Goal: Task Accomplishment & Management: Manage account settings

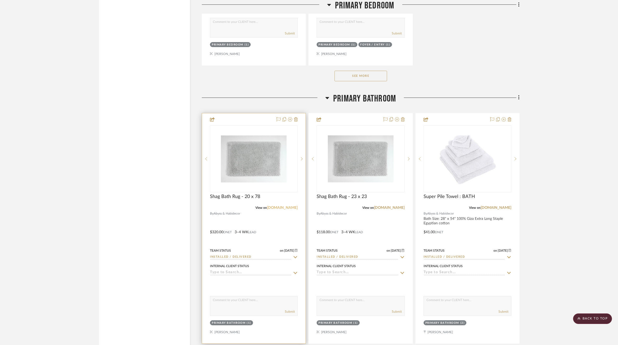
click at [277, 206] on link "abysshabidecor.com" at bounding box center [282, 208] width 31 height 4
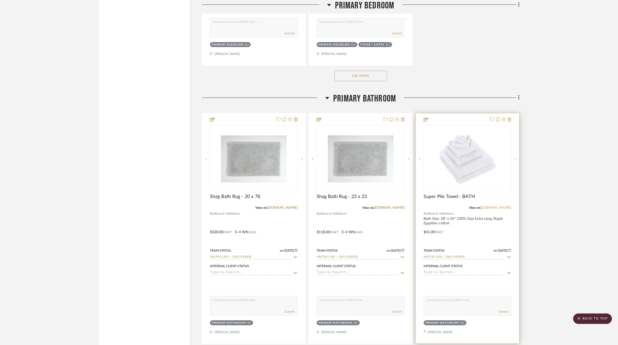
click at [502, 206] on link "abysshabidecor.com" at bounding box center [496, 208] width 31 height 4
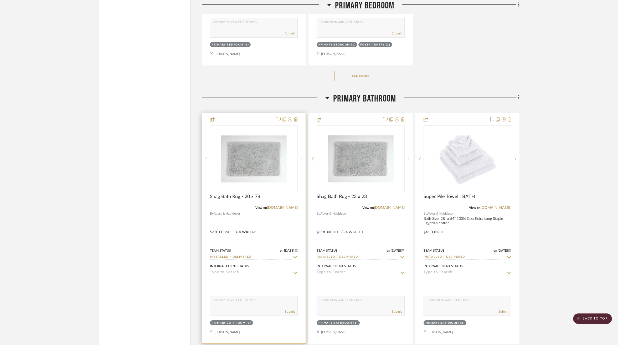
click at [285, 117] on icon at bounding box center [284, 119] width 4 height 4
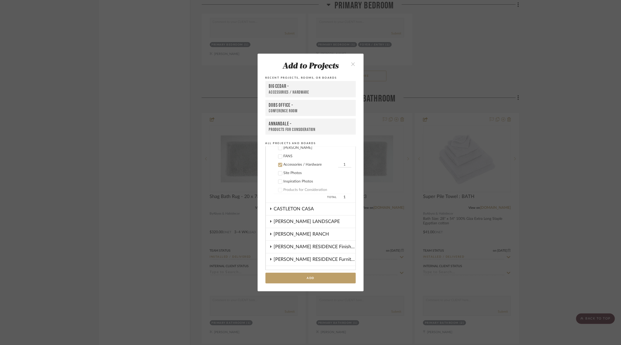
scroll to position [151, 0]
click at [290, 151] on div "Accessories / Hardware" at bounding box center [310, 151] width 53 height 4
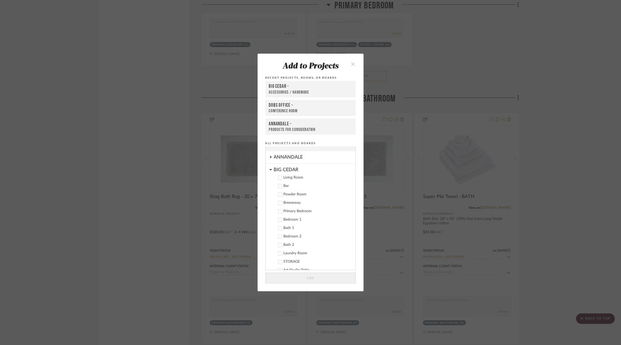
scroll to position [7, 0]
click at [286, 170] on div "BIG CEDAR" at bounding box center [315, 168] width 82 height 9
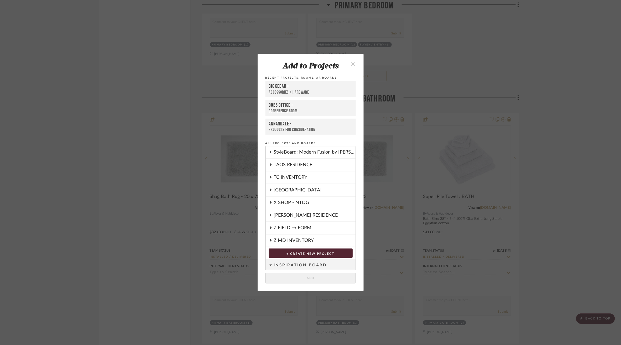
scroll to position [223, 0]
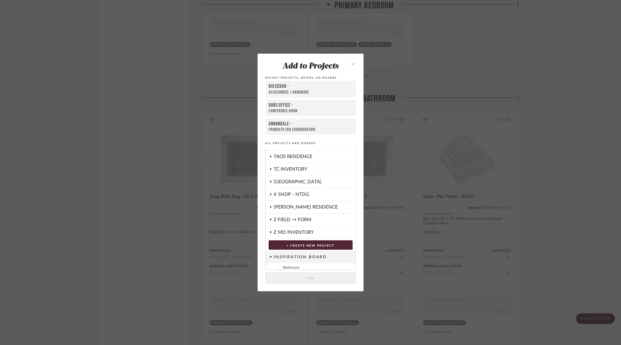
click at [292, 208] on div "[PERSON_NAME] RESIDENCE" at bounding box center [315, 207] width 82 height 12
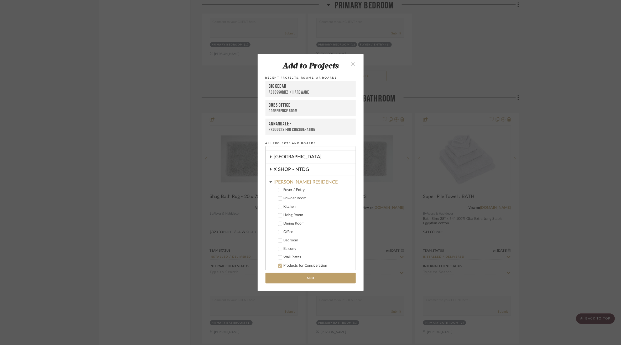
scroll to position [252, 0]
click at [293, 277] on button "Add" at bounding box center [311, 277] width 90 height 11
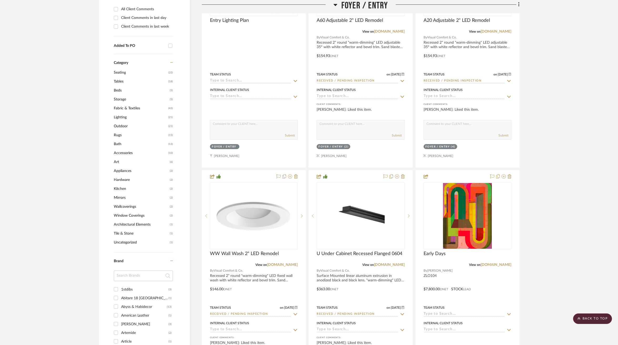
scroll to position [477, 0]
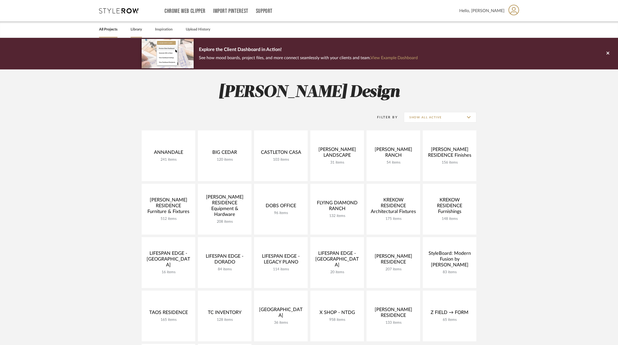
click at [135, 32] on link "Library" at bounding box center [136, 29] width 11 height 7
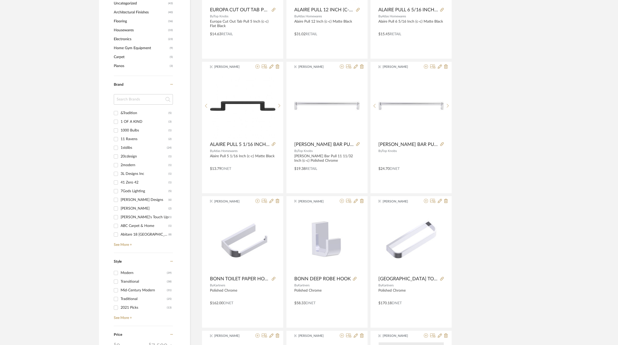
scroll to position [442, 0]
click at [126, 243] on link "See More +" at bounding box center [142, 242] width 60 height 8
click at [131, 188] on div "Abyss & Habidecor" at bounding box center [143, 188] width 45 height 8
click at [120, 188] on input "Abyss & Habidecor (118)" at bounding box center [116, 188] width 8 height 8
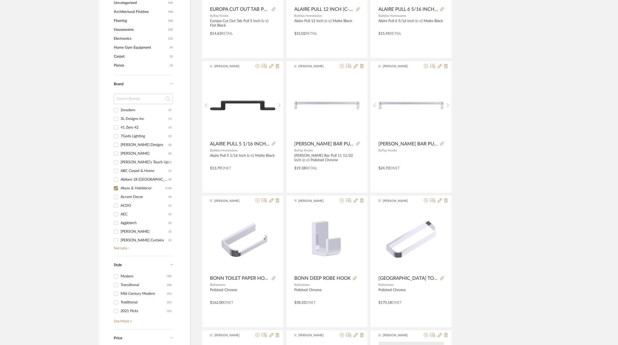
checkbox input "true"
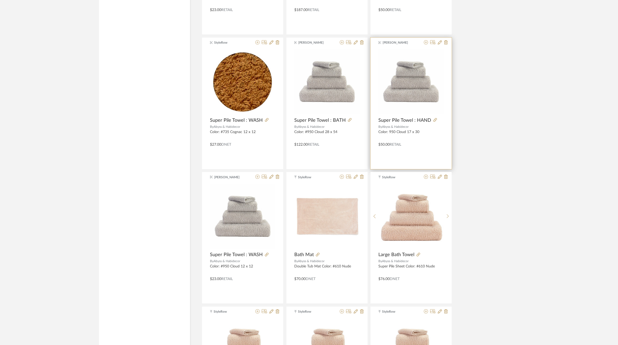
scroll to position [751, 0]
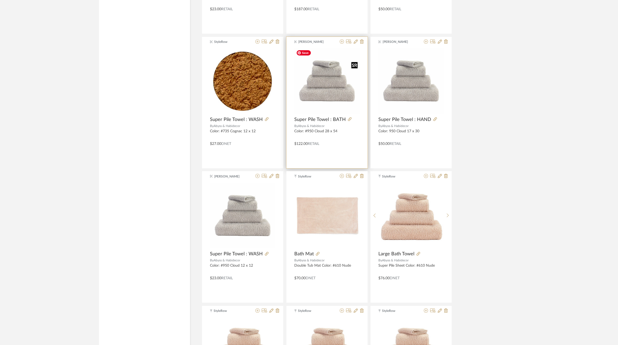
click at [334, 91] on img "0" at bounding box center [326, 80] width 65 height 65
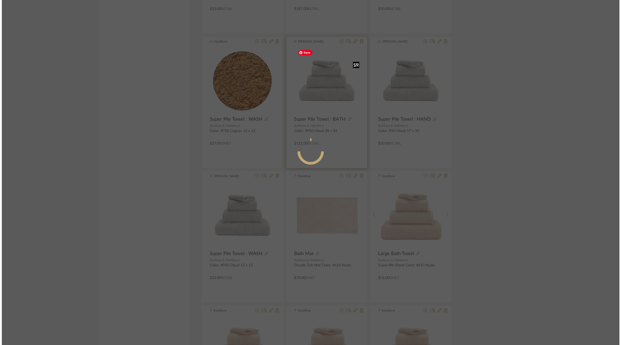
scroll to position [0, 0]
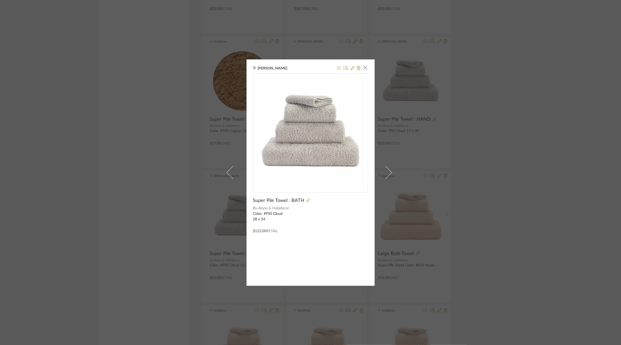
click at [448, 159] on div "Emily Moore × Super Pile Towel : BATH By Abyss & Habidecor Color: #950 Cloud 28…" at bounding box center [310, 172] width 621 height 345
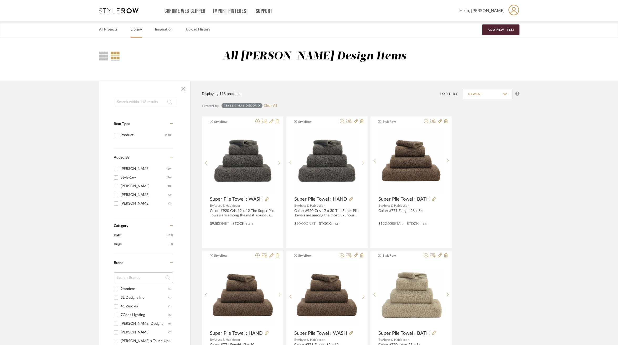
click at [138, 103] on input at bounding box center [144, 102] width 61 height 11
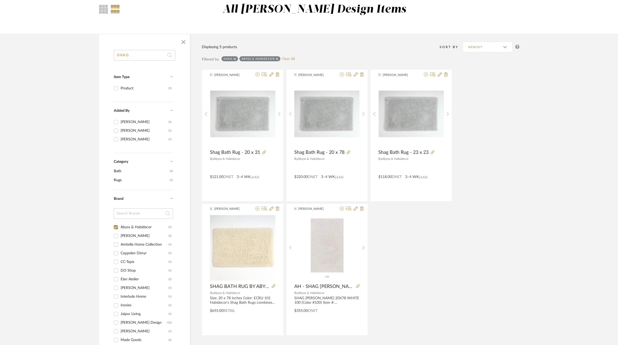
scroll to position [39, 0]
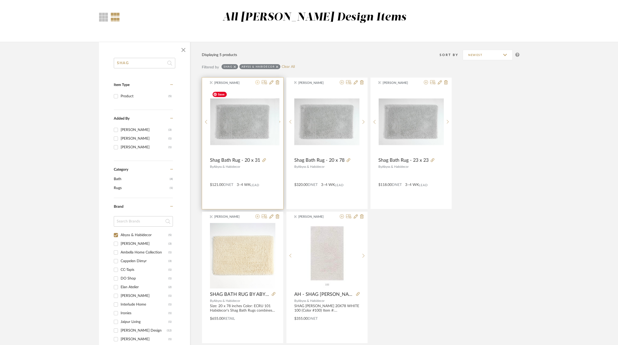
type input "SHAG"
click at [256, 81] on icon at bounding box center [257, 82] width 4 height 4
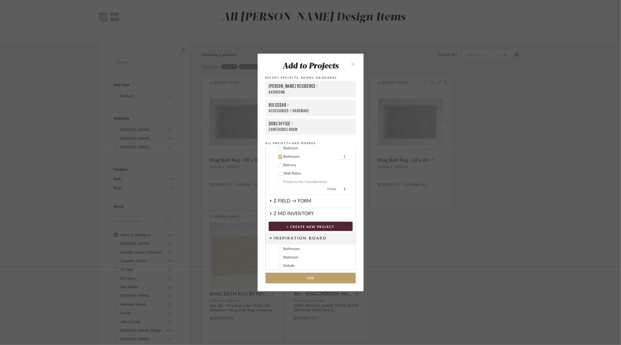
scroll to position [355, 0]
click at [314, 279] on button "Add" at bounding box center [311, 277] width 90 height 11
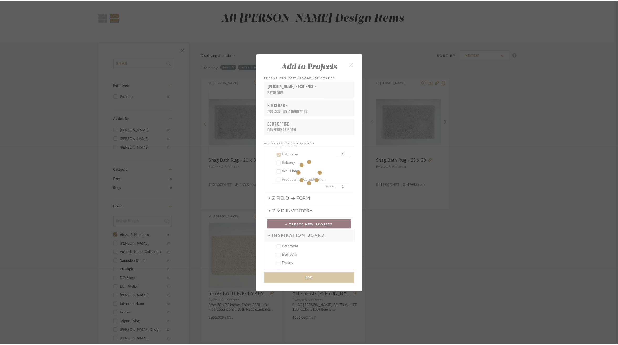
scroll to position [39, 0]
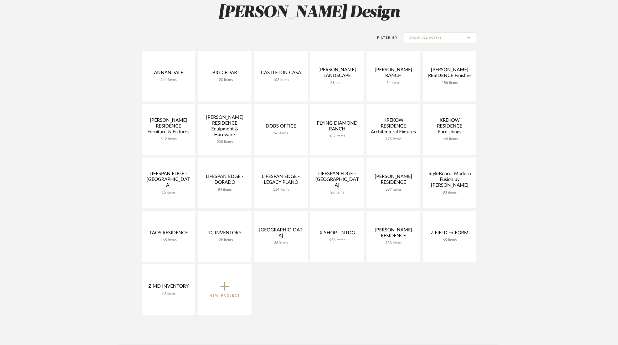
scroll to position [68, 0]
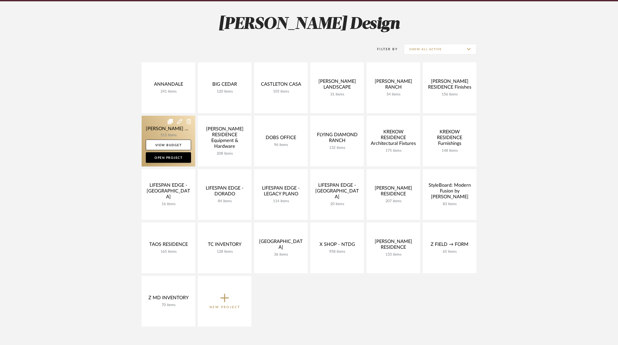
click at [151, 128] on link at bounding box center [169, 141] width 54 height 51
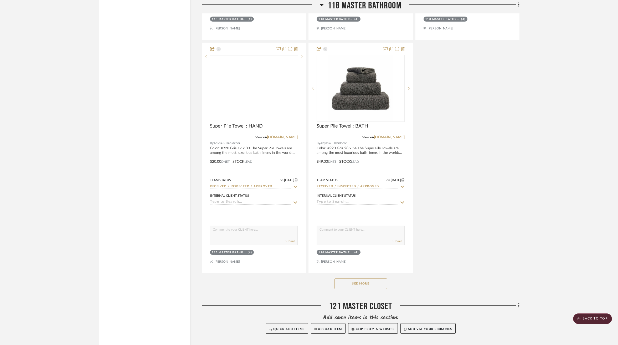
scroll to position [6782, 0]
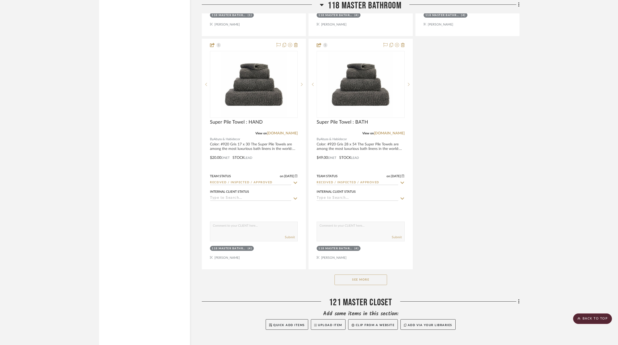
click at [347, 274] on button "See More" at bounding box center [360, 279] width 53 height 11
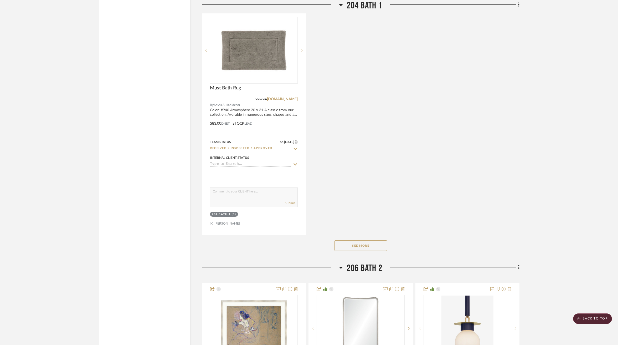
scroll to position [10826, 0]
click at [357, 239] on button "See More" at bounding box center [360, 244] width 53 height 11
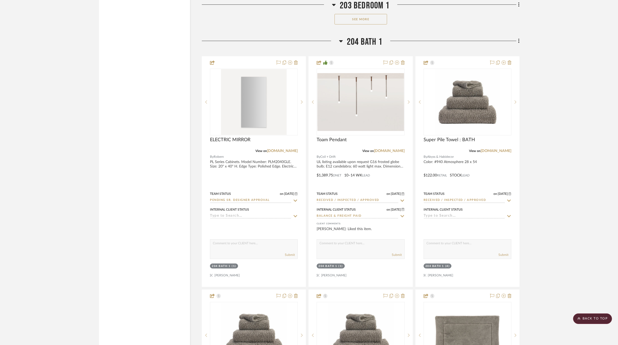
scroll to position [10307, 0]
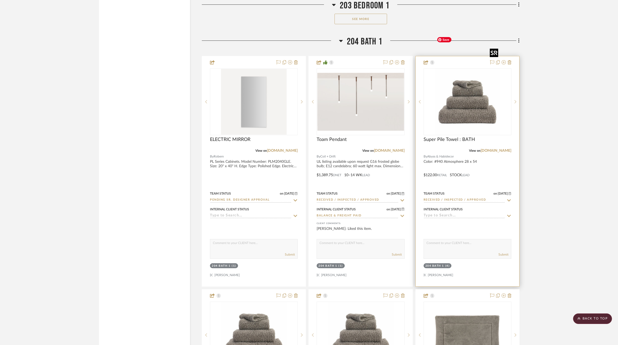
click at [475, 69] on img "0" at bounding box center [468, 102] width 66 height 66
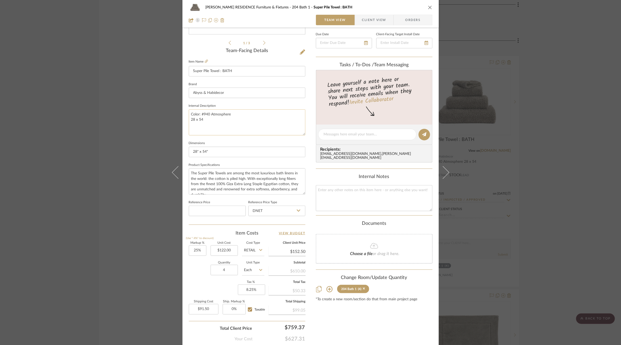
scroll to position [128, 0]
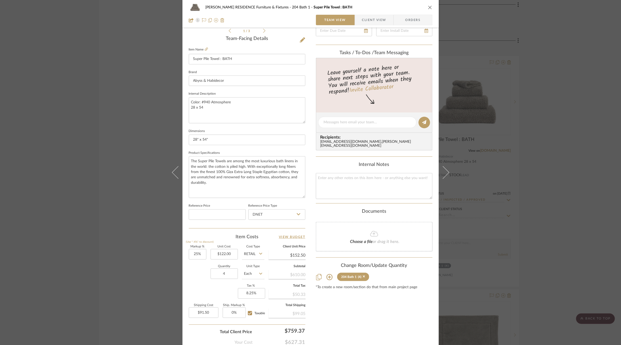
drag, startPoint x: 301, startPoint y: 178, endPoint x: 310, endPoint y: 194, distance: 18.2
click at [310, 194] on div "COBLE RESIDENCE Furniture & Fixtures 204 Bath 1 Super Pile Towel : BATH Team Vi…" at bounding box center [311, 126] width 256 height 501
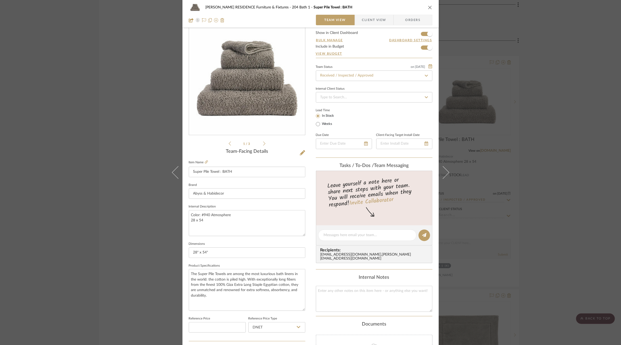
scroll to position [0, 0]
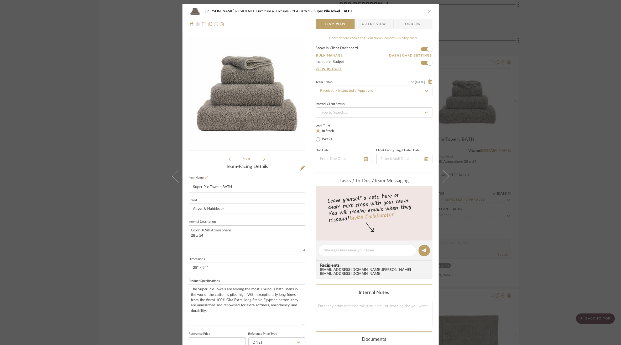
click at [124, 163] on div "COBLE RESIDENCE Furniture & Fixtures 204 Bath 1 Super Pile Towel : BATH Team Vi…" at bounding box center [310, 172] width 621 height 345
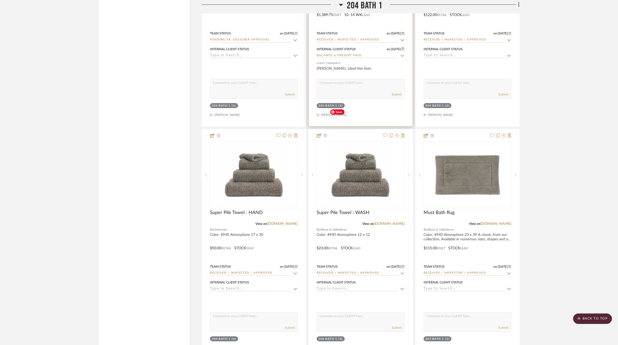
scroll to position [10471, 0]
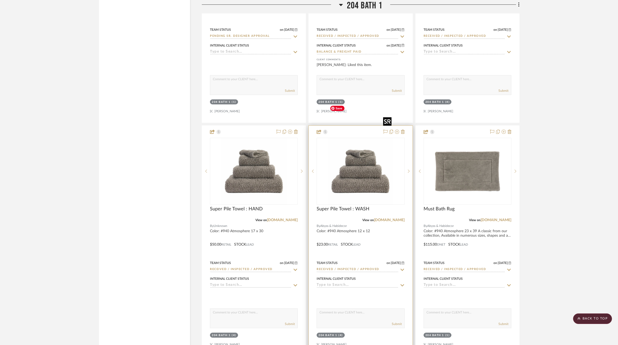
click at [366, 138] on img "0" at bounding box center [361, 171] width 66 height 66
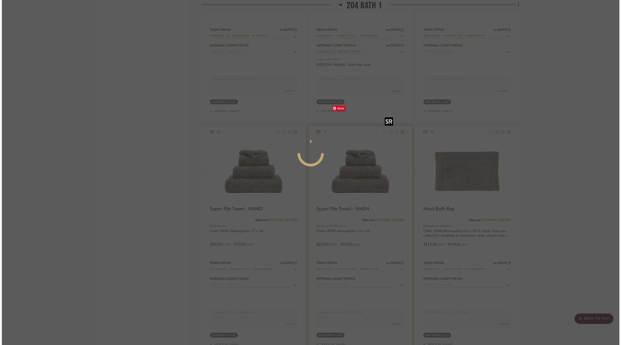
scroll to position [0, 0]
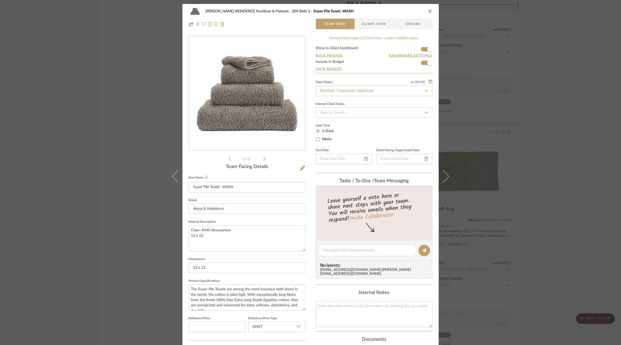
click at [122, 213] on div "COBLE RESIDENCE Furniture & Fixtures 204 Bath 1 Super Pile Towel : WASH Team Vi…" at bounding box center [310, 172] width 621 height 345
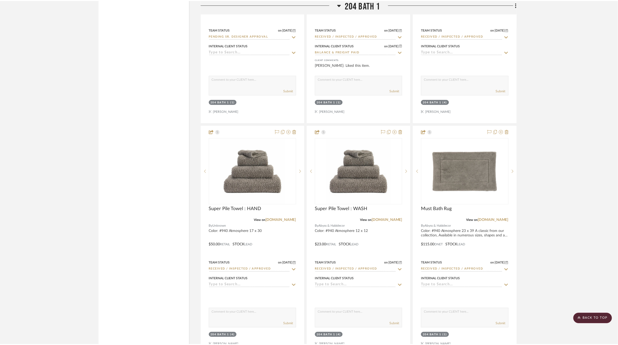
scroll to position [10471, 0]
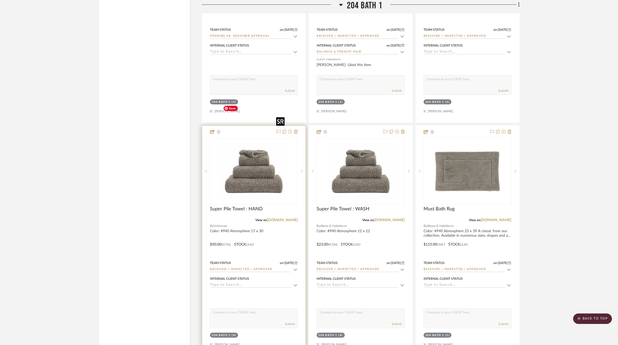
click at [0, 0] on img at bounding box center [0, 0] width 0 height 0
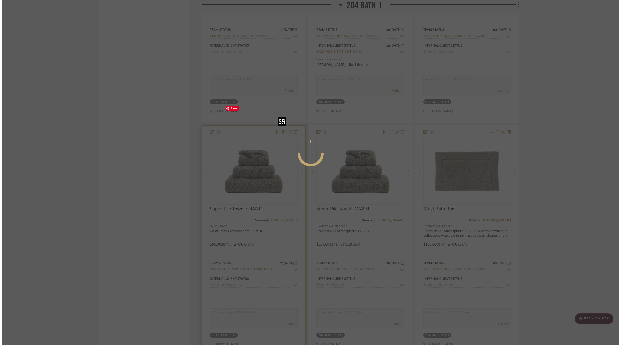
scroll to position [0, 0]
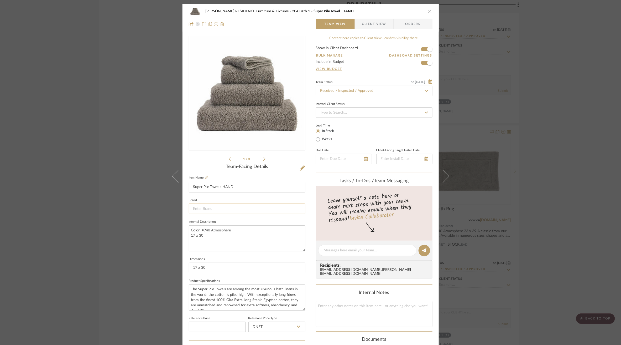
click at [222, 210] on input at bounding box center [247, 208] width 117 height 11
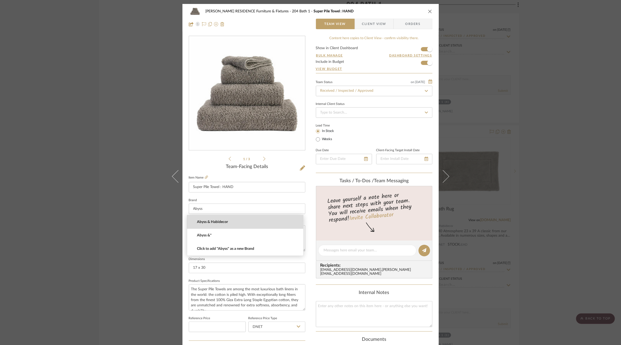
click at [239, 222] on span "Abyss & Habidecor" at bounding box center [247, 222] width 101 height 4
type input "Abyss & Habidecor"
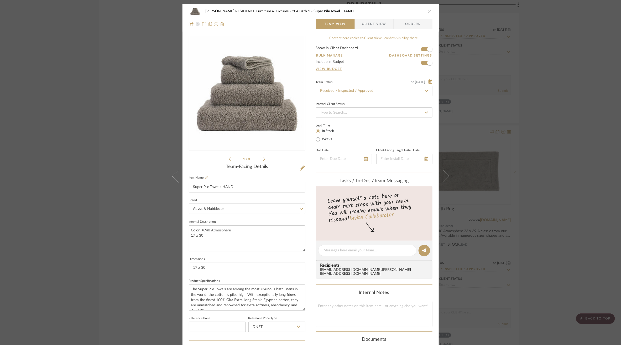
click at [494, 132] on div "COBLE RESIDENCE Furniture & Fixtures 204 Bath 1 Super Pile Towel : HAND Team Vi…" at bounding box center [310, 172] width 621 height 345
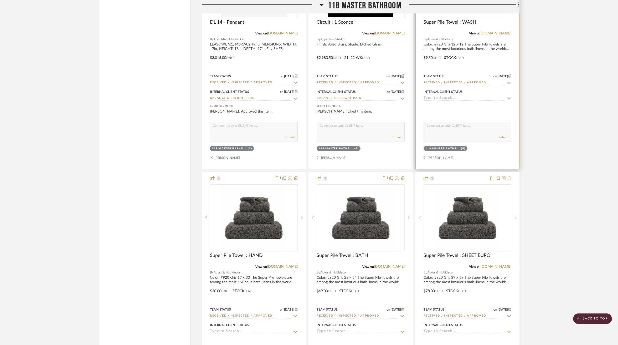
scroll to position [6689, 0]
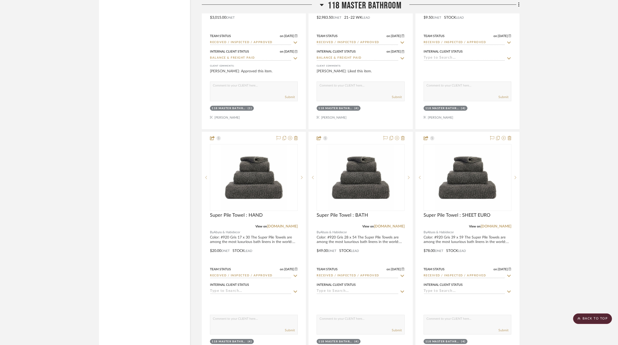
click at [580, 317] on icon at bounding box center [578, 318] width 3 height 3
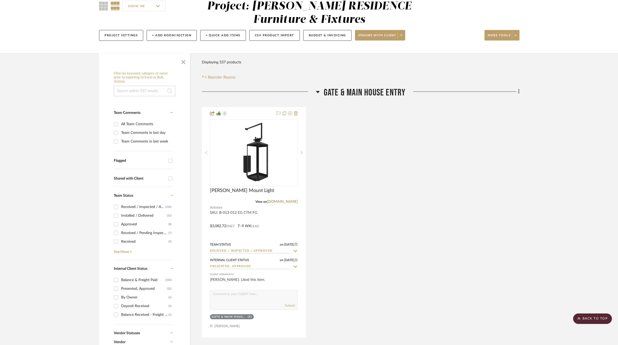
scroll to position [50, 0]
click at [137, 85] on div "Filter by keyword, category or name prior to exporting to Excel or Bulk Actions" at bounding box center [144, 84] width 61 height 25
click at [135, 92] on input at bounding box center [144, 91] width 61 height 11
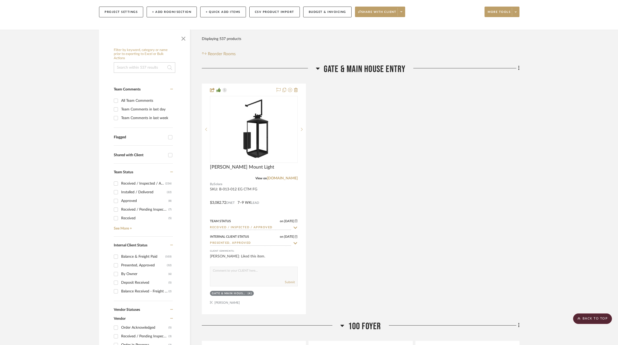
scroll to position [0, 0]
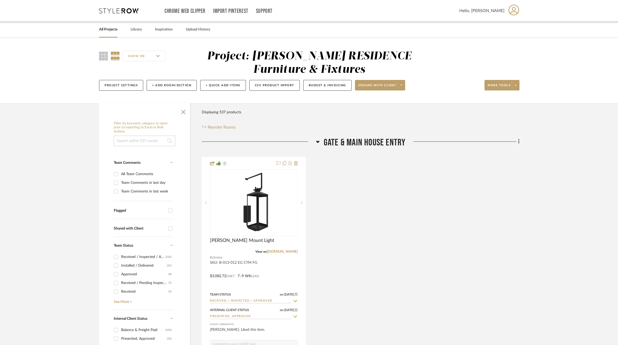
click at [106, 31] on link "All Projects" at bounding box center [108, 29] width 18 height 7
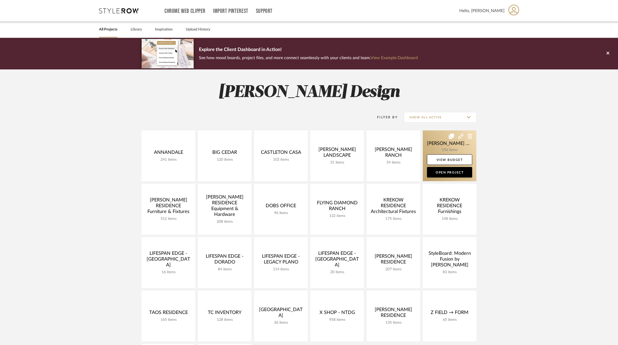
click at [440, 143] on link at bounding box center [450, 155] width 54 height 51
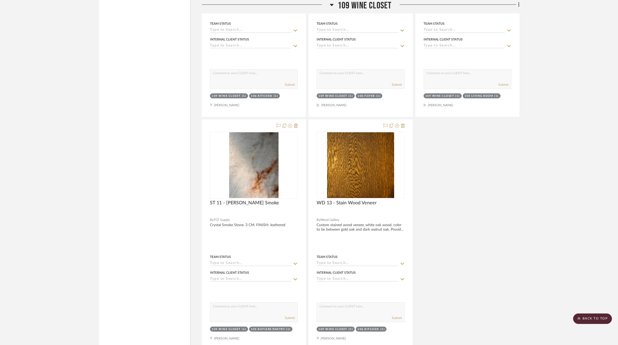
scroll to position [5271, 0]
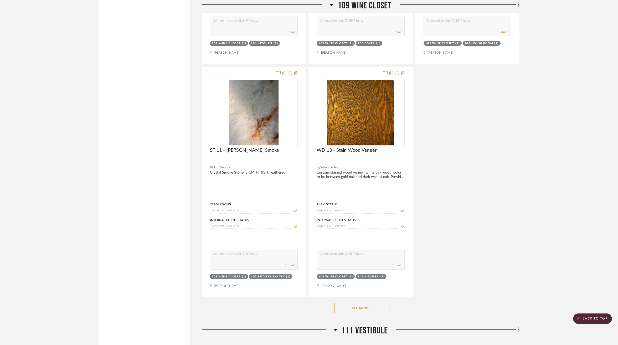
click at [350, 302] on button "See More" at bounding box center [360, 307] width 53 height 11
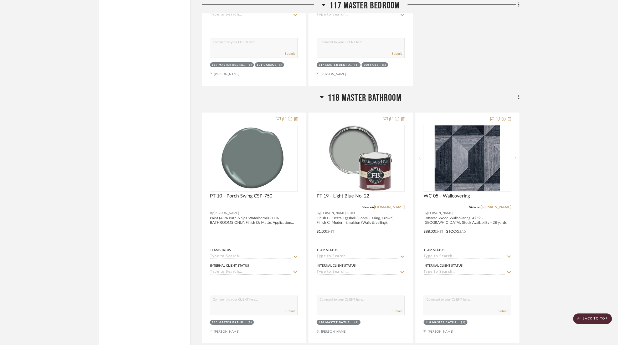
scroll to position [7719, 0]
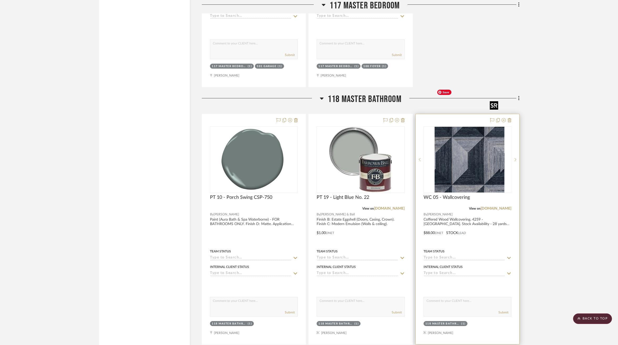
click at [489, 146] on img at bounding box center [468, 160] width 66 height 66
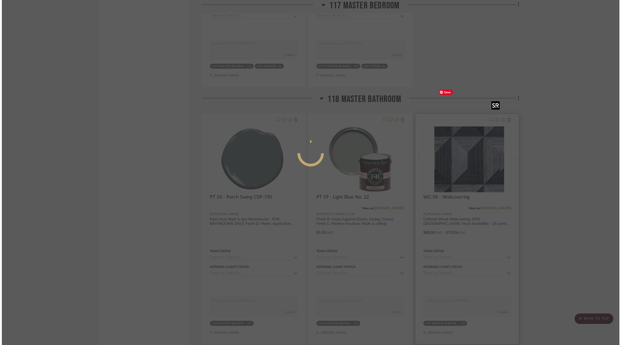
scroll to position [0, 0]
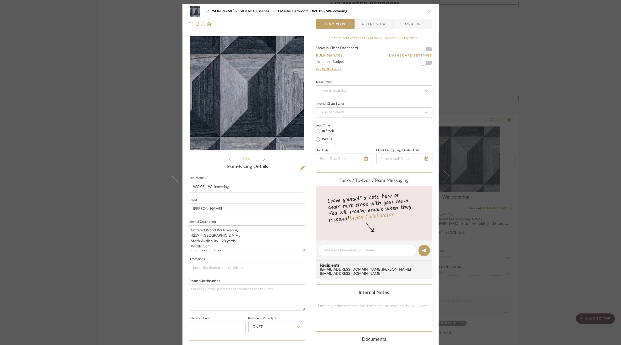
click at [532, 202] on div "COBLE RESIDENCE Finishes 118 Master Bathroom WC 05 - Wallcovering Team View Cli…" at bounding box center [310, 172] width 621 height 345
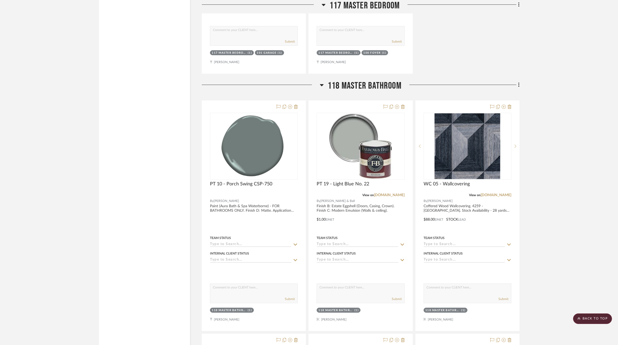
scroll to position [7730, 0]
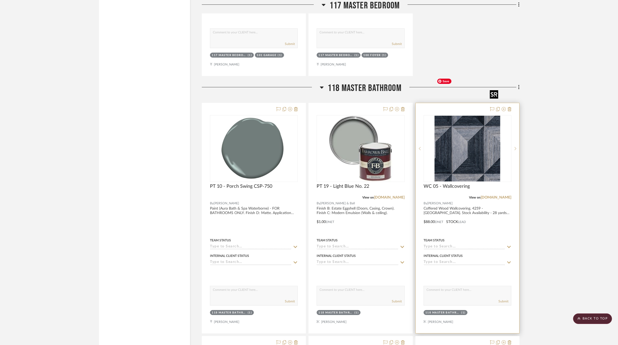
click at [465, 116] on img "0" at bounding box center [468, 149] width 66 height 66
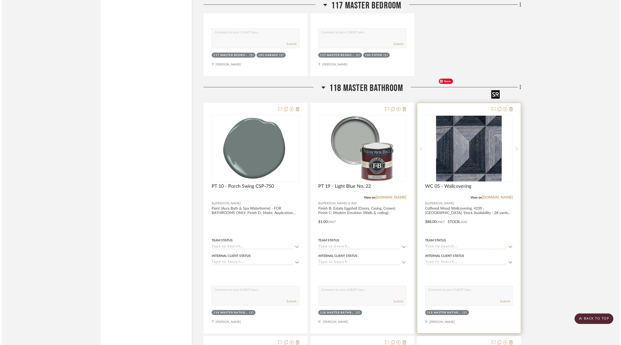
scroll to position [0, 0]
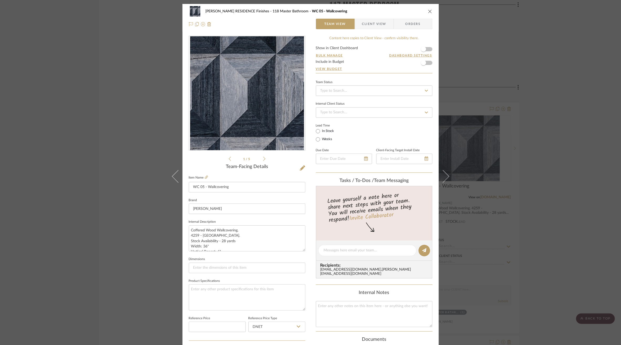
click at [311, 177] on div "COBLE RESIDENCE Finishes 118 Master Bathroom WC 05 - Wallcovering Team View Cli…" at bounding box center [311, 246] width 256 height 485
click at [513, 163] on div "COBLE RESIDENCE Finishes 118 Master Bathroom WC 05 - Wallcovering Team View Cli…" at bounding box center [310, 172] width 621 height 345
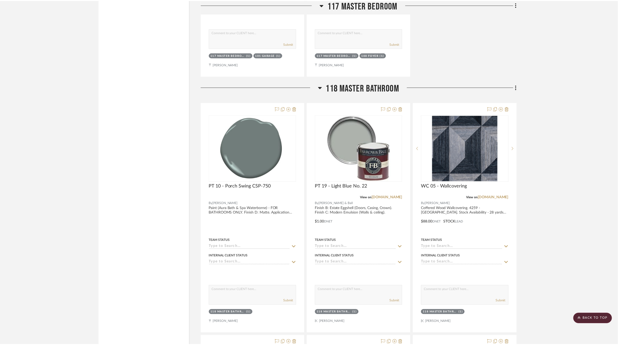
scroll to position [7730, 0]
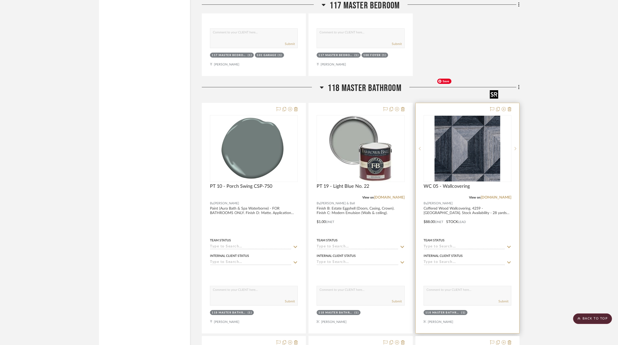
click at [477, 121] on img "0" at bounding box center [468, 149] width 66 height 66
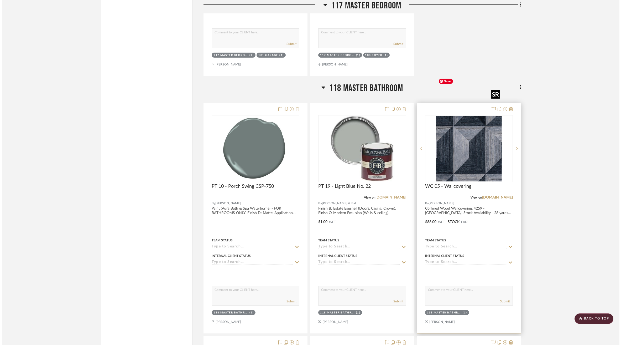
scroll to position [0, 0]
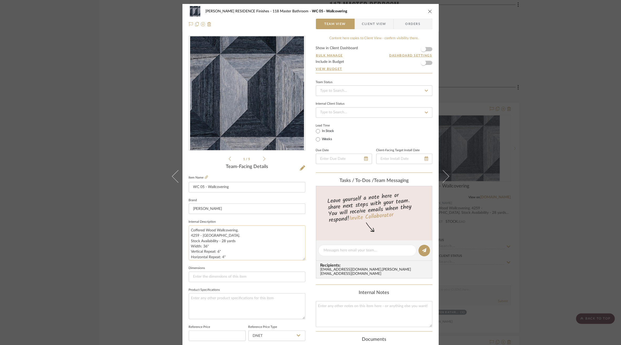
drag, startPoint x: 303, startPoint y: 248, endPoint x: 303, endPoint y: 257, distance: 9.2
click at [303, 257] on textarea "Coffered Wood Wallcovering. 4259 - Beach House. Stock Availability - 28 yards W…" at bounding box center [247, 242] width 117 height 35
click at [122, 237] on div "COBLE RESIDENCE Finishes 118 Master Bathroom WC 05 - Wallcovering Team View Cli…" at bounding box center [310, 172] width 621 height 345
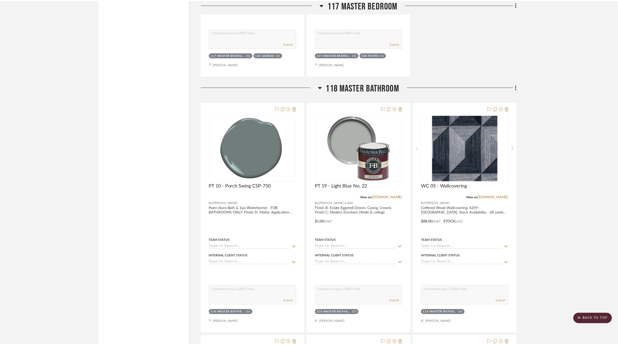
scroll to position [7730, 0]
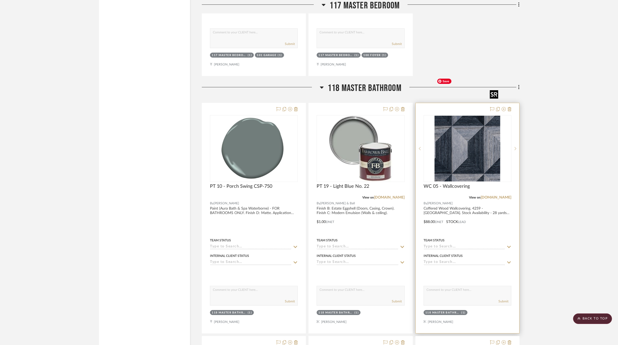
click at [466, 116] on img "0" at bounding box center [468, 149] width 66 height 66
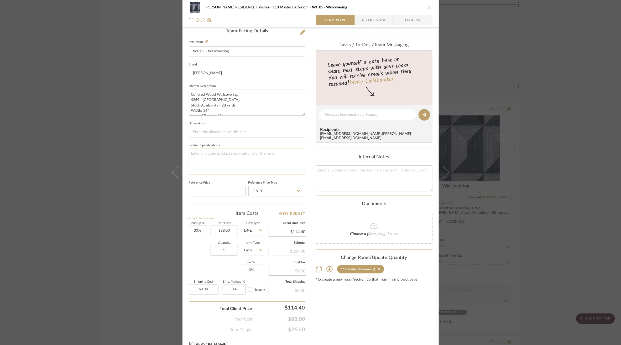
scroll to position [143, 0]
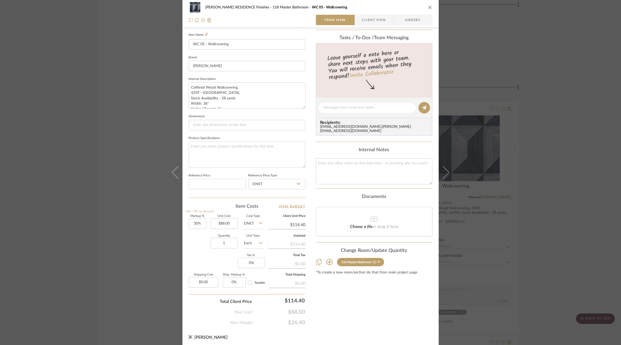
click at [552, 128] on div "COBLE RESIDENCE Finishes 118 Master Bathroom WC 05 - Wallcovering Team View Cli…" at bounding box center [310, 172] width 621 height 345
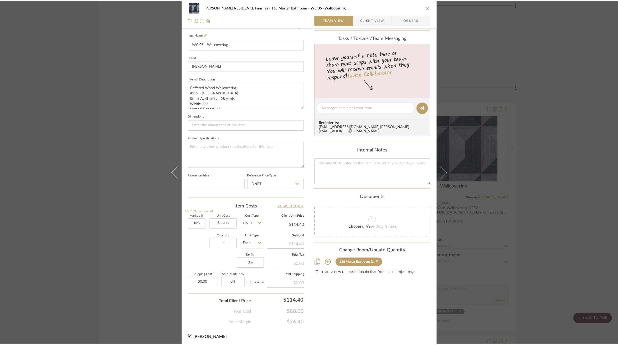
scroll to position [7730, 0]
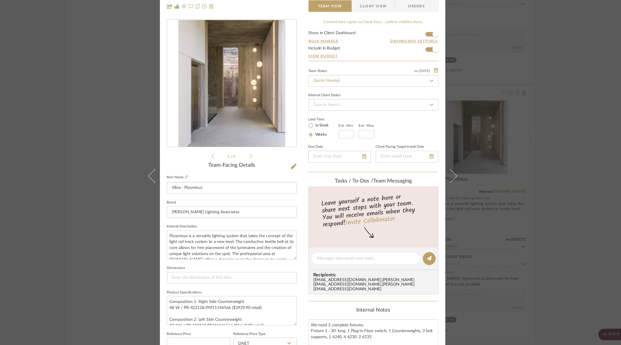
click at [134, 150] on div "YANOFSKY RESIDENCE Bedroom Vibia - Plusminus Team View Client View Orders 1 / 5…" at bounding box center [310, 172] width 621 height 345
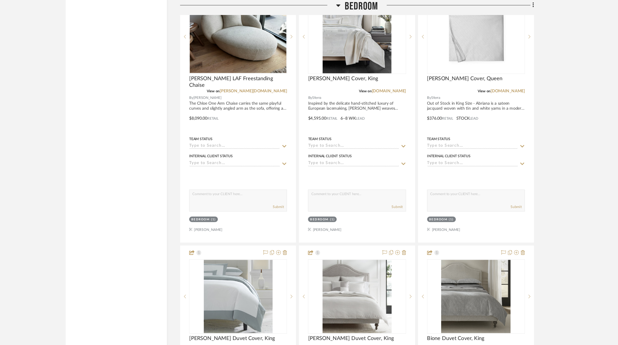
scroll to position [3080, 0]
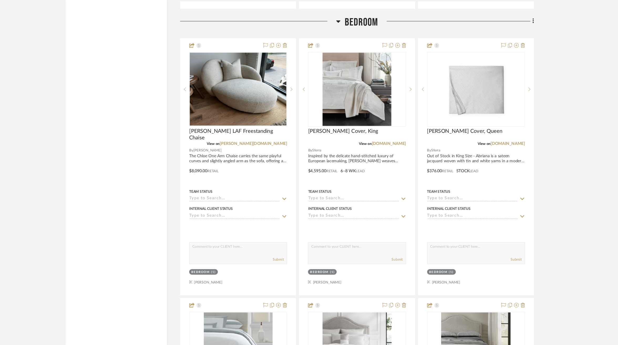
click at [519, 16] on icon at bounding box center [519, 19] width 2 height 6
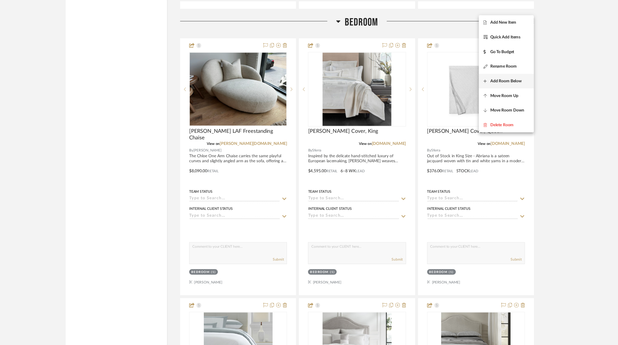
click at [496, 73] on span "Add Room Below" at bounding box center [494, 72] width 28 height 4
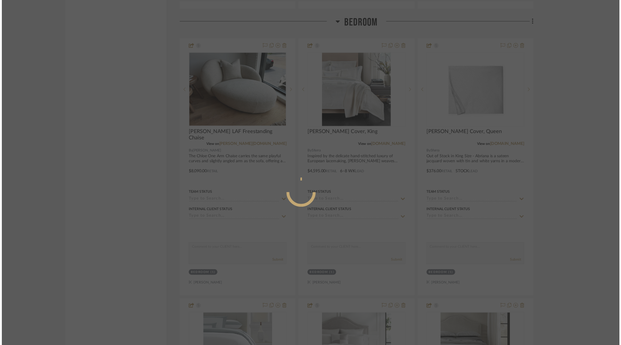
scroll to position [0, 0]
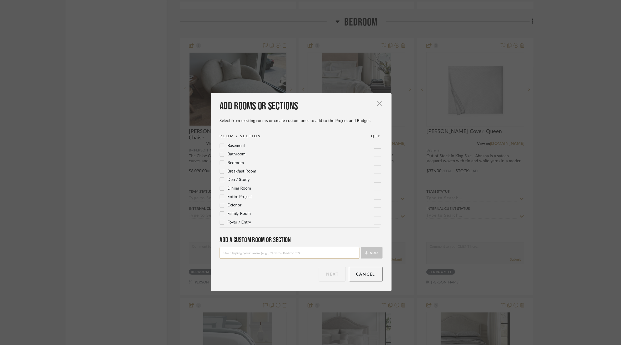
click at [300, 227] on input at bounding box center [300, 226] width 126 height 11
type input "B"
click at [252, 140] on span "Bathroom" at bounding box center [253, 139] width 16 height 4
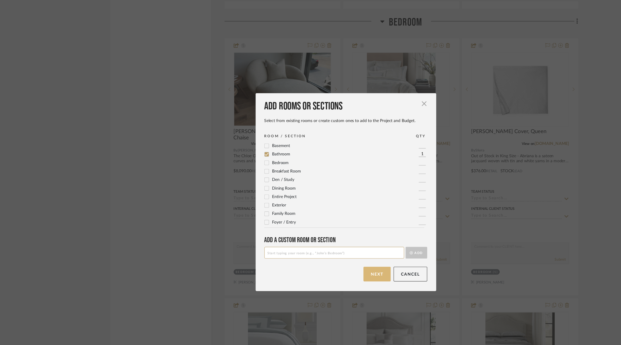
click at [332, 247] on button "Next" at bounding box center [339, 245] width 24 height 13
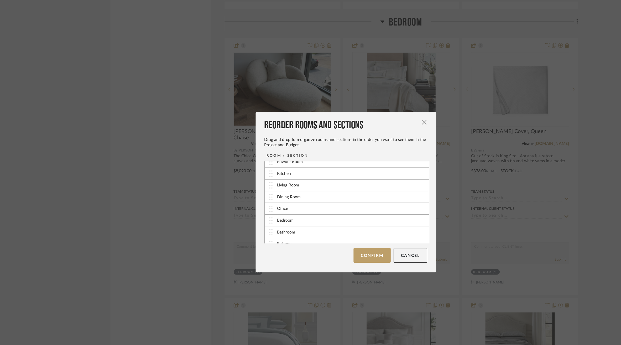
scroll to position [22, 0]
click at [332, 229] on button "Confirm" at bounding box center [334, 229] width 33 height 13
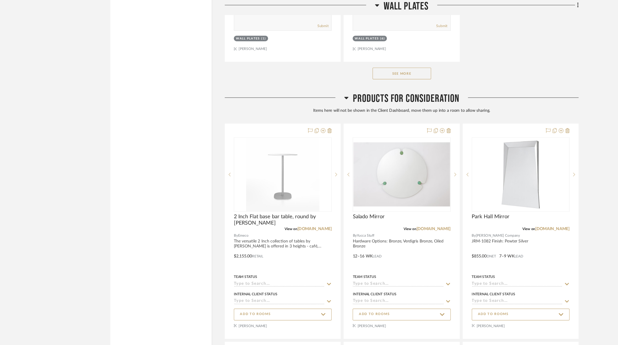
scroll to position [6631, 0]
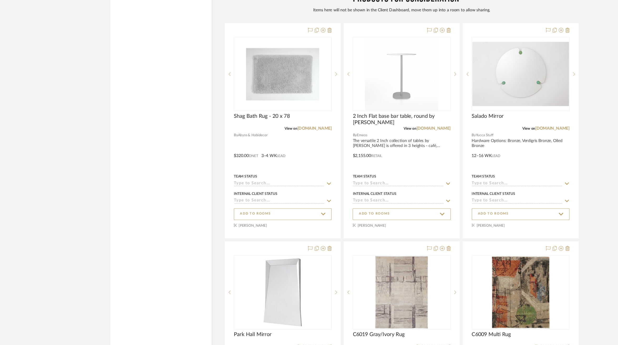
scroll to position [4864, 0]
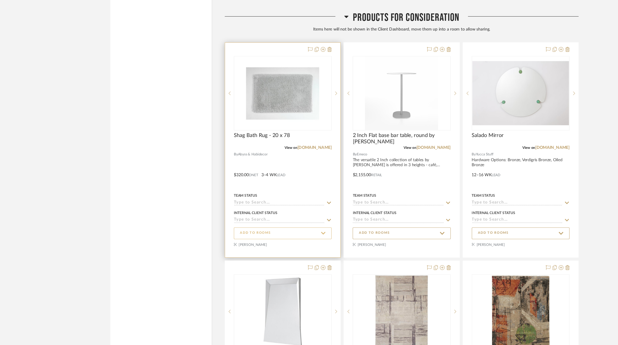
click at [286, 224] on span "ADD TO ROOMS" at bounding box center [253, 227] width 77 height 7
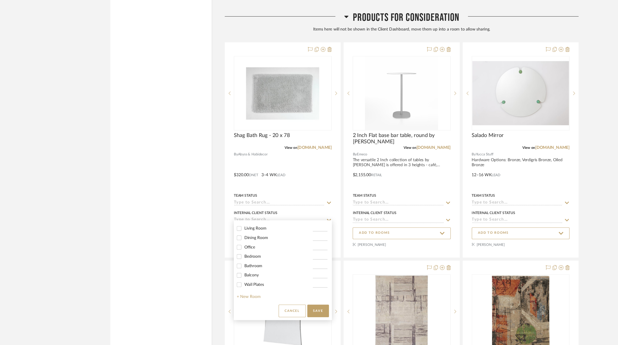
scroll to position [34, 0]
click at [234, 256] on span "Bathroom" at bounding box center [227, 257] width 16 height 4
click at [219, 256] on input "Bathroom" at bounding box center [214, 256] width 8 height 8
checkbox input "true"
type input "1"
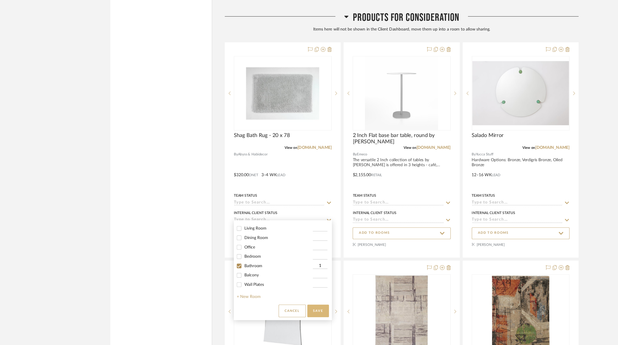
click at [287, 296] on button "Save" at bounding box center [285, 296] width 19 height 11
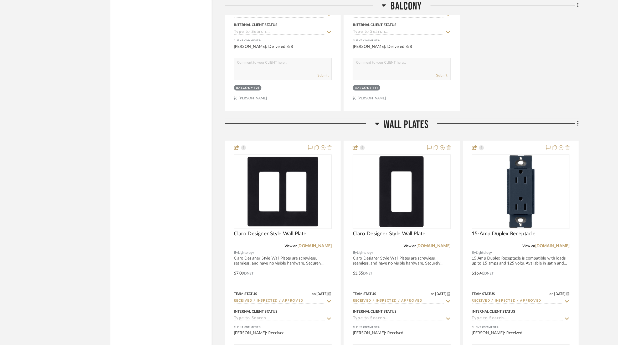
scroll to position [4063, 0]
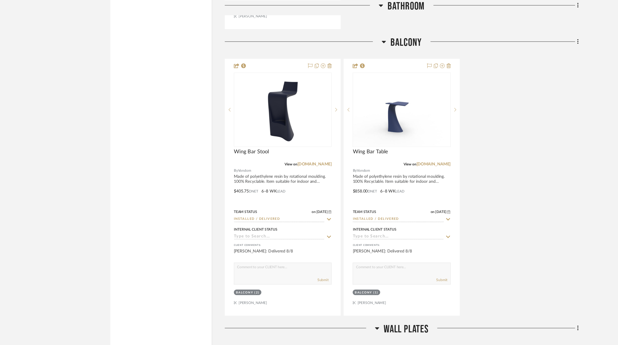
click at [346, 290] on span "Wall Plates" at bounding box center [364, 295] width 40 height 11
click at [354, 33] on span "Balcony" at bounding box center [364, 38] width 28 height 11
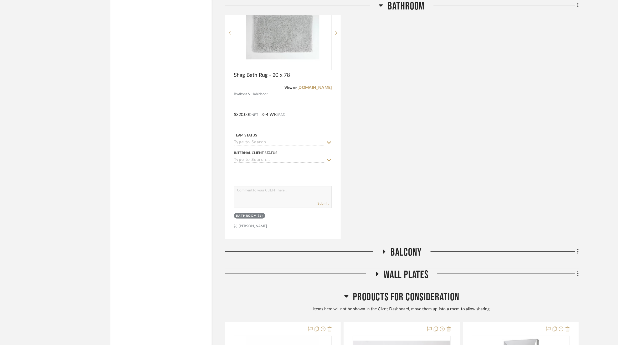
click at [338, 261] on span "Products For Consideration" at bounding box center [364, 266] width 95 height 11
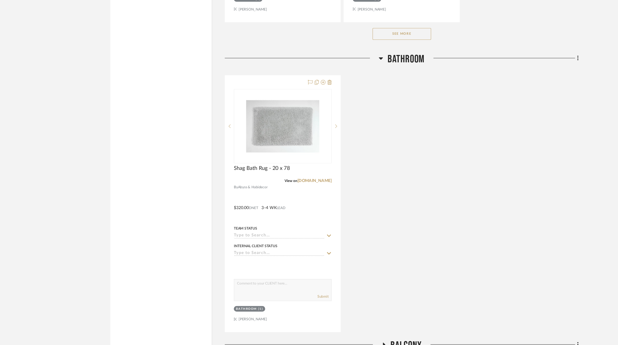
scroll to position [3761, 0]
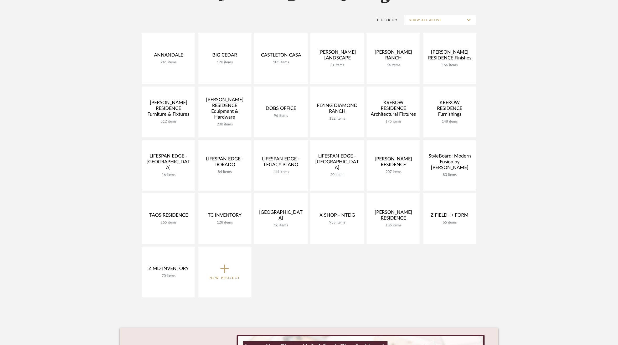
scroll to position [105, 0]
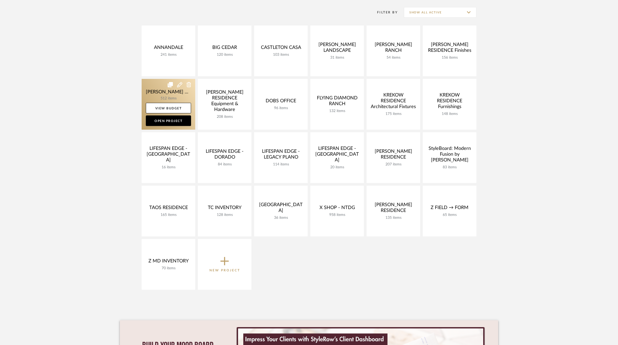
click at [151, 92] on link at bounding box center [169, 104] width 54 height 51
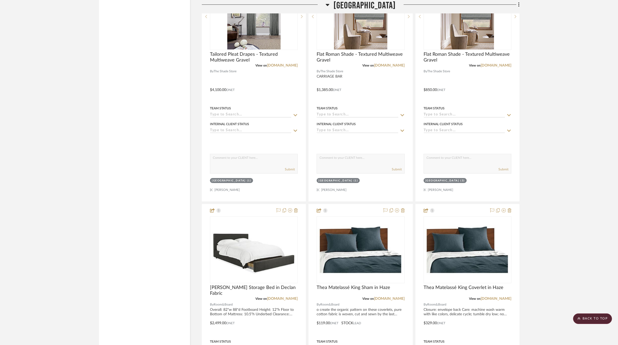
scroll to position [19357, 0]
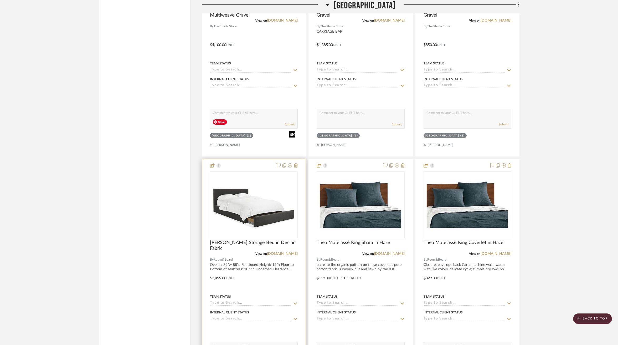
click at [0, 0] on img at bounding box center [0, 0] width 0 height 0
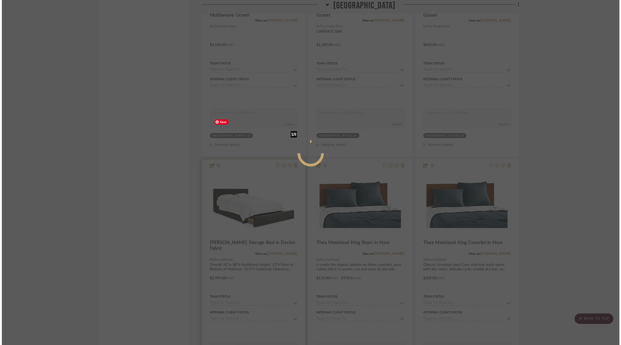
scroll to position [0, 0]
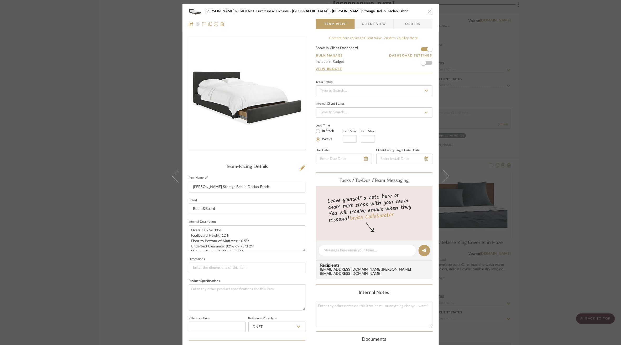
click at [205, 176] on icon at bounding box center [206, 176] width 3 height 3
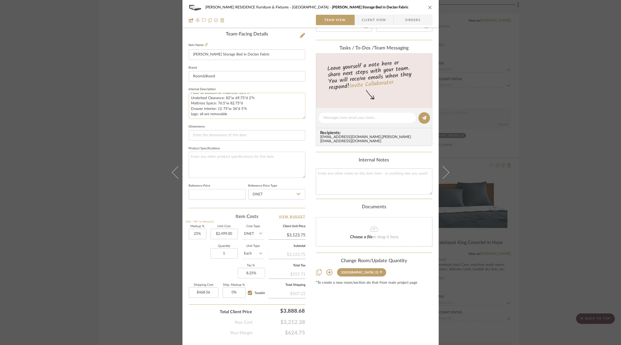
scroll to position [143, 0]
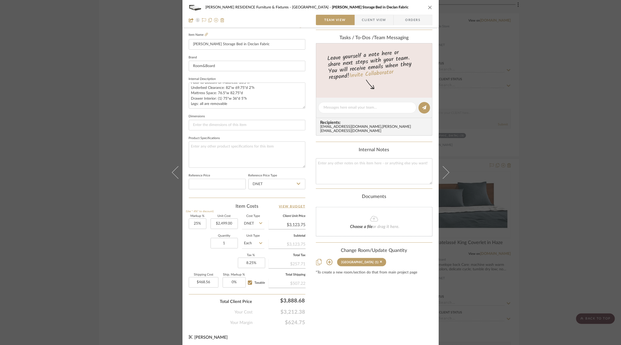
click at [557, 69] on div "[PERSON_NAME] RESIDENCE Furniture & Fixtures Carriage House [PERSON_NAME] Stora…" at bounding box center [310, 172] width 621 height 345
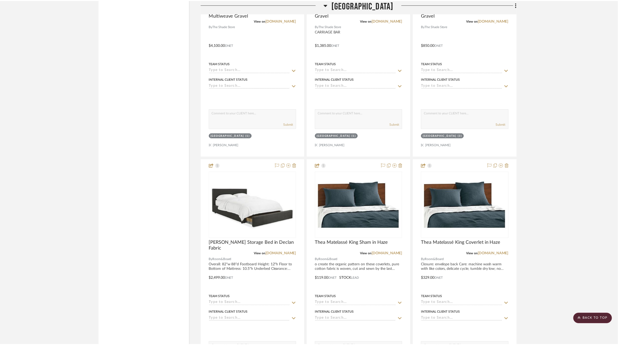
scroll to position [19357, 0]
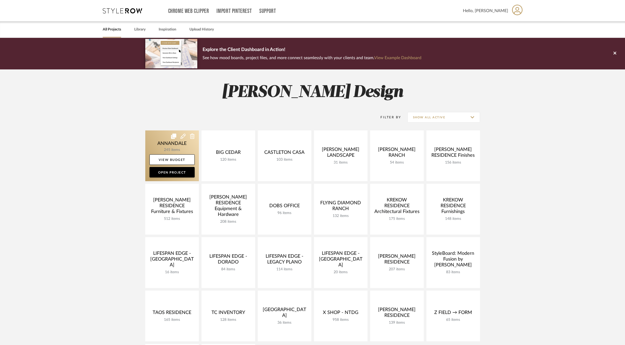
click at [157, 144] on link at bounding box center [172, 155] width 54 height 51
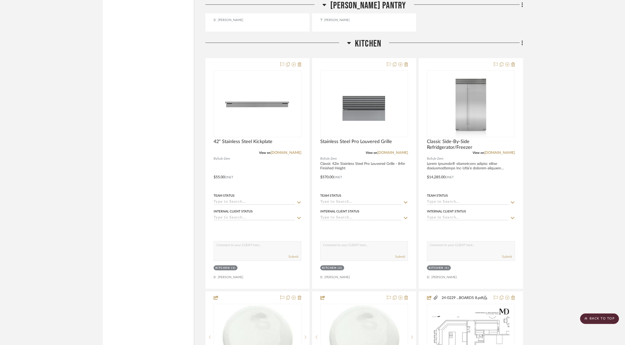
scroll to position [2708, 0]
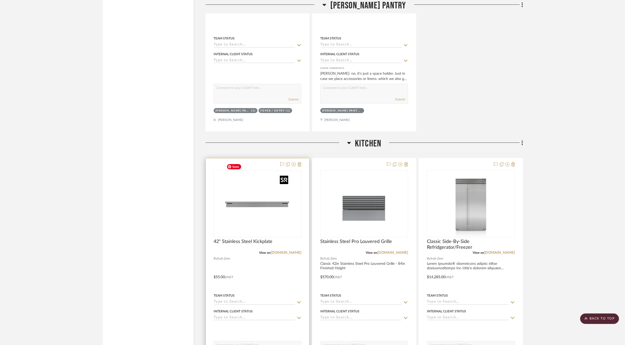
click at [0, 0] on img at bounding box center [0, 0] width 0 height 0
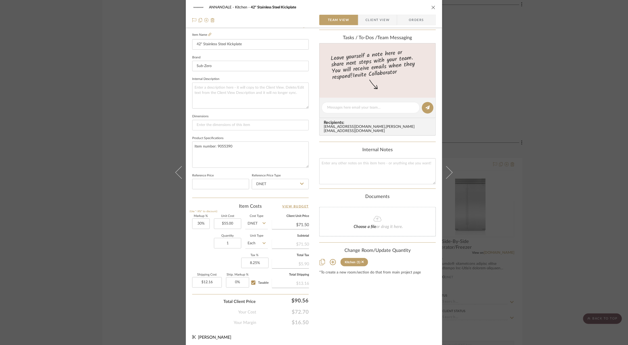
scroll to position [0, 0]
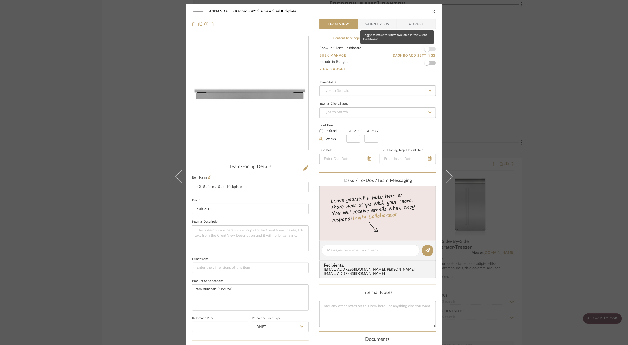
click at [430, 48] on span "button" at bounding box center [427, 49] width 12 height 12
click at [390, 26] on span "Client View" at bounding box center [378, 24] width 38 height 11
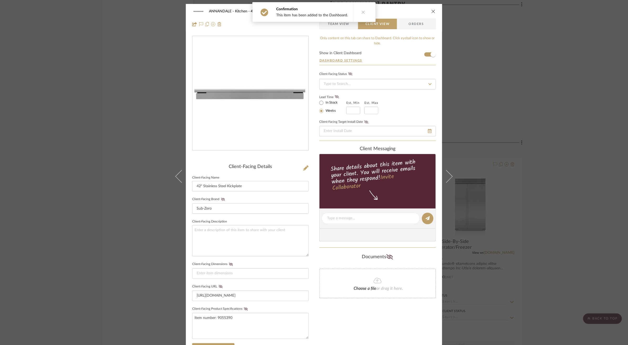
scroll to position [95, 0]
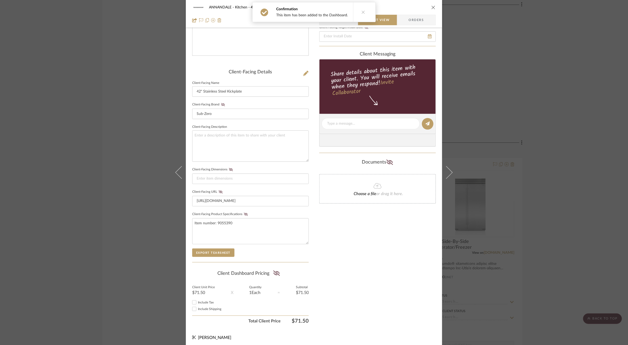
click at [271, 272] on summary-project-share-button at bounding box center [277, 273] width 14 height 12
click at [273, 273] on icon at bounding box center [276, 272] width 7 height 5
click at [556, 208] on div "ANNANDALE Kitchen 42" Stainless Steel Kickplate Team View Client View Orders Cl…" at bounding box center [314, 172] width 628 height 345
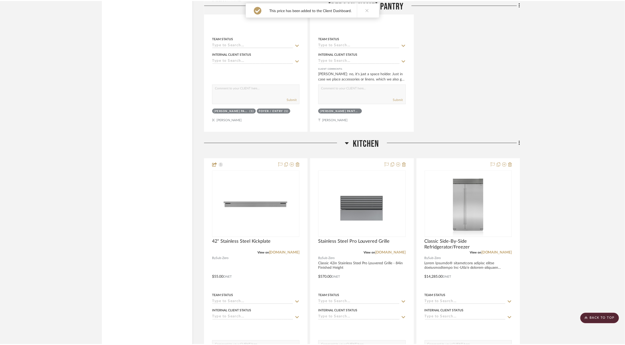
scroll to position [2708, 0]
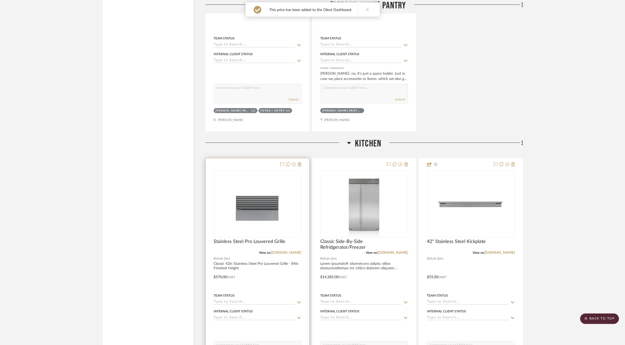
drag, startPoint x: 256, startPoint y: 158, endPoint x: 342, endPoint y: 158, distance: 85.4
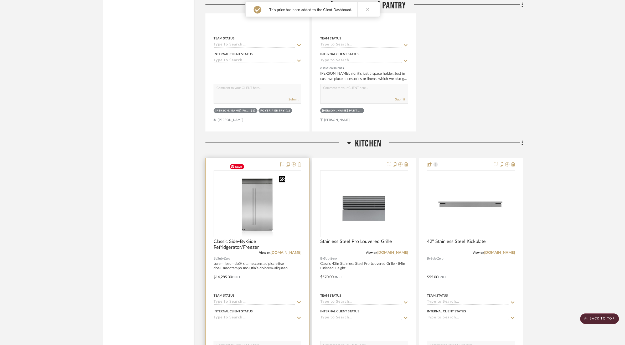
click at [253, 195] on img "0" at bounding box center [257, 204] width 60 height 66
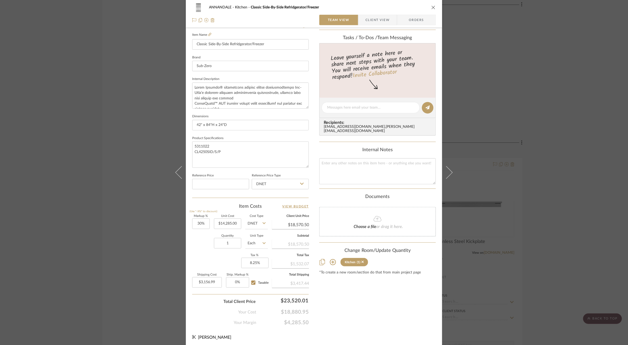
scroll to position [0, 0]
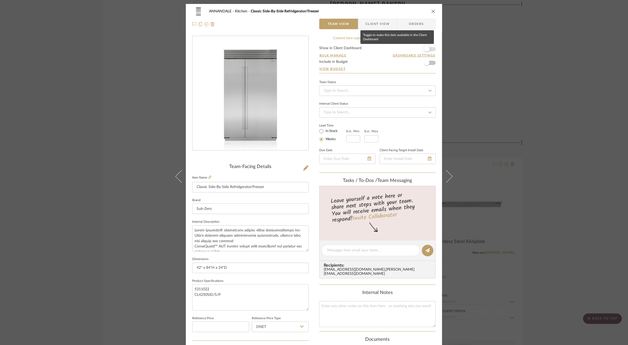
click at [428, 47] on span "button" at bounding box center [427, 49] width 12 height 12
click at [380, 27] on span "Client View" at bounding box center [378, 24] width 24 height 11
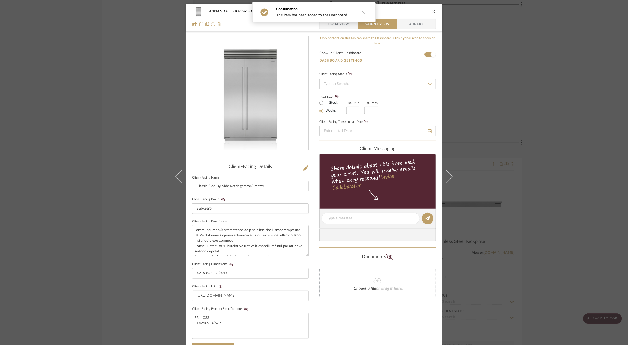
scroll to position [95, 0]
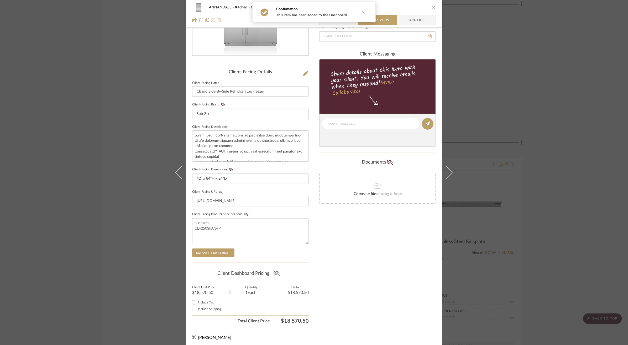
click at [273, 270] on icon at bounding box center [276, 272] width 7 height 5
click at [494, 215] on div "ANNANDALE Kitchen Classic Side-By-Side Refridgerator/Freezer Team View Client V…" at bounding box center [314, 172] width 628 height 345
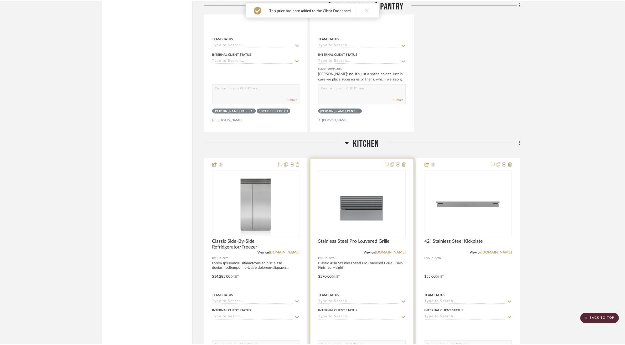
scroll to position [2708, 0]
click at [338, 212] on img "0" at bounding box center [364, 204] width 66 height 66
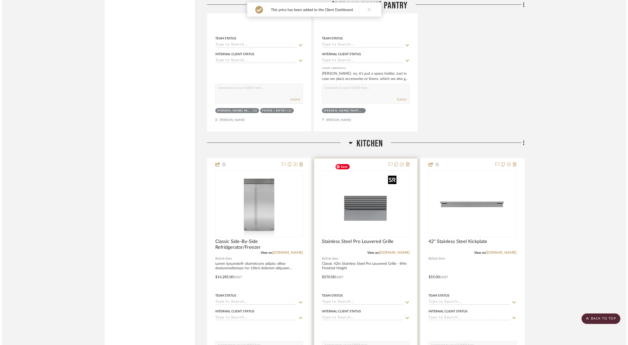
scroll to position [0, 0]
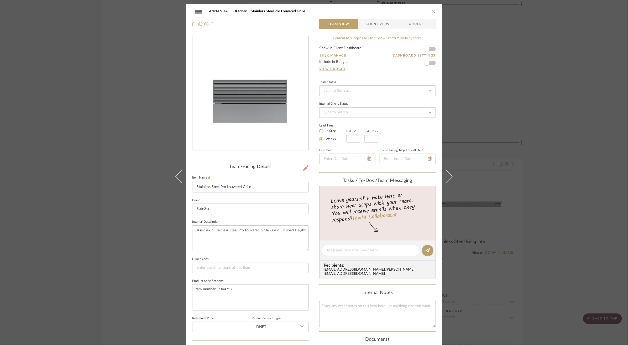
click at [387, 18] on div "ANNANDALE Kitchen Stainless Steel Pro Louvered Grille Team View Client View Ord…" at bounding box center [314, 18] width 256 height 28
click at [426, 47] on span "button" at bounding box center [427, 49] width 5 height 5
click at [389, 25] on span "Client View" at bounding box center [378, 24] width 38 height 11
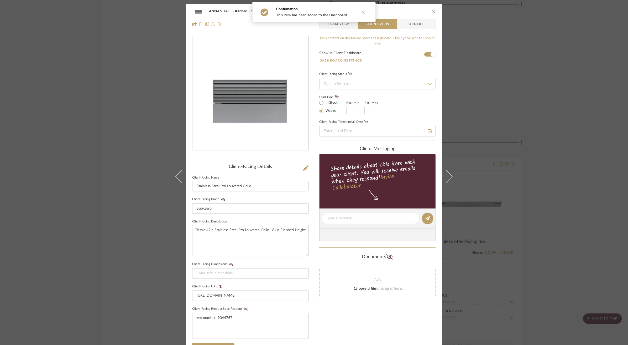
scroll to position [95, 0]
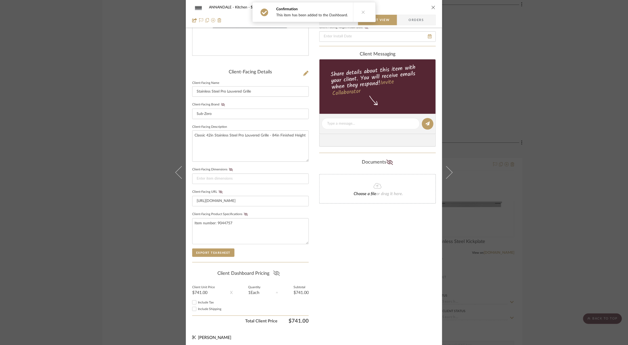
click at [277, 271] on icon at bounding box center [276, 272] width 7 height 5
click at [347, 22] on span "Team View" at bounding box center [339, 20] width 22 height 11
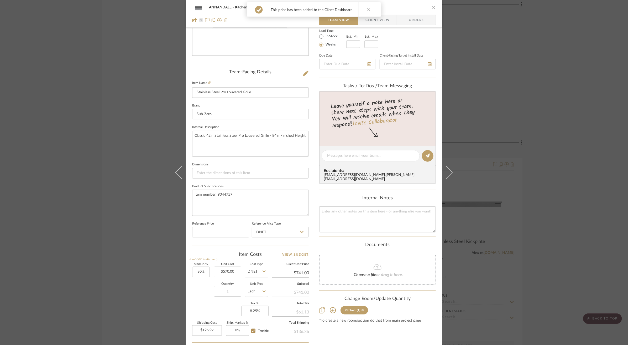
click at [527, 175] on div "ANNANDALE Kitchen Stainless Steel Pro Louvered Grille Team View Client View Ord…" at bounding box center [314, 172] width 628 height 345
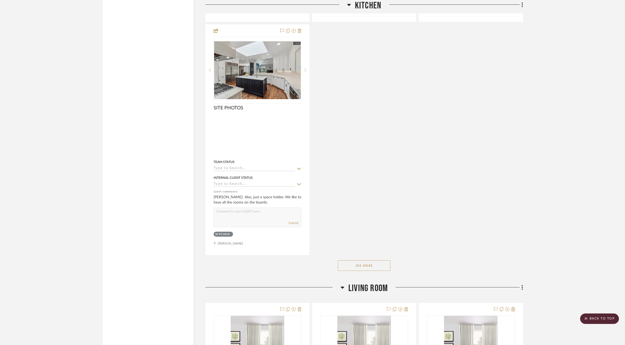
scroll to position [3308, 0]
click at [374, 259] on button "See More" at bounding box center [364, 264] width 53 height 11
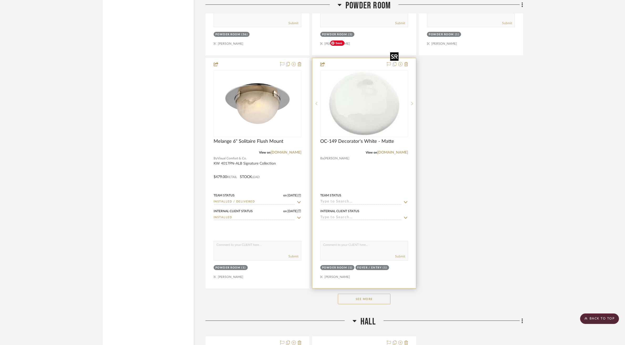
scroll to position [9743, 0]
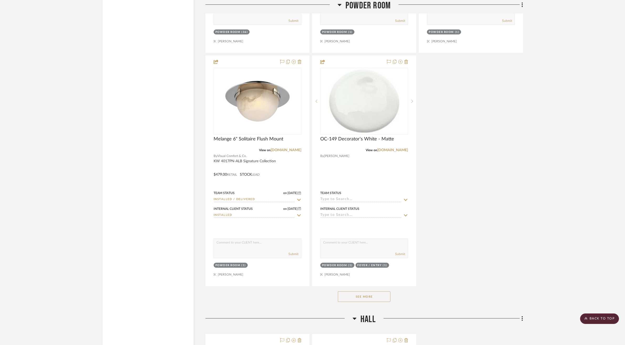
click at [369, 291] on button "See More" at bounding box center [364, 296] width 53 height 11
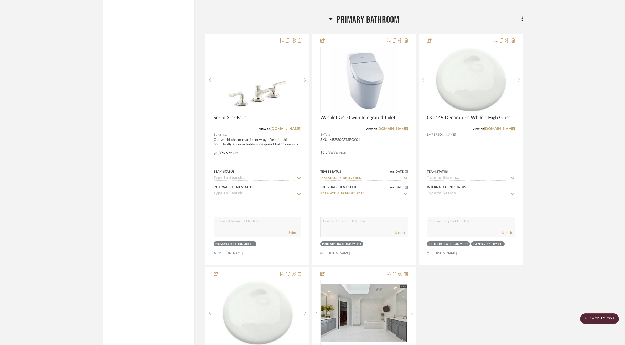
scroll to position [11119, 0]
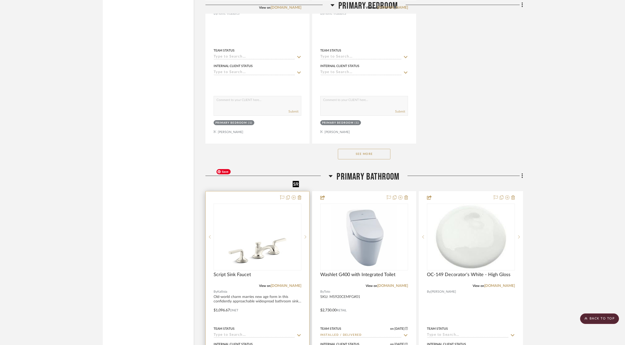
click at [0, 0] on img at bounding box center [0, 0] width 0 height 0
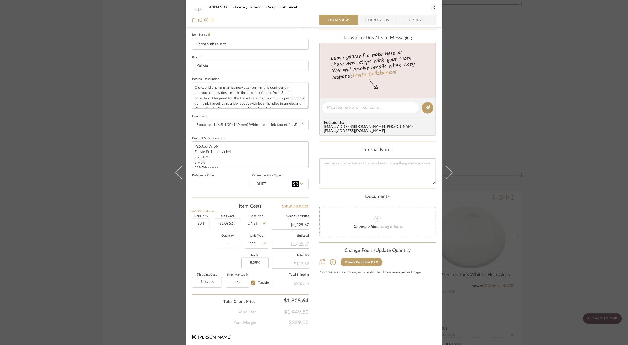
scroll to position [0, 0]
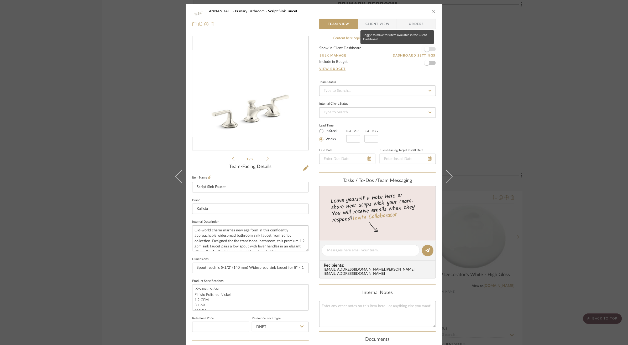
click at [428, 48] on span "button" at bounding box center [427, 49] width 5 height 5
click at [394, 25] on span "Client View" at bounding box center [378, 24] width 38 height 11
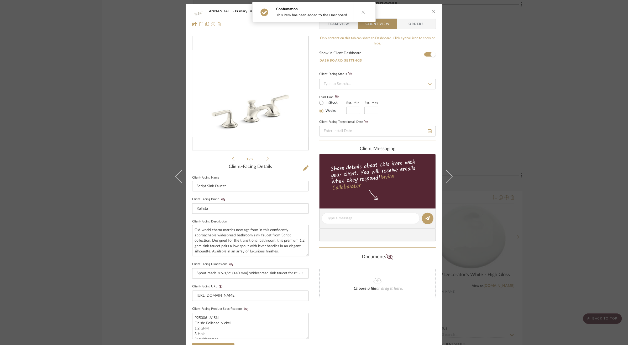
scroll to position [95, 0]
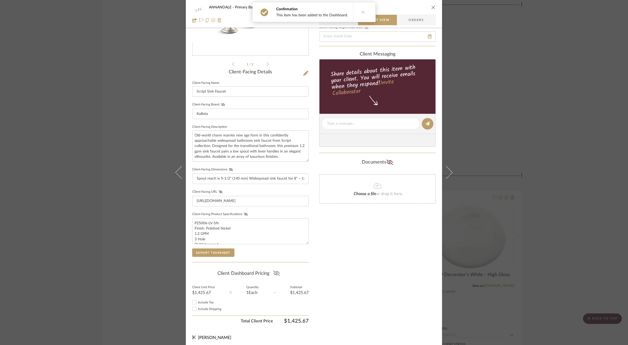
click at [274, 270] on icon at bounding box center [276, 272] width 7 height 5
click at [106, 179] on div "ANNANDALE Primary Bathroom Script Sink Faucet Team View Client View Orders 1 / …" at bounding box center [314, 172] width 628 height 345
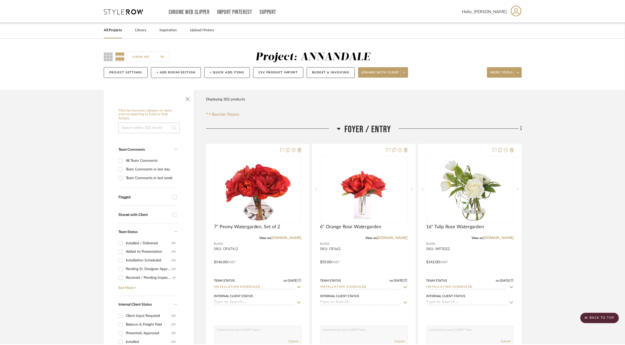
scroll to position [11119, 0]
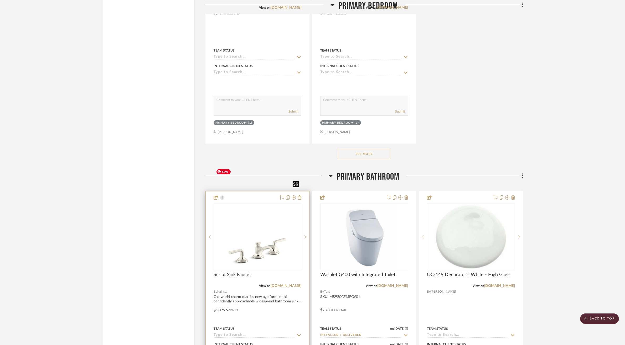
click at [235, 204] on img "0" at bounding box center [257, 236] width 87 height 65
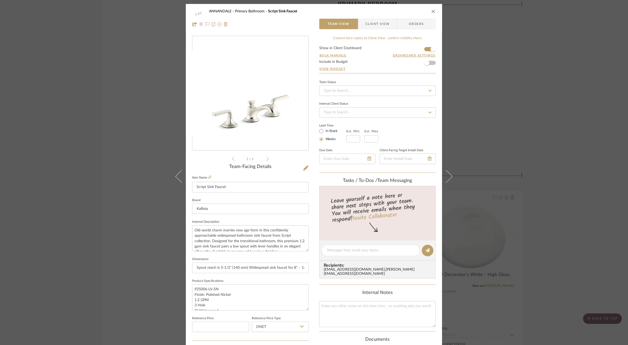
scroll to position [143, 0]
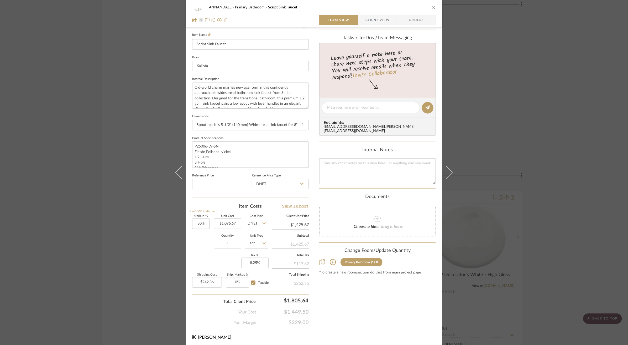
click at [358, 260] on div "Primary Bathroom" at bounding box center [357, 262] width 25 height 4
click at [332, 259] on icon at bounding box center [333, 262] width 6 height 6
click at [331, 322] on span "Powder Room" at bounding box center [337, 324] width 23 height 4
click at [326, 321] on input "Powder Room" at bounding box center [321, 323] width 8 height 8
checkbox input "true"
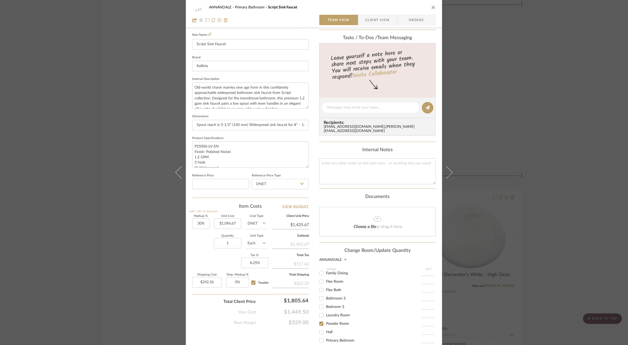
type input "1"
click at [334, 306] on span "Primary Bathroom" at bounding box center [341, 308] width 30 height 4
click at [326, 304] on input "Primary Bathroom" at bounding box center [321, 307] width 8 height 8
checkbox input "false"
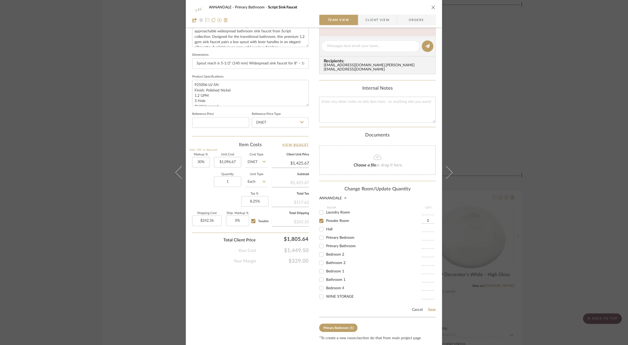
scroll to position [215, 0]
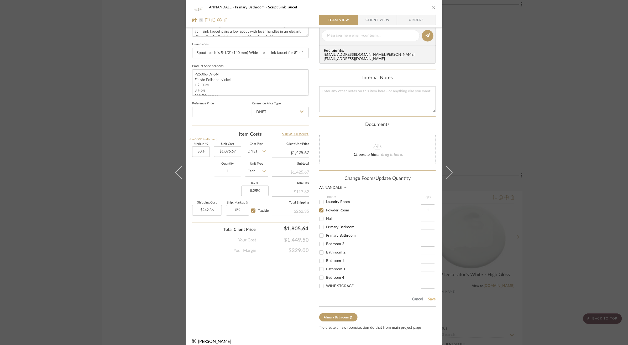
click at [430, 297] on button "Save" at bounding box center [432, 299] width 8 height 4
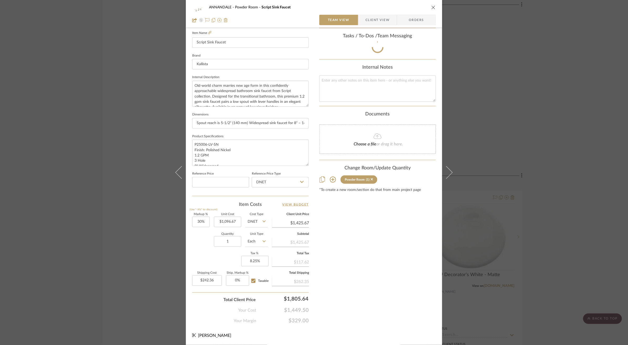
scroll to position [143, 0]
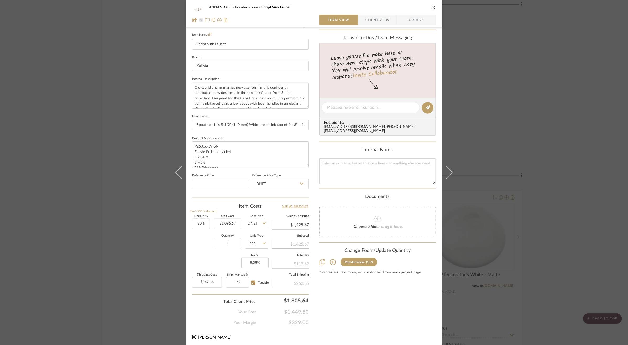
click at [565, 182] on div "ANNANDALE Powder Room Script Sink Faucet Team View Client View Orders 1 / 2 Tea…" at bounding box center [314, 172] width 628 height 345
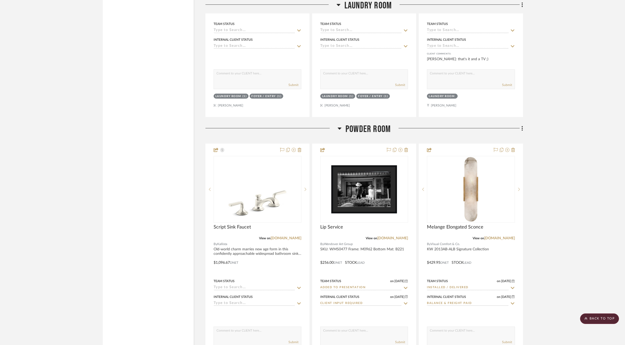
scroll to position [9152, 0]
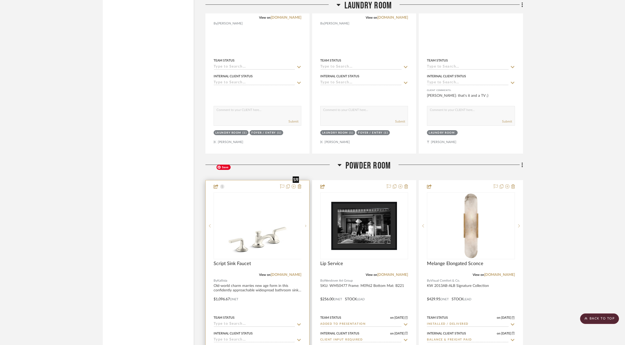
click at [260, 195] on img "0" at bounding box center [261, 226] width 87 height 66
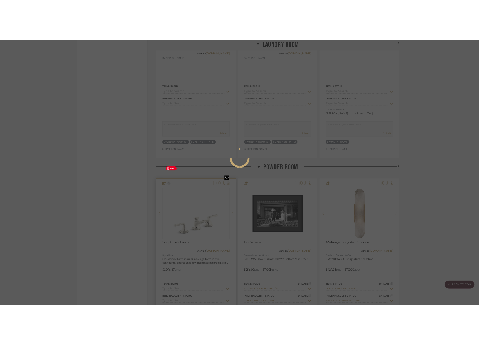
scroll to position [0, 0]
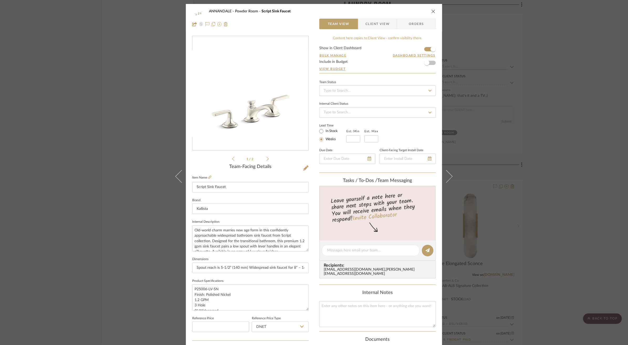
click at [380, 22] on span "Client View" at bounding box center [378, 24] width 24 height 11
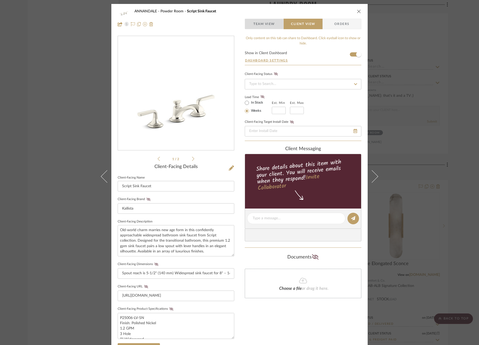
click at [262, 24] on span "Team View" at bounding box center [265, 24] width 22 height 11
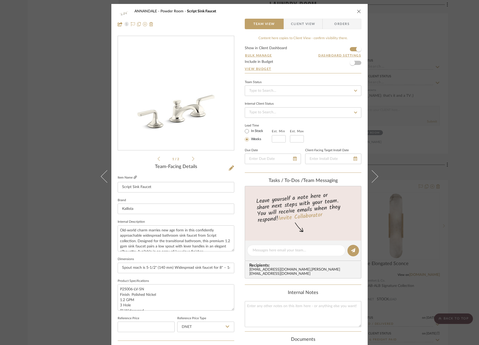
click at [135, 178] on icon at bounding box center [135, 176] width 3 height 3
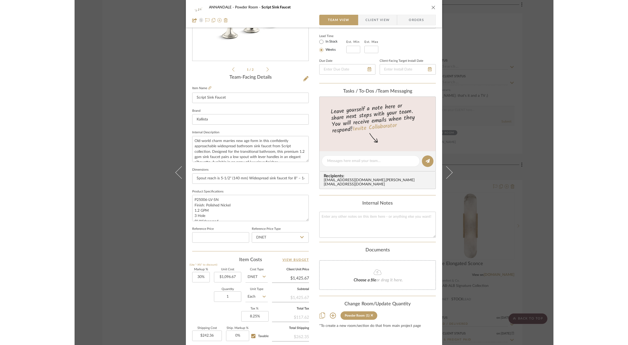
scroll to position [90, 0]
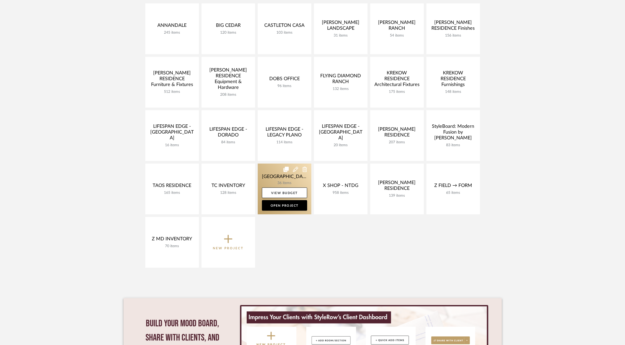
scroll to position [123, 0]
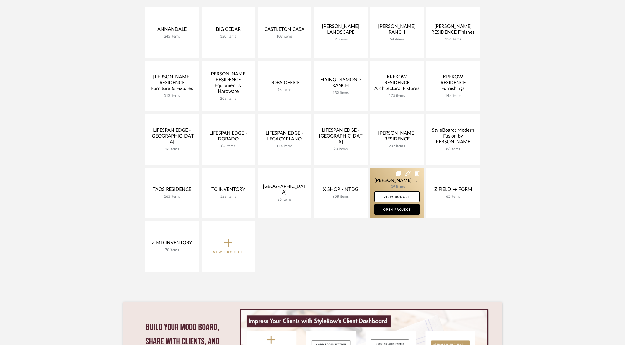
click at [379, 179] on link at bounding box center [397, 192] width 54 height 51
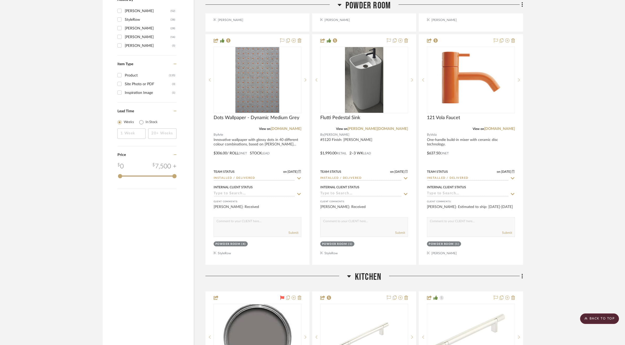
scroll to position [804, 0]
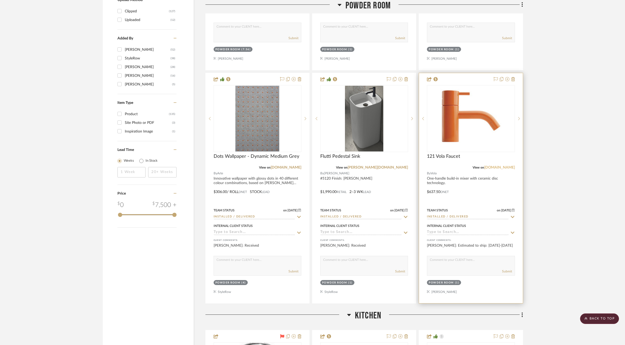
click at [502, 166] on link "[DOMAIN_NAME]" at bounding box center [499, 168] width 31 height 4
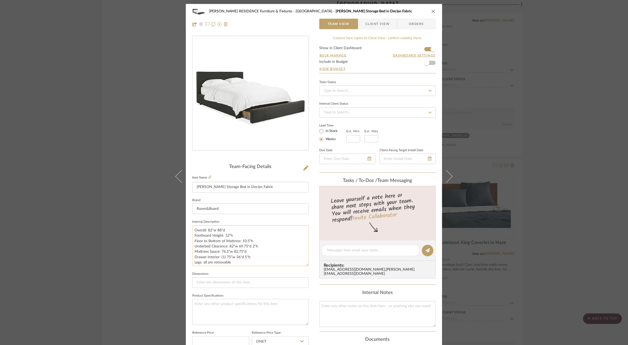
drag, startPoint x: 307, startPoint y: 247, endPoint x: 304, endPoint y: 262, distance: 15.2
click at [304, 262] on textarea "Overall: 82"w 88"d Footboard Height: 12"h Floor to Bottom of Mattress: 10.5"h U…" at bounding box center [250, 245] width 117 height 41
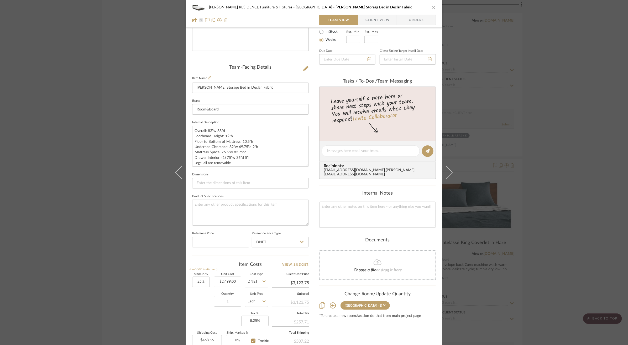
scroll to position [103, 0]
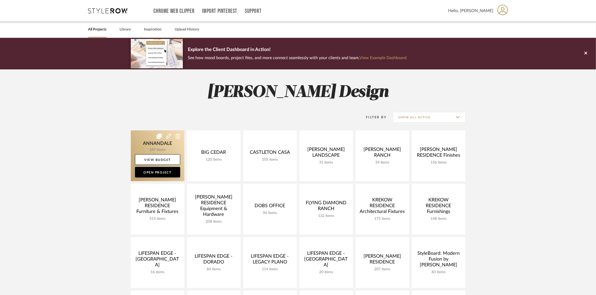
click at [146, 136] on link at bounding box center [158, 155] width 54 height 51
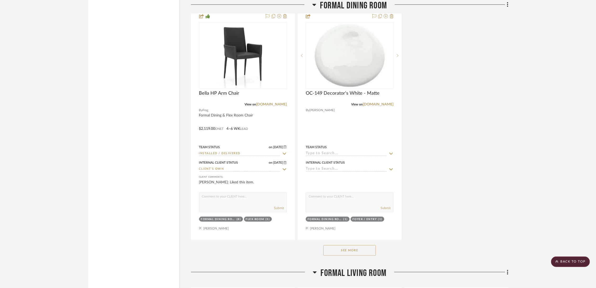
scroll to position [1435, 0]
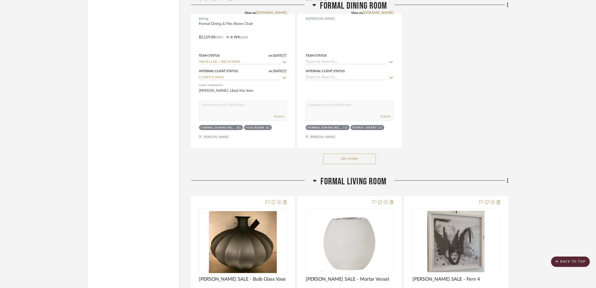
click at [347, 155] on button "See More" at bounding box center [349, 159] width 53 height 11
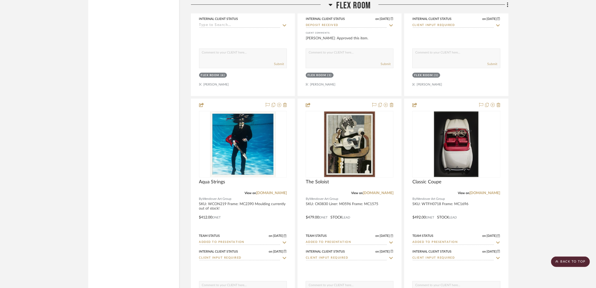
scroll to position [7292, 0]
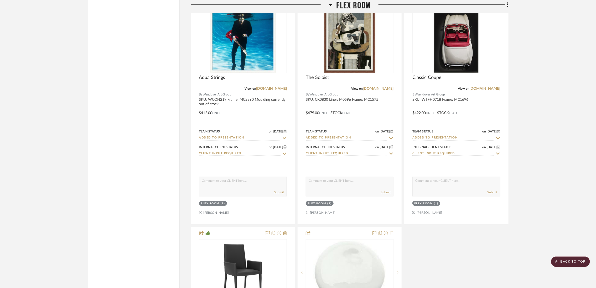
click at [568, 259] on scroll-to-top-button "BACK TO TOP" at bounding box center [570, 262] width 39 height 11
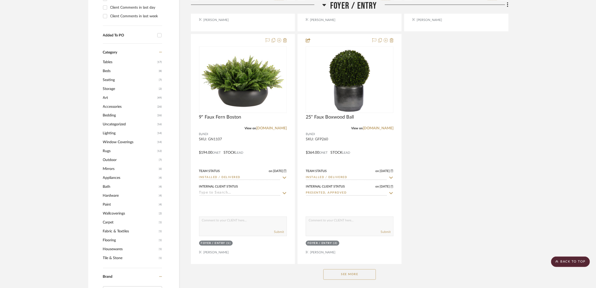
scroll to position [579, 0]
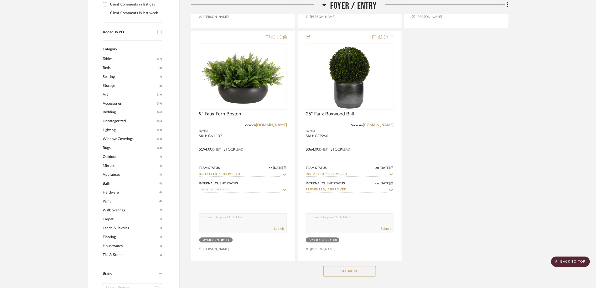
click at [110, 132] on span "Lighting" at bounding box center [129, 130] width 53 height 9
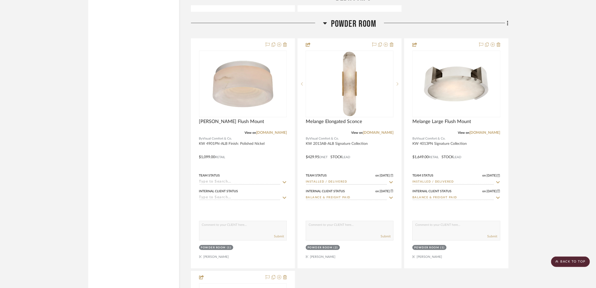
scroll to position [1145, 0]
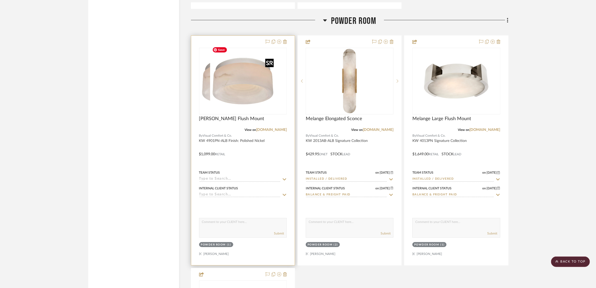
click at [246, 88] on div at bounding box center [243, 81] width 88 height 67
click at [249, 89] on img "0" at bounding box center [243, 81] width 66 height 66
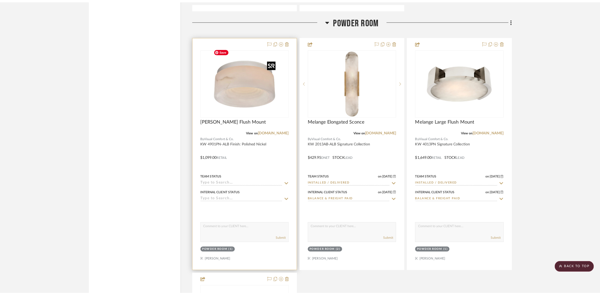
scroll to position [0, 0]
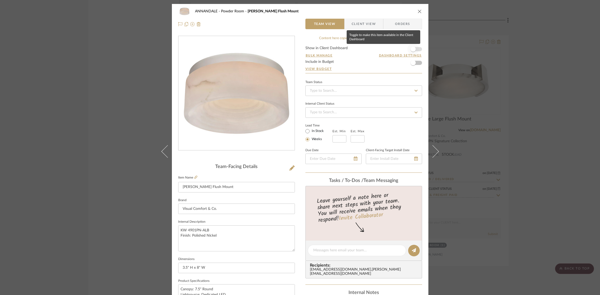
click at [414, 48] on span "button" at bounding box center [413, 49] width 12 height 12
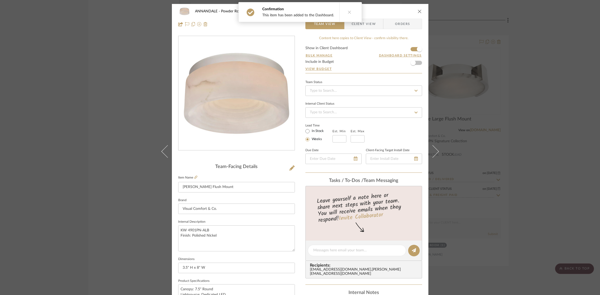
click at [364, 22] on span "Client View" at bounding box center [364, 24] width 24 height 11
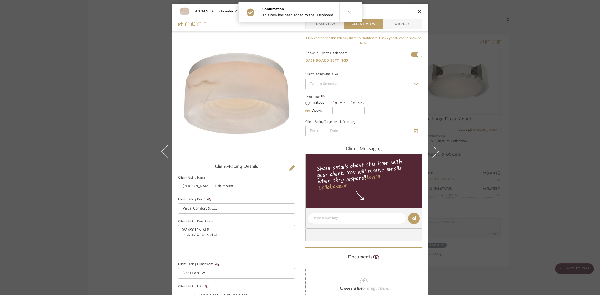
scroll to position [144, 0]
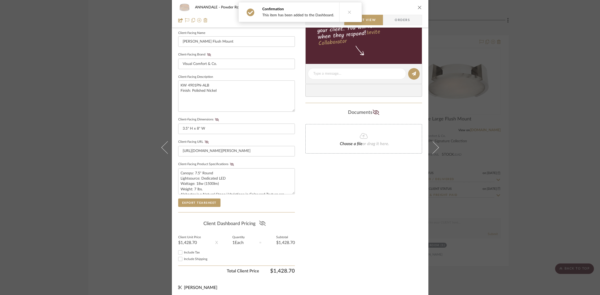
click at [260, 221] on icon at bounding box center [262, 222] width 7 height 5
click at [323, 23] on span "Team View" at bounding box center [325, 20] width 22 height 11
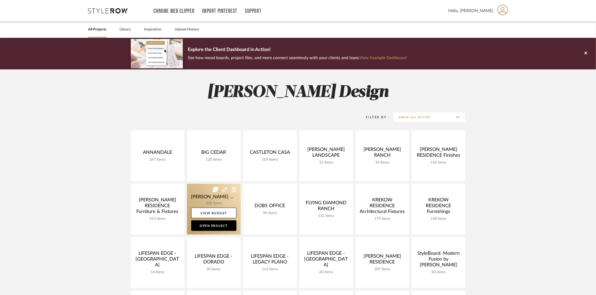
click at [202, 199] on link at bounding box center [214, 209] width 54 height 51
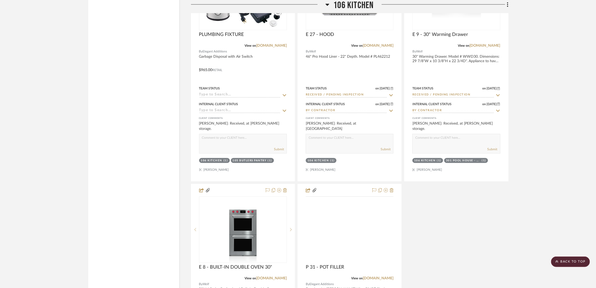
scroll to position [2009, 0]
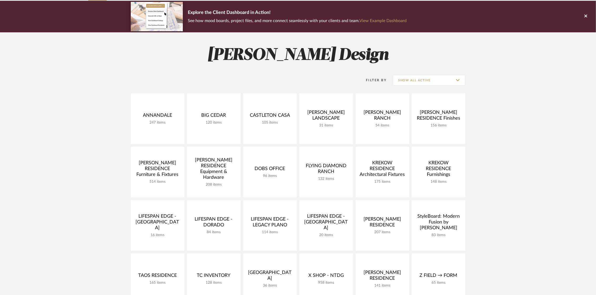
scroll to position [37, 0]
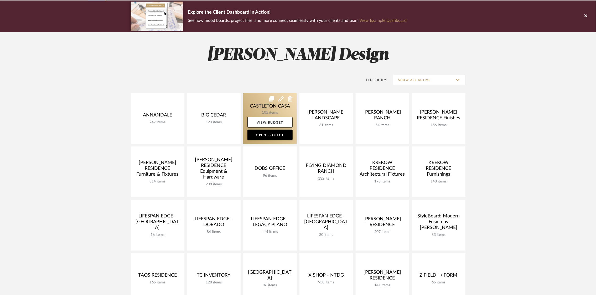
click at [260, 105] on link at bounding box center [270, 118] width 54 height 51
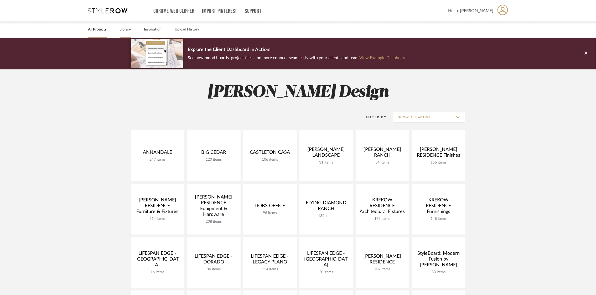
click at [123, 30] on link "Library" at bounding box center [125, 29] width 11 height 7
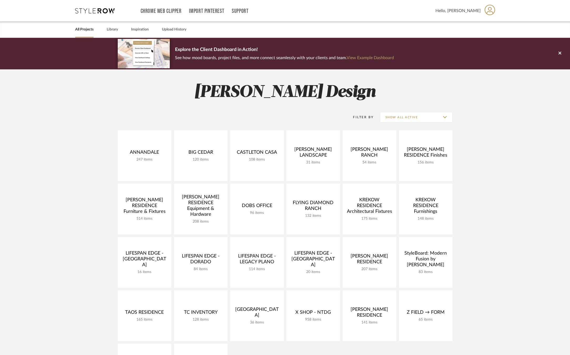
click at [118, 31] on div "All Projects Library Inspiration Upload History" at bounding box center [285, 30] width 436 height 16
click at [108, 30] on link "Library" at bounding box center [112, 29] width 11 height 7
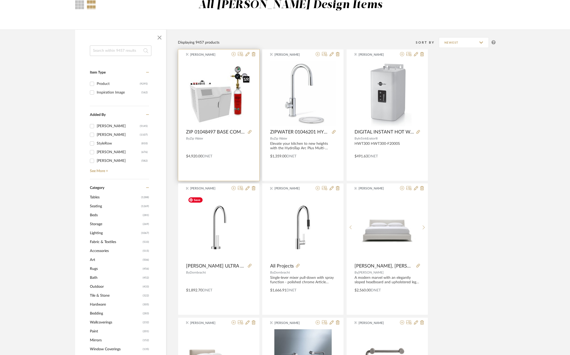
scroll to position [51, 0]
click at [97, 52] on input at bounding box center [120, 51] width 61 height 11
type input "o"
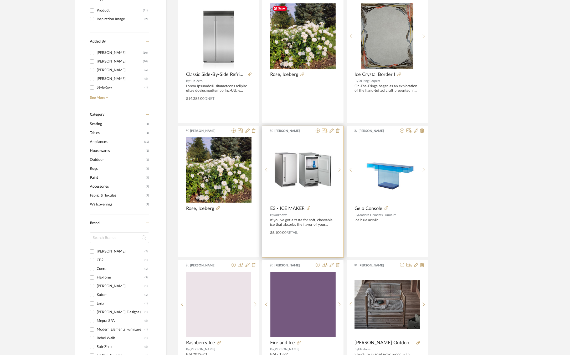
scroll to position [126, 0]
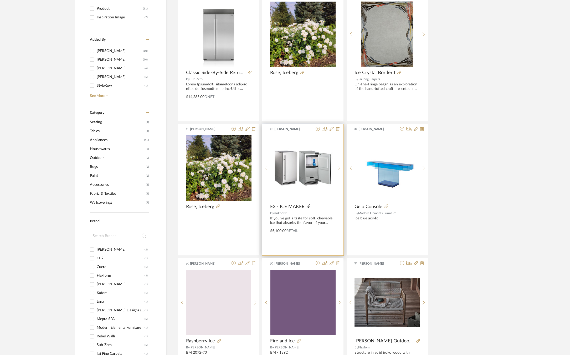
type input "ice"
click at [307, 206] on icon at bounding box center [309, 206] width 4 height 4
click at [317, 129] on icon at bounding box center [318, 129] width 4 height 4
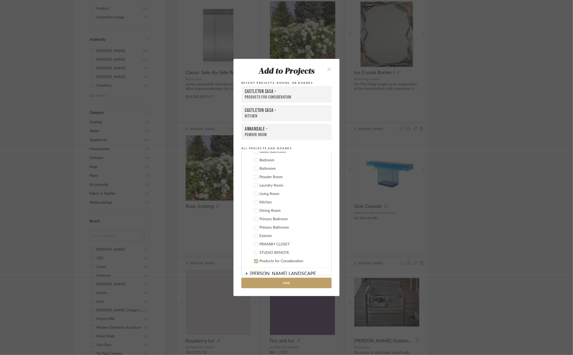
scroll to position [84, 0]
click at [254, 252] on icon at bounding box center [256, 253] width 4 height 4
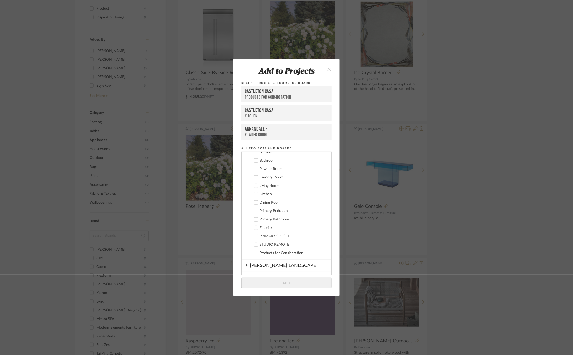
scroll to position [12, 0]
click at [260, 180] on div "CASTLETON CASA" at bounding box center [291, 181] width 82 height 9
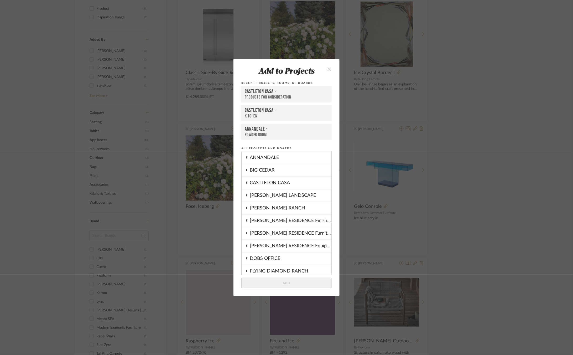
click at [259, 160] on div "ANNANDALE" at bounding box center [291, 158] width 82 height 12
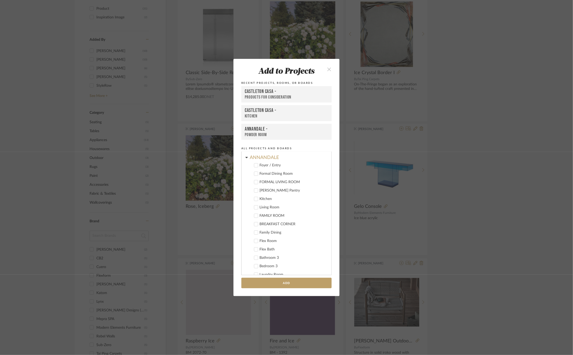
click at [264, 199] on div "Kitchen" at bounding box center [294, 199] width 68 height 4
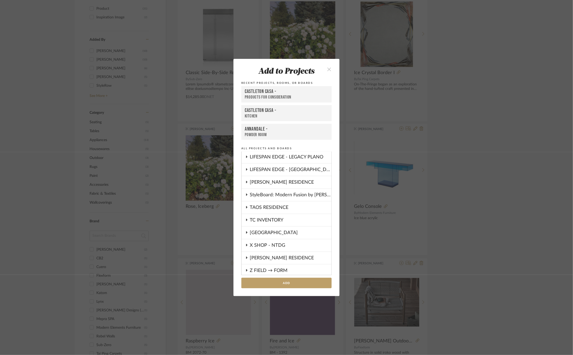
scroll to position [535, 0]
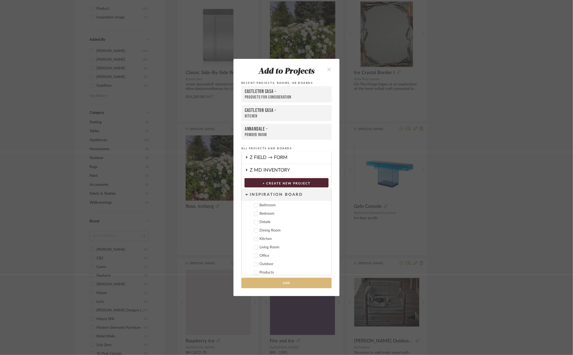
click at [283, 282] on button "Add" at bounding box center [286, 283] width 90 height 11
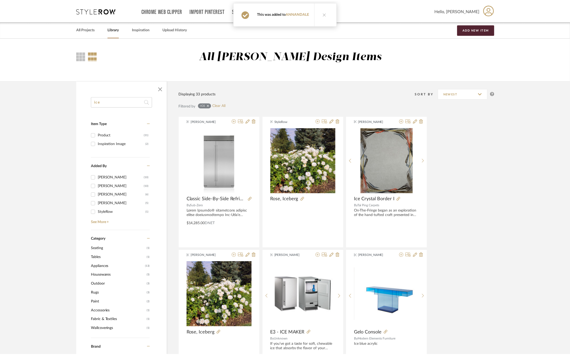
scroll to position [126, 0]
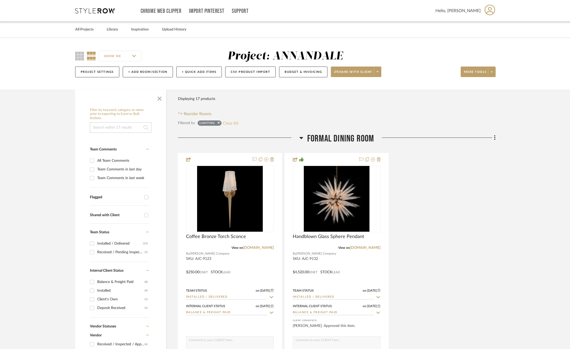
click at [230, 125] on button "Clear All" at bounding box center [231, 123] width 16 height 7
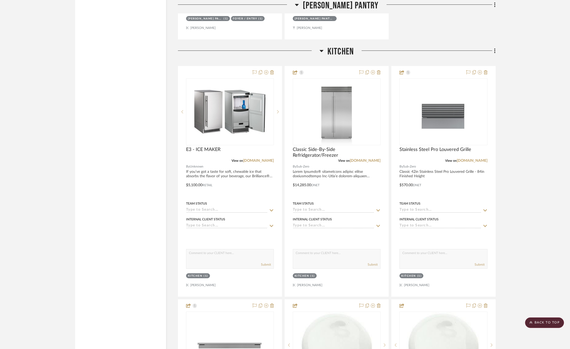
scroll to position [2798, 0]
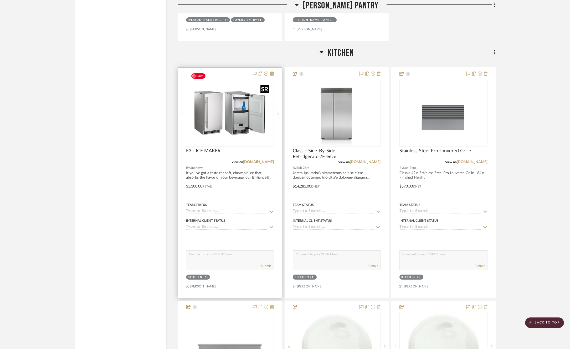
click at [0, 0] on img at bounding box center [0, 0] width 0 height 0
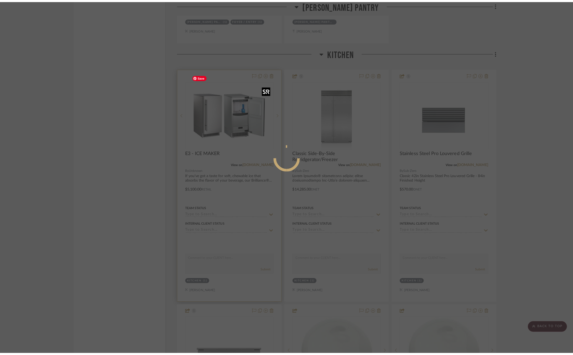
scroll to position [0, 0]
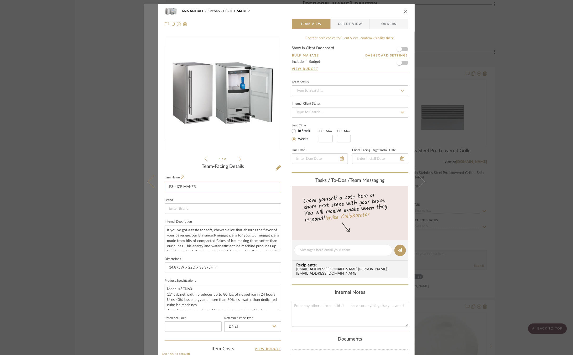
drag, startPoint x: 199, startPoint y: 188, endPoint x: 151, endPoint y: 188, distance: 47.3
click at [151, 188] on mat-dialog-content "ANNANDALE Kitchen E3 - ICE MAKER Team View Client View Orders 1 / 2 Team-Facing…" at bounding box center [287, 246] width 286 height 485
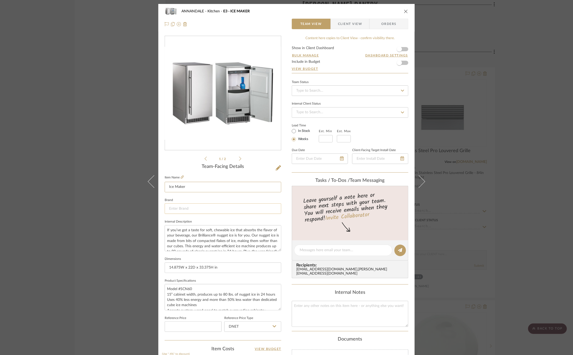
type input "Ice Maker"
click at [174, 208] on input at bounding box center [223, 208] width 117 height 11
type input "Scot"
type input "s"
type input "[DEMOGRAPHIC_DATA]"
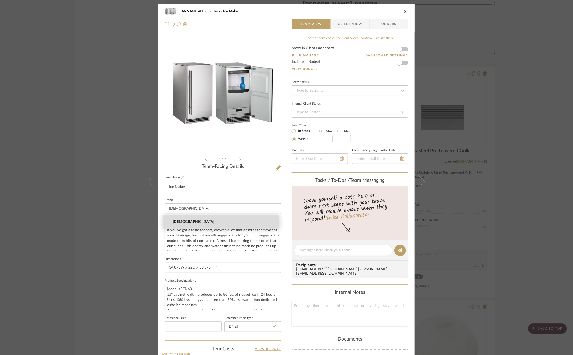
click at [187, 224] on span "[DEMOGRAPHIC_DATA]" at bounding box center [223, 222] width 101 height 4
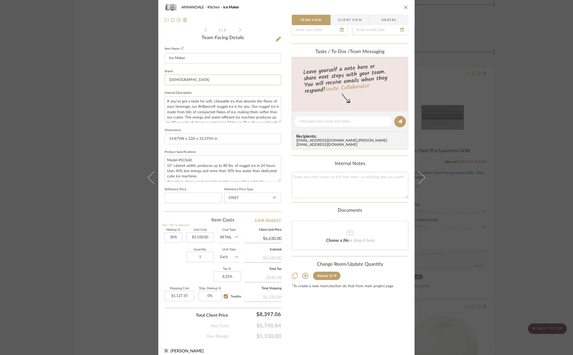
scroll to position [132, 0]
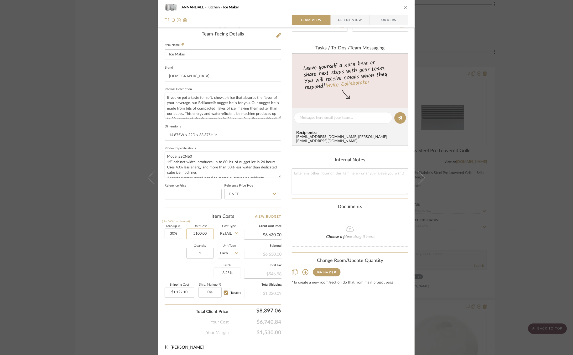
click at [199, 233] on input "5100.00" at bounding box center [200, 234] width 27 height 11
type input "$4,791.11"
click at [231, 232] on input "Retail" at bounding box center [229, 234] width 22 height 11
click at [225, 245] on span "DNET" at bounding box center [227, 246] width 10 height 4
type input "DNET"
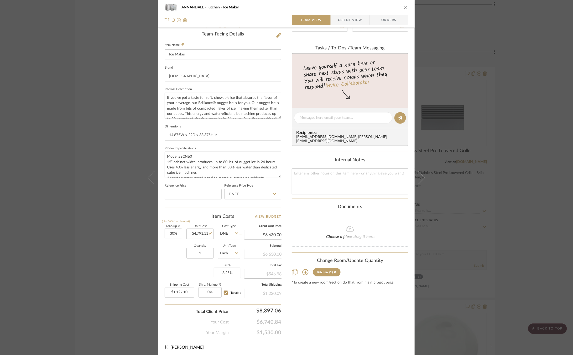
type input "$6,228.44"
type input "$1,058.84"
click at [176, 247] on div "Quantity 1 Unit Type Each" at bounding box center [203, 254] width 76 height 19
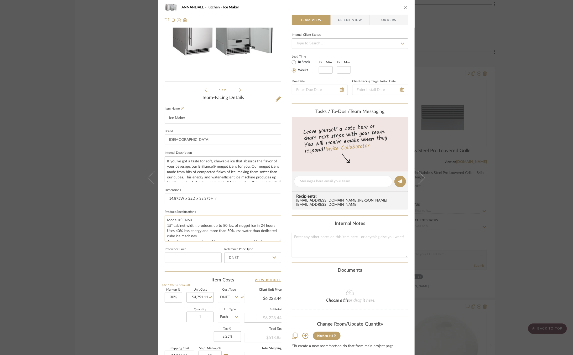
scroll to position [0, 0]
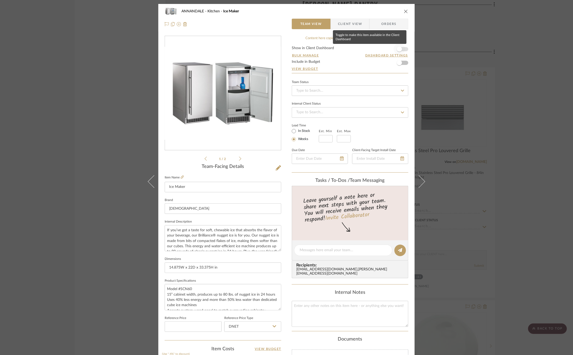
click at [399, 50] on span "button" at bounding box center [399, 49] width 5 height 5
click at [347, 27] on span "Client View" at bounding box center [350, 24] width 24 height 11
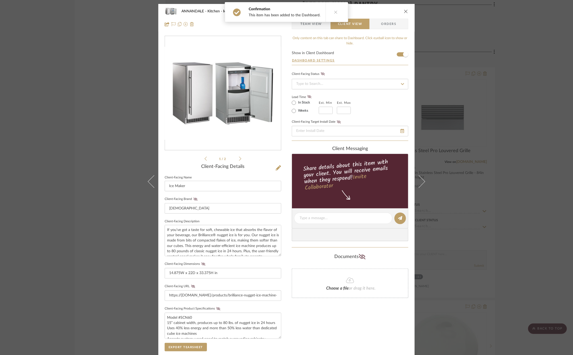
scroll to position [84, 0]
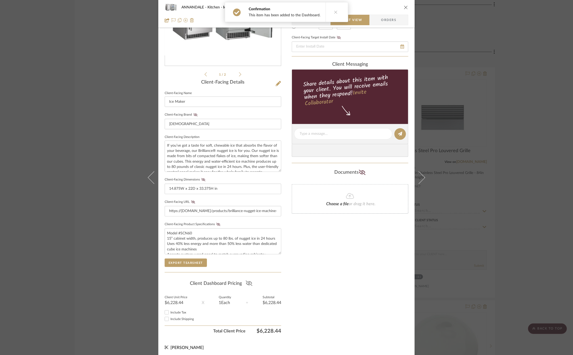
click at [247, 283] on icon at bounding box center [249, 283] width 7 height 5
click at [500, 206] on div "ANNANDALE Kitchen Ice Maker Team View Client View Orders 1 / 2 Client-Facing De…" at bounding box center [286, 177] width 573 height 355
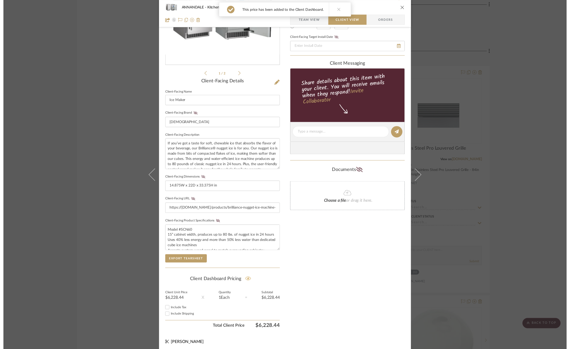
scroll to position [2798, 0]
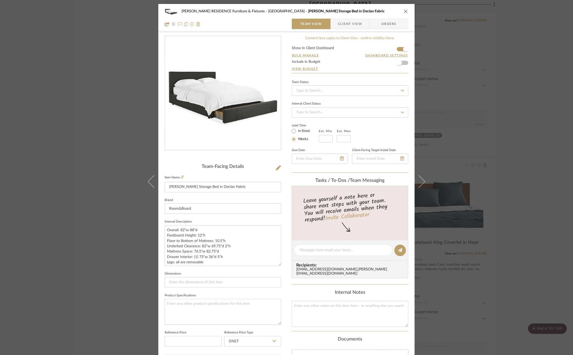
scroll to position [103, 0]
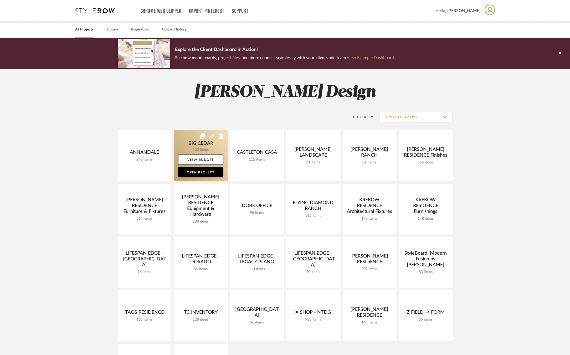
click at [184, 143] on link at bounding box center [201, 155] width 54 height 51
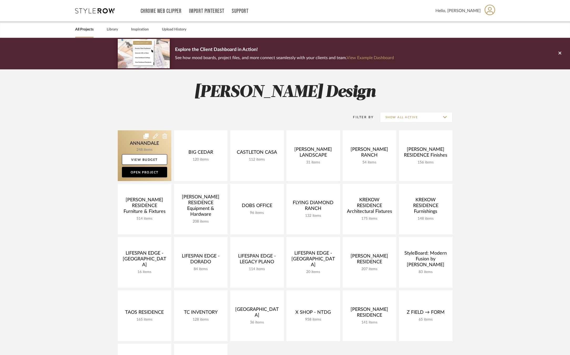
click at [135, 140] on link at bounding box center [145, 155] width 54 height 51
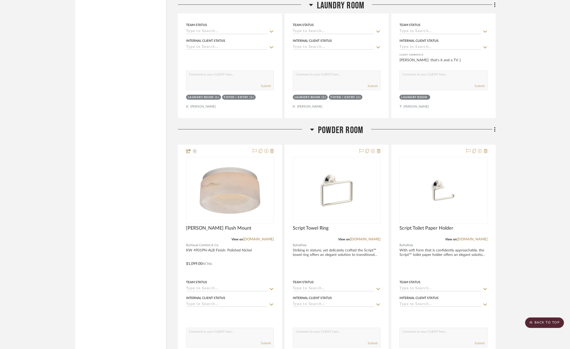
scroll to position [9184, 0]
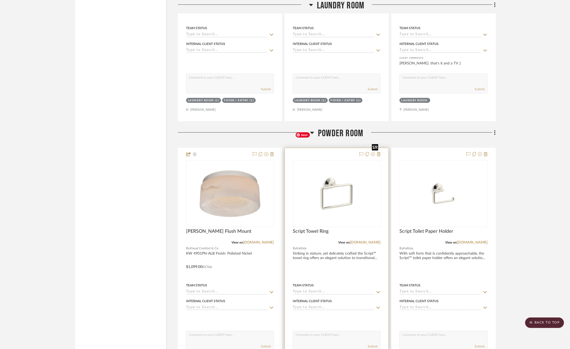
click at [0, 0] on img at bounding box center [0, 0] width 0 height 0
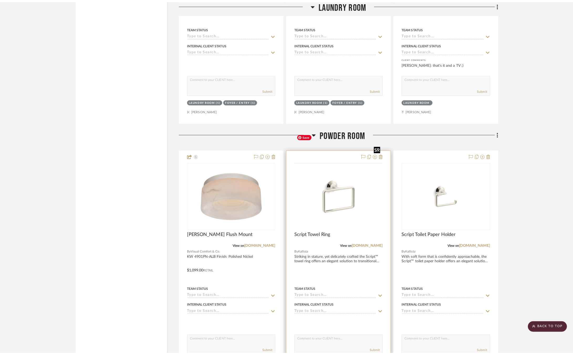
scroll to position [0, 0]
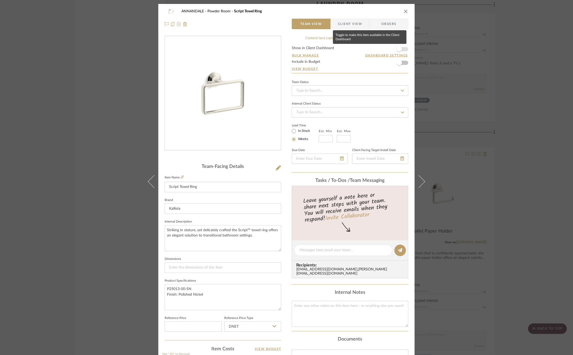
click at [402, 51] on span "button" at bounding box center [400, 49] width 12 height 12
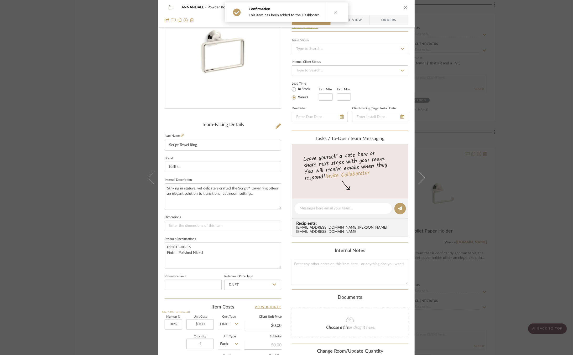
scroll to position [132, 0]
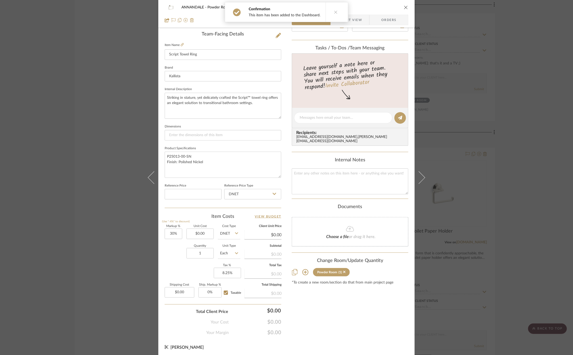
click at [449, 189] on div "ANNANDALE Powder Room Script Towel Ring Team View Client View Orders Team-Facin…" at bounding box center [286, 177] width 573 height 355
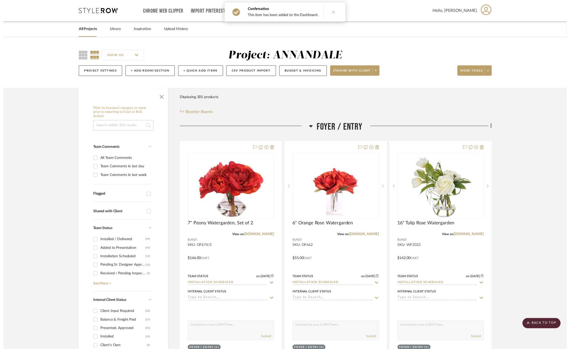
scroll to position [9184, 0]
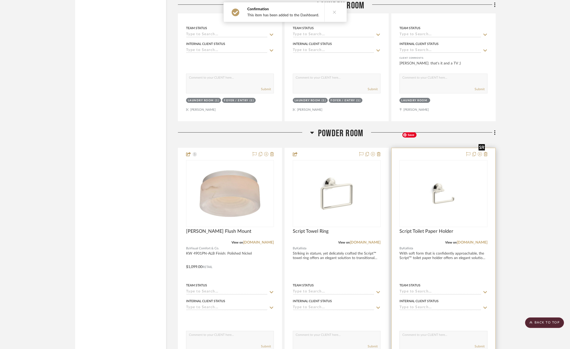
click at [449, 161] on img "0" at bounding box center [443, 193] width 87 height 65
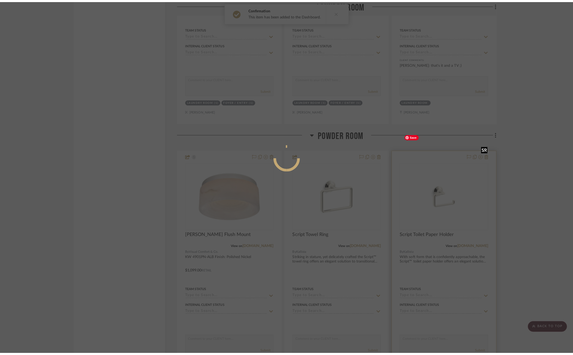
scroll to position [0, 0]
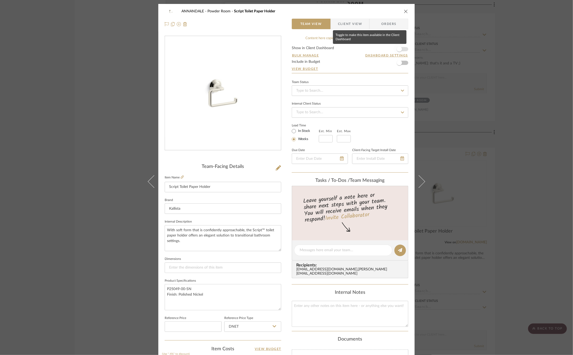
click at [399, 48] on span "button" at bounding box center [399, 49] width 5 height 5
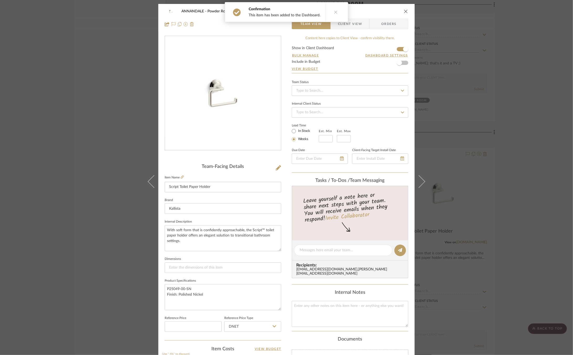
click at [473, 155] on div "ANNANDALE Powder Room Script Toilet Paper Holder Team View Client View Orders T…" at bounding box center [286, 177] width 573 height 355
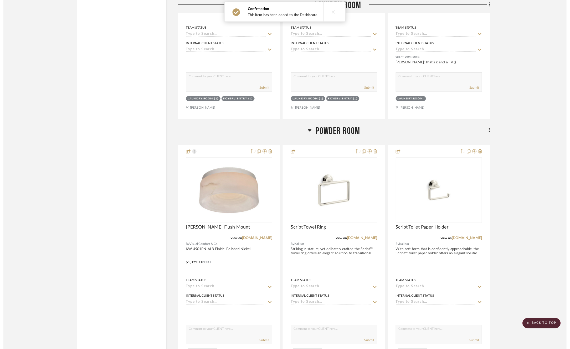
scroll to position [9184, 0]
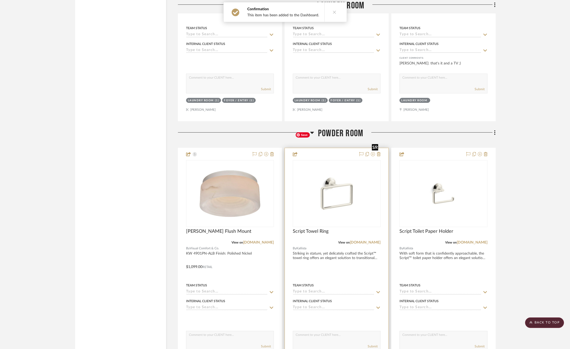
click at [332, 161] on img "0" at bounding box center [336, 193] width 87 height 65
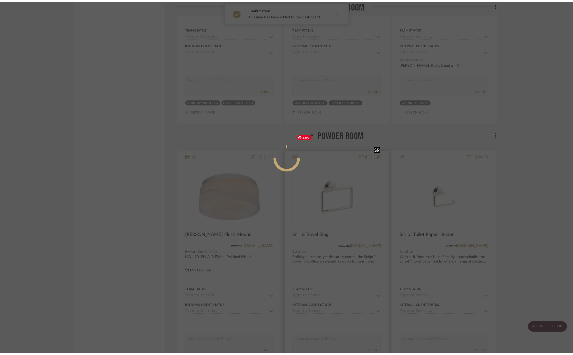
scroll to position [0, 0]
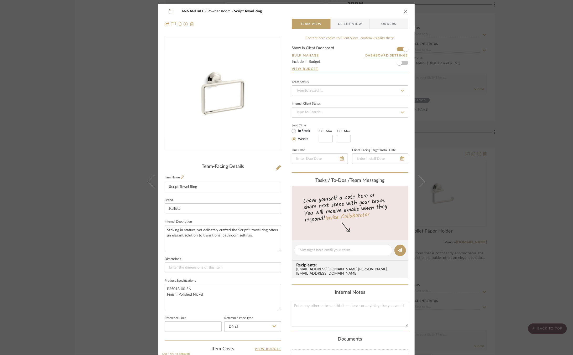
click at [349, 23] on span "Client View" at bounding box center [350, 24] width 24 height 11
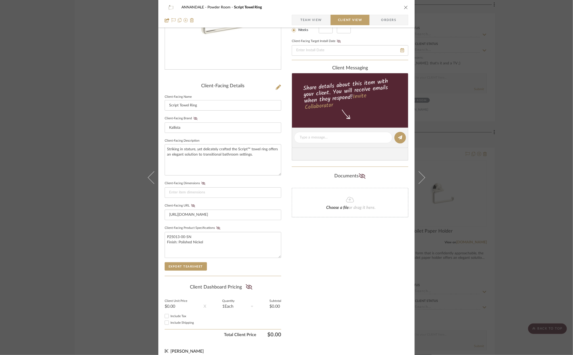
scroll to position [84, 0]
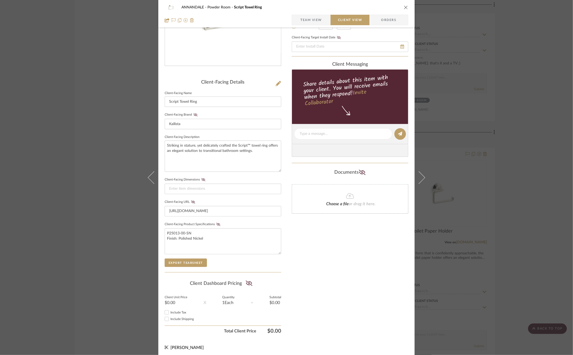
click at [466, 229] on div "ANNANDALE Powder Room Script Towel Ring Team View Client View Orders Client-Fac…" at bounding box center [286, 177] width 573 height 355
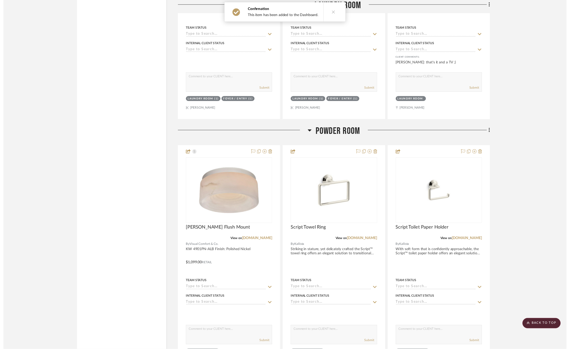
scroll to position [9184, 0]
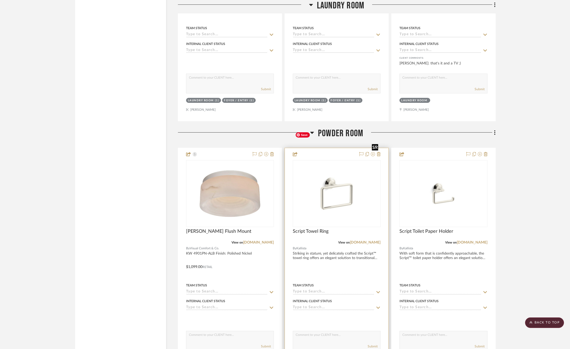
click at [336, 172] on img "0" at bounding box center [336, 193] width 87 height 65
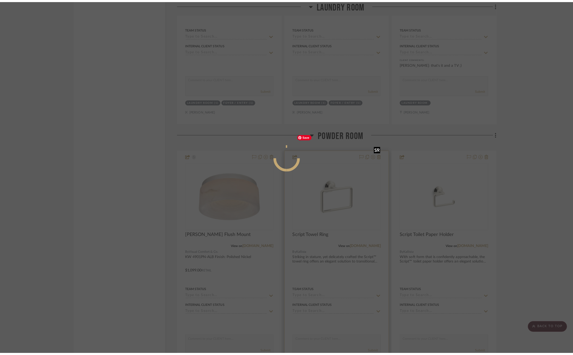
scroll to position [0, 0]
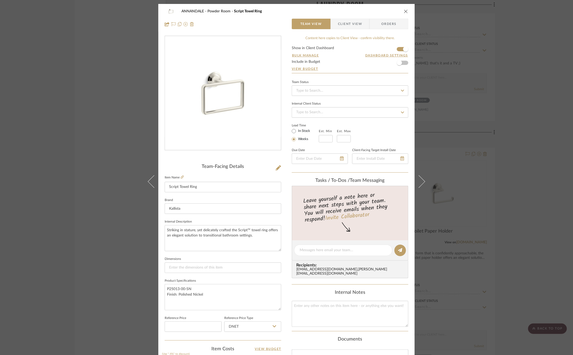
click at [360, 26] on span "Client View" at bounding box center [350, 24] width 24 height 11
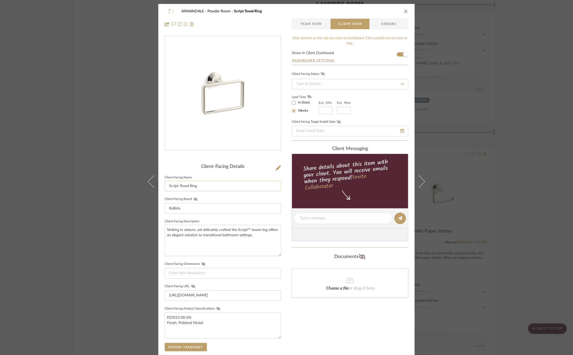
scroll to position [6, 0]
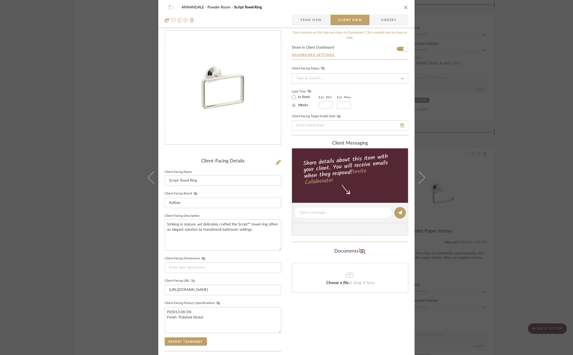
click at [191, 279] on icon at bounding box center [193, 280] width 4 height 3
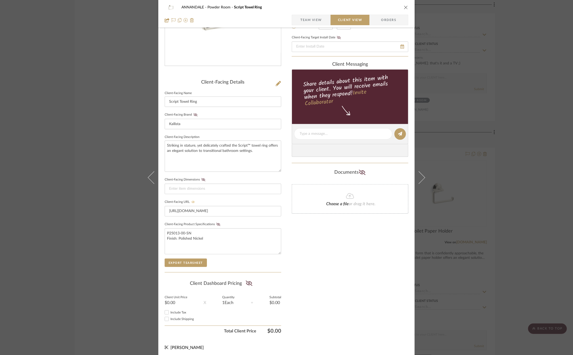
click at [307, 255] on div "Only content on this tab can share to Dashboard. Click eyeball icon to show or …" at bounding box center [350, 143] width 117 height 385
click at [501, 201] on div "ANNANDALE Powder Room Script Towel Ring Team View Client View Orders Client-Fac…" at bounding box center [286, 177] width 573 height 355
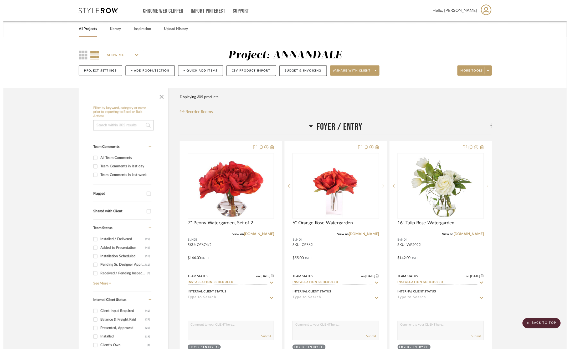
scroll to position [9184, 0]
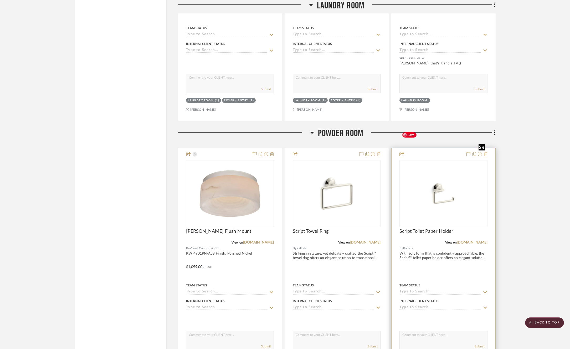
click at [430, 171] on img "0" at bounding box center [443, 193] width 87 height 65
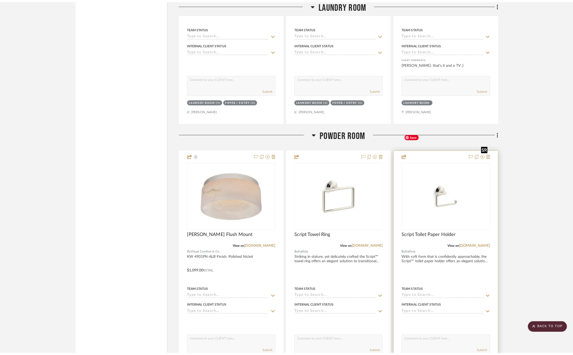
scroll to position [0, 0]
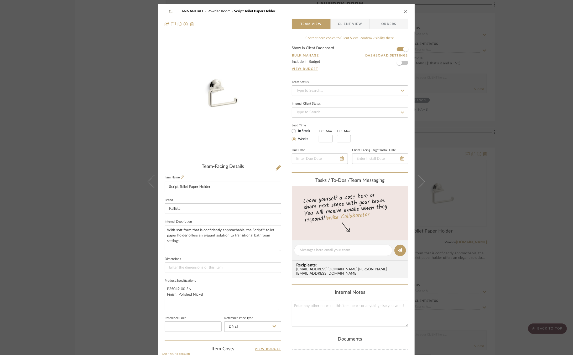
click at [353, 24] on span "Client View" at bounding box center [350, 24] width 24 height 11
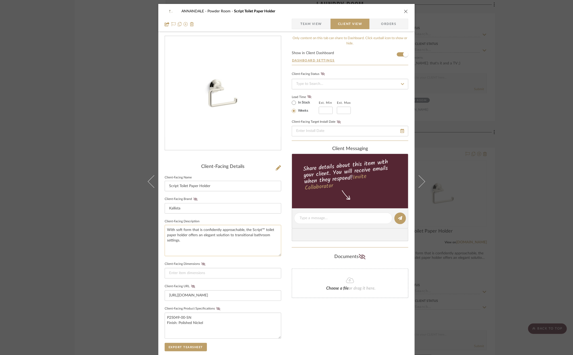
scroll to position [84, 0]
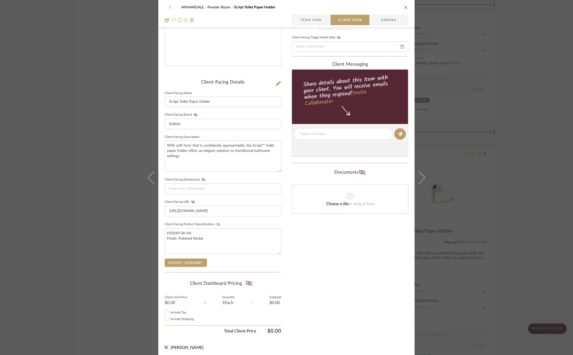
click at [216, 224] on icon at bounding box center [218, 224] width 4 height 3
click at [217, 224] on icon at bounding box center [219, 224] width 4 height 2
click at [192, 201] on icon at bounding box center [193, 201] width 4 height 3
click at [107, 200] on div "ANNANDALE Powder Room Script Toilet Paper Holder Team View Client View Orders C…" at bounding box center [286, 177] width 573 height 355
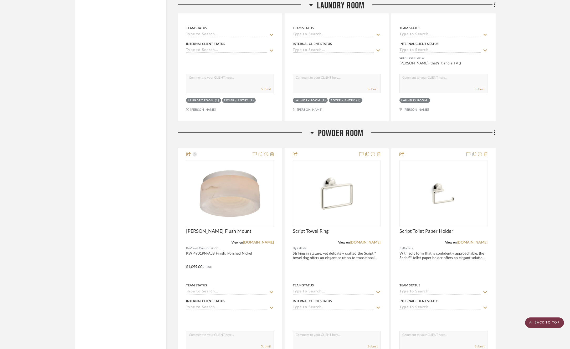
click at [534, 322] on scroll-to-top-button "BACK TO TOP" at bounding box center [544, 322] width 39 height 11
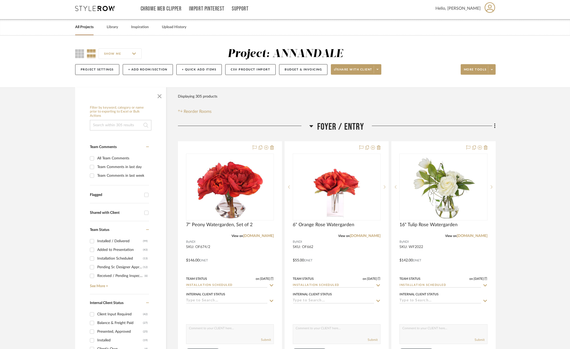
scroll to position [0, 0]
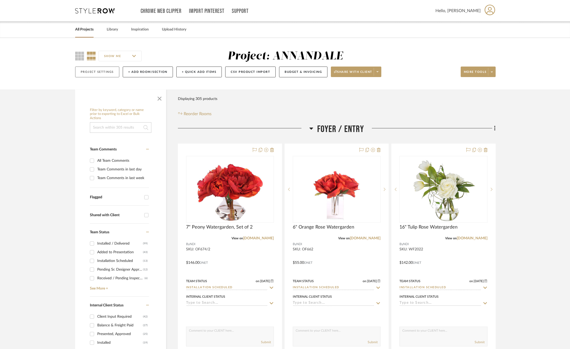
click at [98, 71] on button "Project Settings" at bounding box center [97, 71] width 44 height 11
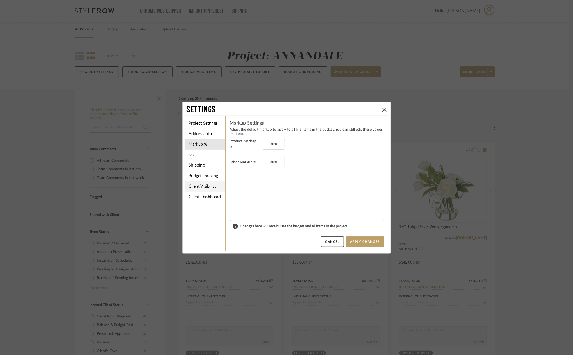
click at [205, 185] on li "Client Visibility" at bounding box center [205, 186] width 41 height 11
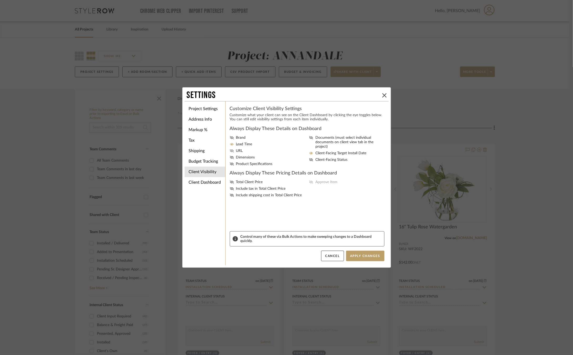
click at [230, 151] on icon at bounding box center [232, 150] width 4 height 3
click at [0, 0] on input "URL" at bounding box center [0, 0] width 0 height 0
click at [371, 260] on button "Apply Changes" at bounding box center [365, 256] width 38 height 11
click at [460, 234] on div "Settings Project Settings Address Info Markup % Tax Shipping Budget Tracking Cl…" at bounding box center [286, 177] width 573 height 355
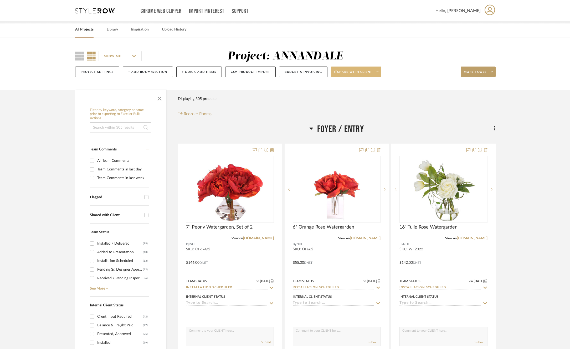
click at [376, 73] on span at bounding box center [377, 72] width 7 height 8
click at [357, 89] on button "Preview Client Dashboard" at bounding box center [357, 86] width 55 height 13
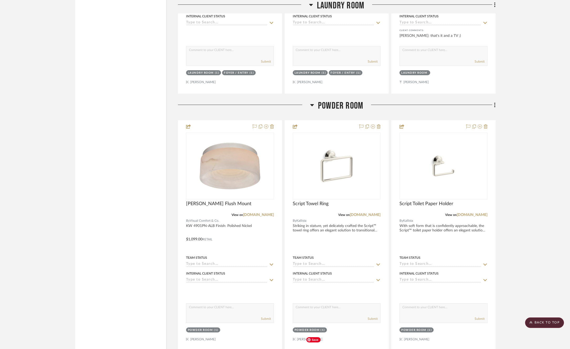
scroll to position [9208, 0]
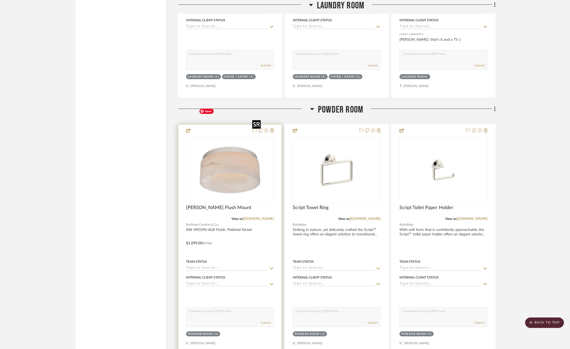
click at [244, 147] on img "0" at bounding box center [230, 170] width 66 height 66
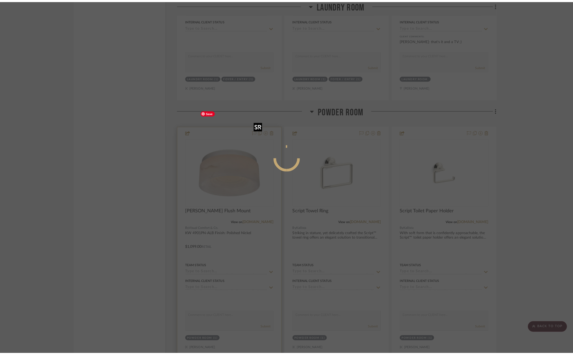
scroll to position [0, 0]
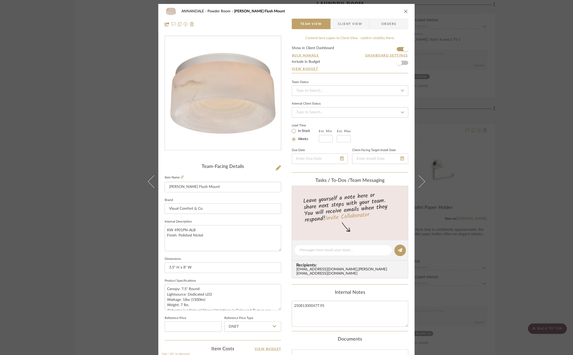
click at [348, 27] on span "Client View" at bounding box center [350, 24] width 24 height 11
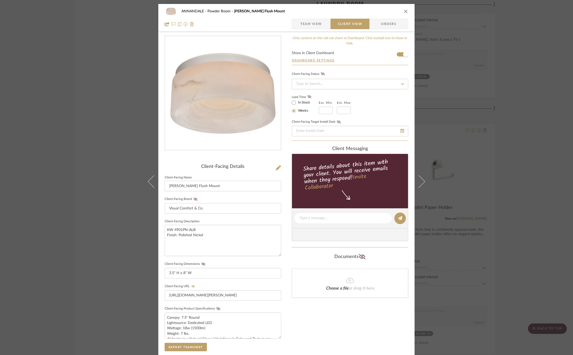
scroll to position [84, 0]
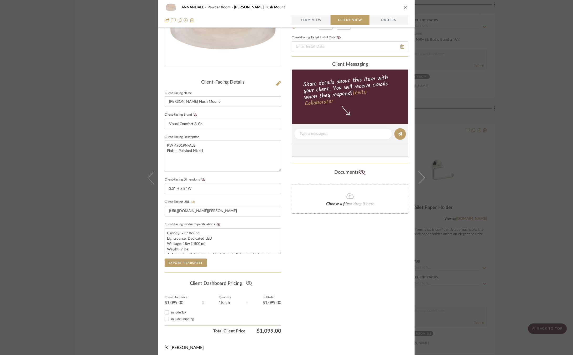
click at [246, 281] on icon at bounding box center [249, 283] width 7 height 5
click at [509, 226] on div "ANNANDALE Powder Room Otto Small Flush Mount Team View Client View Orders Clien…" at bounding box center [286, 177] width 573 height 355
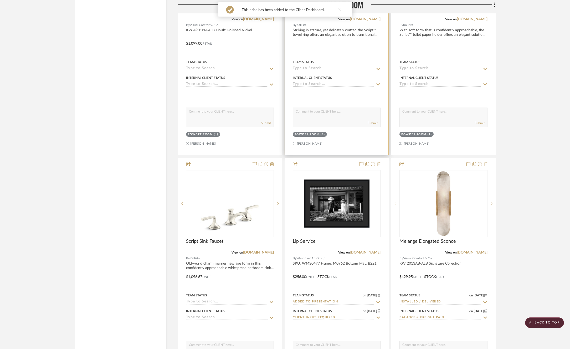
scroll to position [9429, 0]
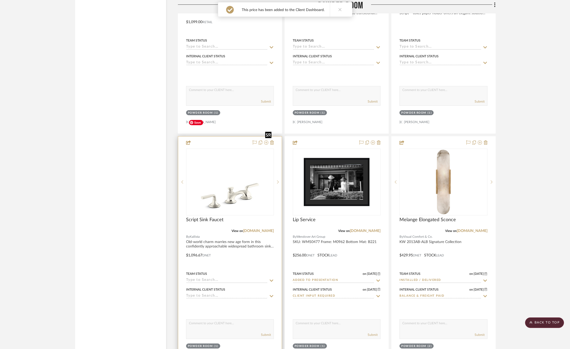
click at [233, 161] on img "0" at bounding box center [230, 181] width 87 height 65
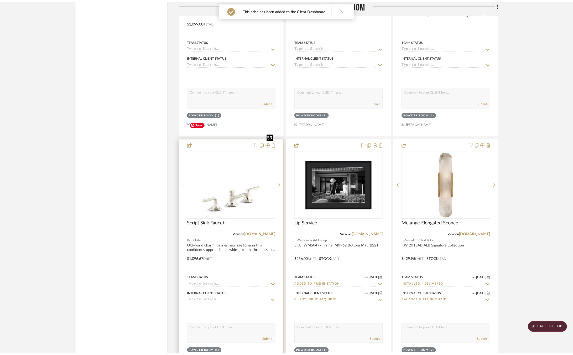
scroll to position [0, 0]
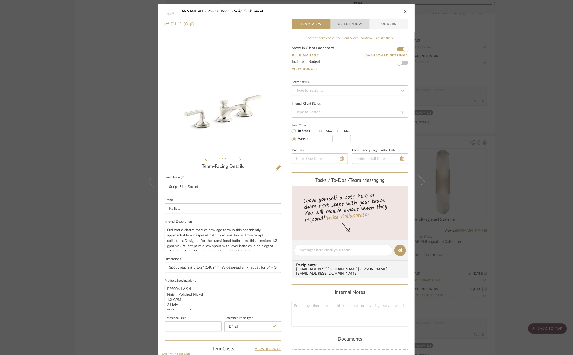
click at [355, 24] on span "Client View" at bounding box center [350, 24] width 24 height 11
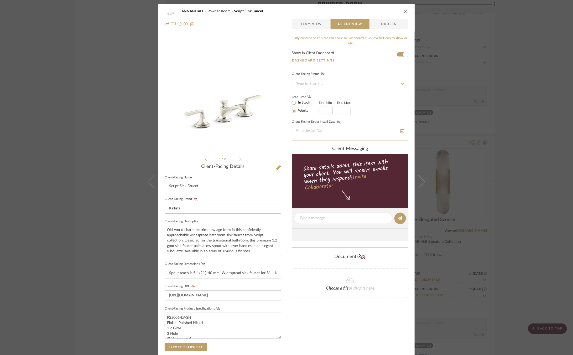
scroll to position [84, 0]
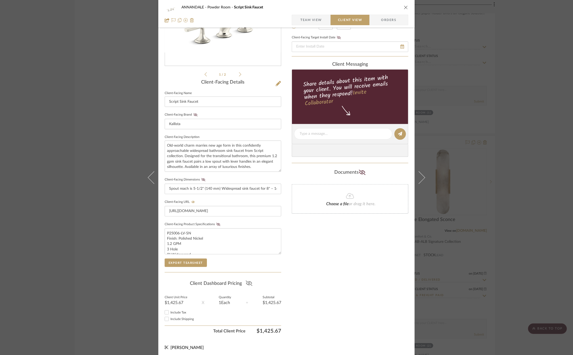
click at [247, 281] on icon at bounding box center [249, 283] width 7 height 5
click at [496, 224] on div "ANNANDALE Powder Room Script Sink Faucet Team View Client View Orders 1 / 2 Cli…" at bounding box center [286, 177] width 573 height 355
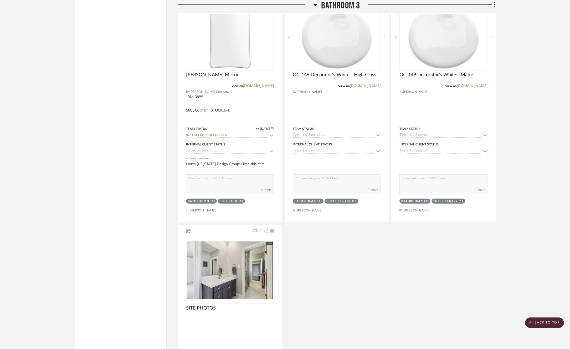
scroll to position [7807, 0]
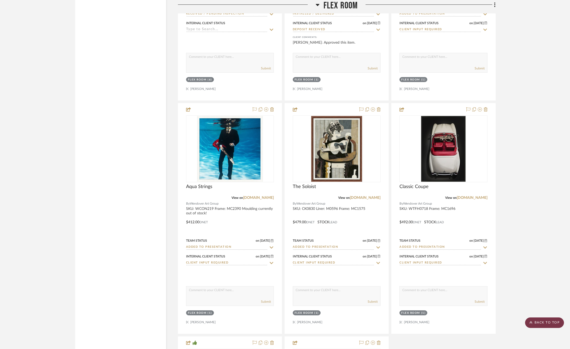
click at [539, 323] on scroll-to-top-button "BACK TO TOP" at bounding box center [544, 322] width 39 height 11
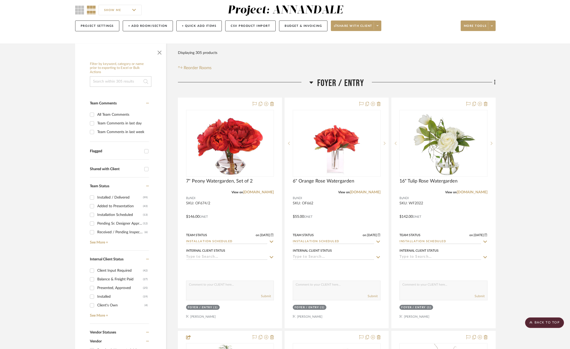
scroll to position [0, 0]
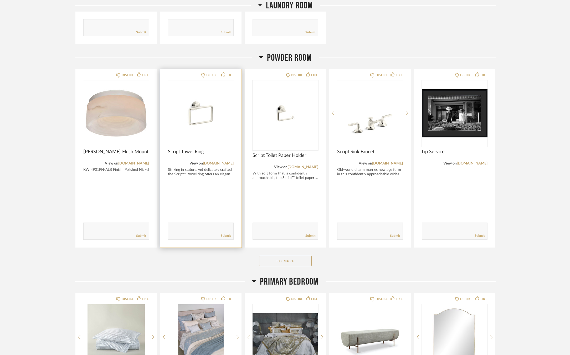
scroll to position [2999, 0]
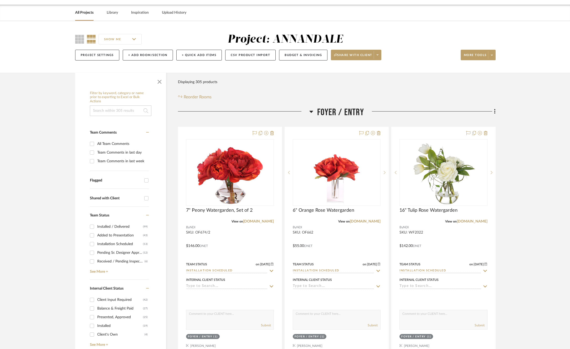
scroll to position [13, 0]
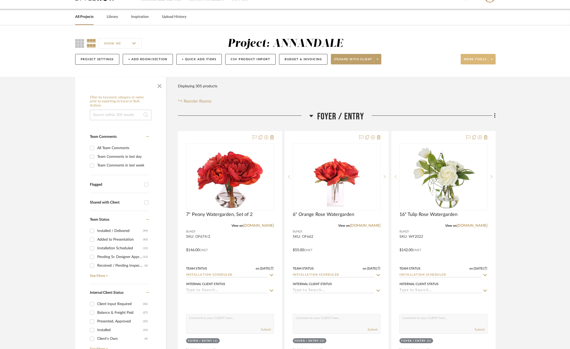
click at [492, 60] on icon at bounding box center [492, 59] width 2 height 3
click at [478, 113] on span "Bulk Actions" at bounding box center [483, 112] width 34 height 4
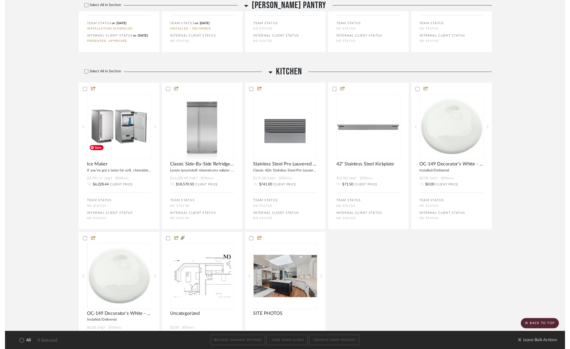
scroll to position [2455, 0]
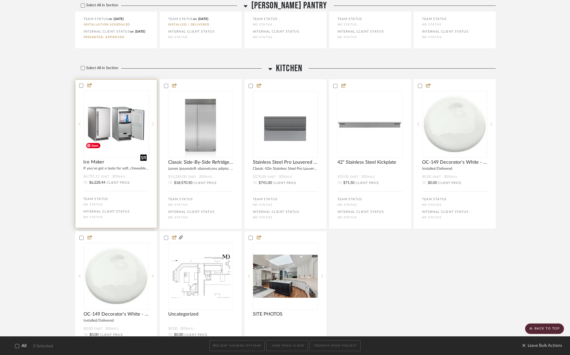
click at [115, 150] on img "0" at bounding box center [116, 124] width 65 height 52
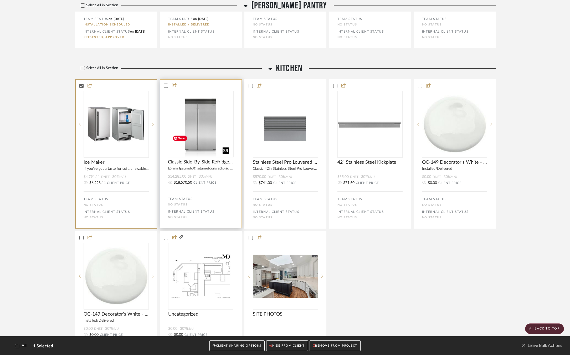
click at [0, 0] on img at bounding box center [0, 0] width 0 height 0
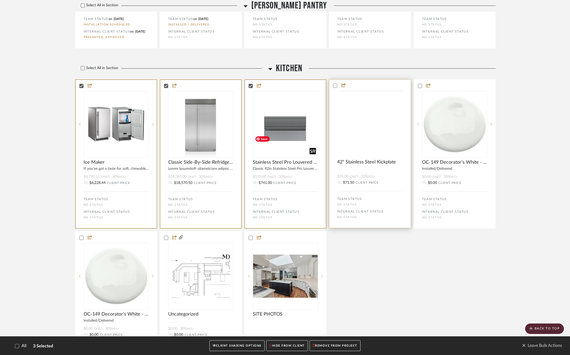
click at [0, 0] on img at bounding box center [0, 0] width 0 height 0
click at [220, 348] on button "CLIENT SHARING OPTIONS" at bounding box center [236, 345] width 55 height 11
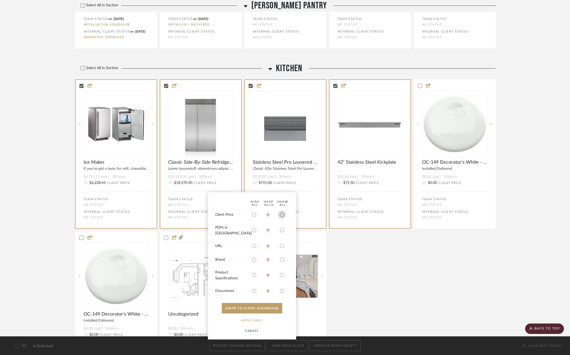
click at [283, 219] on input "radio" at bounding box center [282, 214] width 8 height 8
radio input "true"
click at [260, 308] on button "SHARE TO CLIENT Dashboard" at bounding box center [252, 308] width 60 height 11
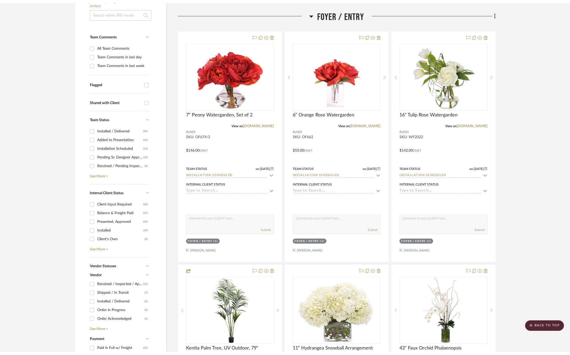
scroll to position [0, 0]
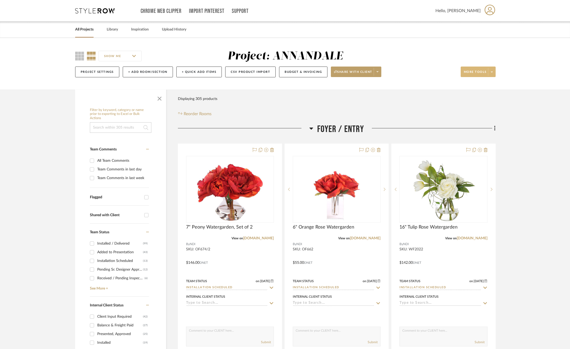
click at [492, 71] on icon at bounding box center [492, 71] width 2 height 3
click at [481, 123] on span "Bulk Actions" at bounding box center [483, 124] width 34 height 4
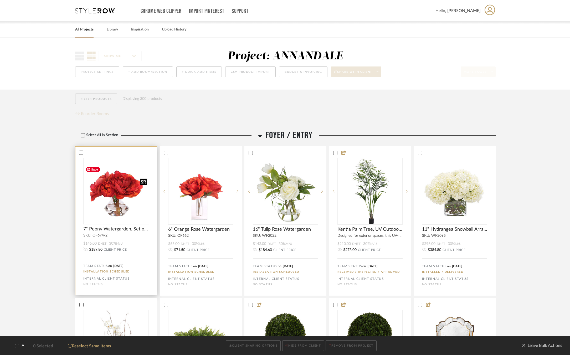
click at [105, 182] on img "0" at bounding box center [116, 190] width 65 height 53
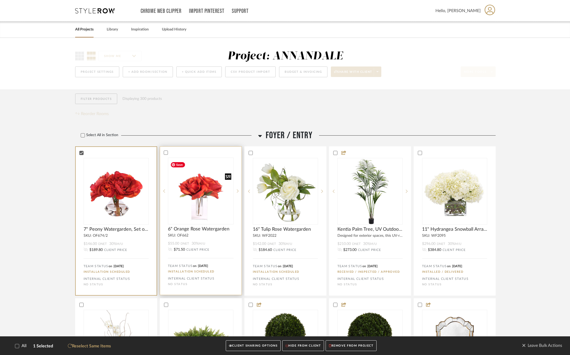
click at [210, 199] on img "0" at bounding box center [200, 190] width 65 height 63
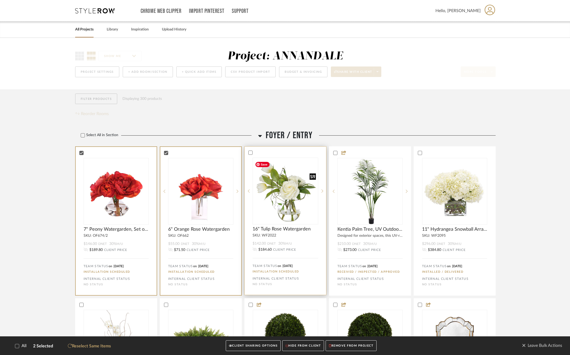
click at [306, 210] on img "0" at bounding box center [285, 191] width 65 height 64
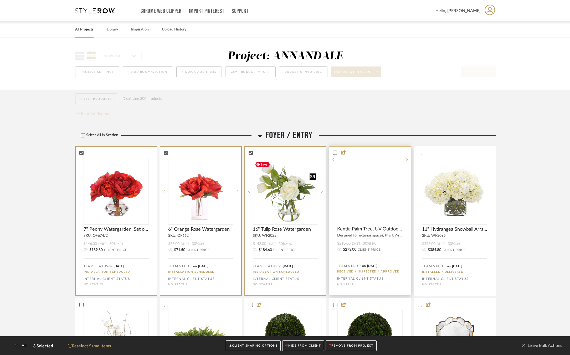
click at [0, 0] on img at bounding box center [0, 0] width 0 height 0
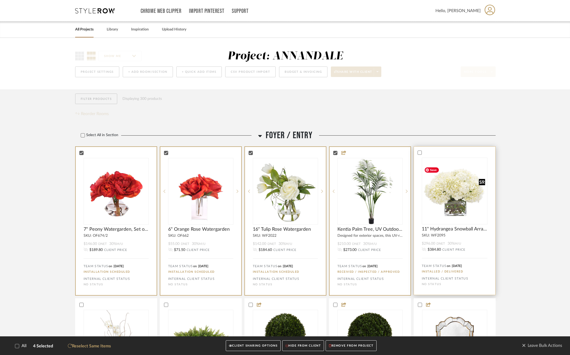
click at [0, 0] on img at bounding box center [0, 0] width 0 height 0
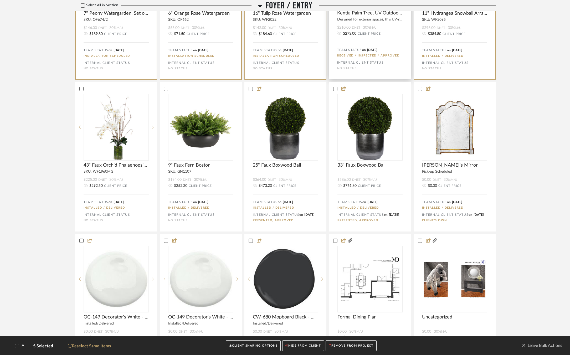
scroll to position [227, 0]
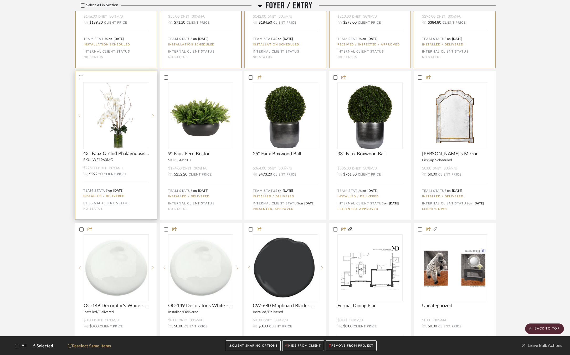
click at [115, 149] on div "43" Faux Orchid Phalaenopsis Arrangement" at bounding box center [115, 153] width 81 height 8
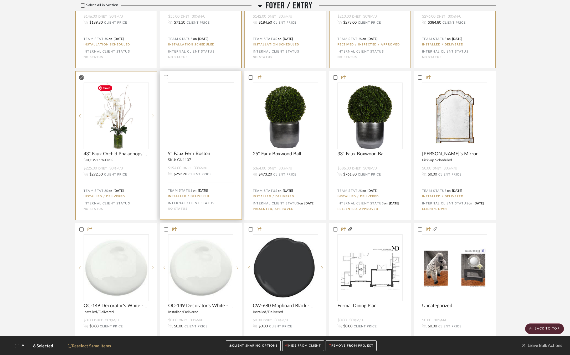
click at [0, 0] on div at bounding box center [0, 0] width 0 height 0
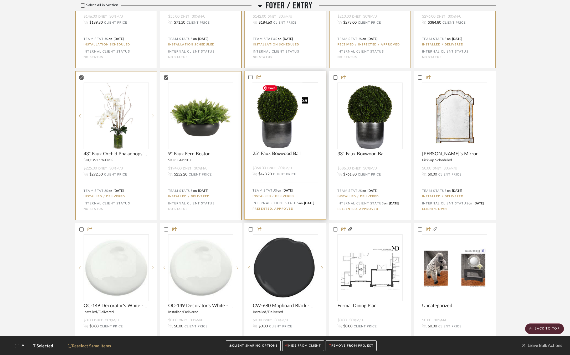
click at [0, 0] on img at bounding box center [0, 0] width 0 height 0
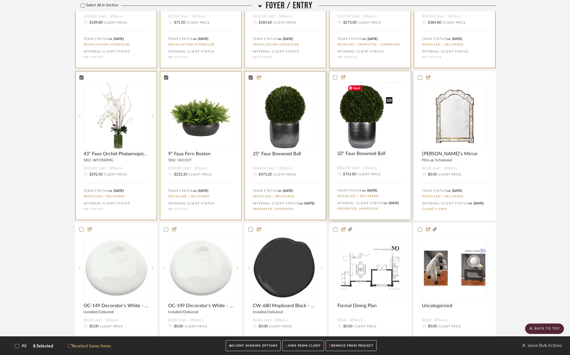
click at [0, 0] on img at bounding box center [0, 0] width 0 height 0
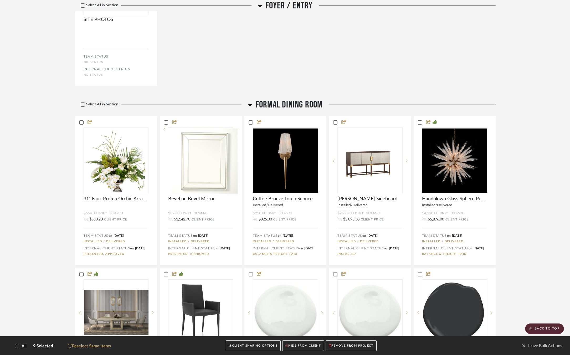
scroll to position [666, 0]
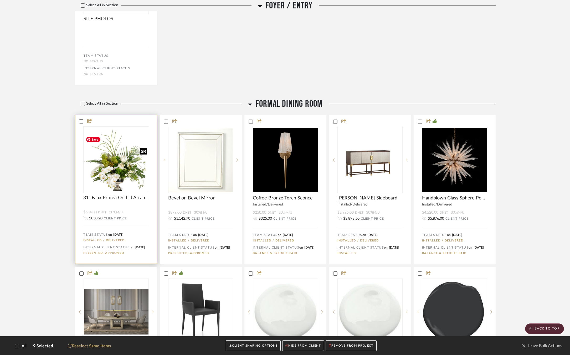
click at [0, 0] on img at bounding box center [0, 0] width 0 height 0
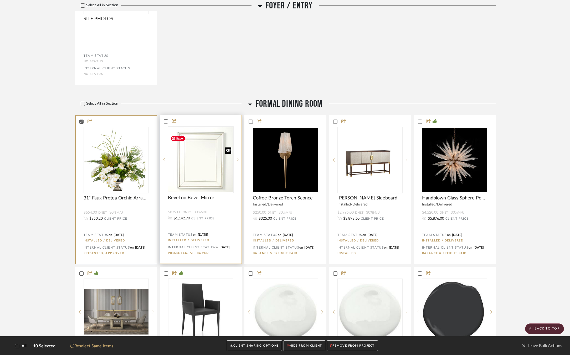
click at [201, 172] on img "0" at bounding box center [200, 159] width 65 height 65
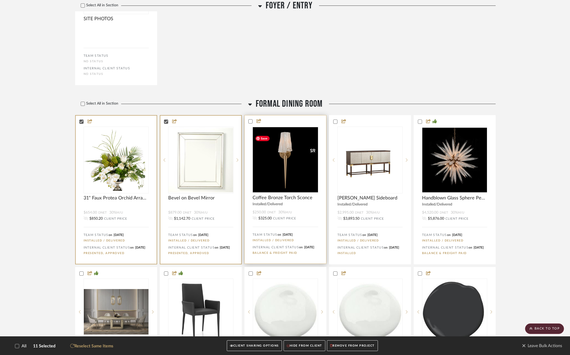
click at [0, 0] on img at bounding box center [0, 0] width 0 height 0
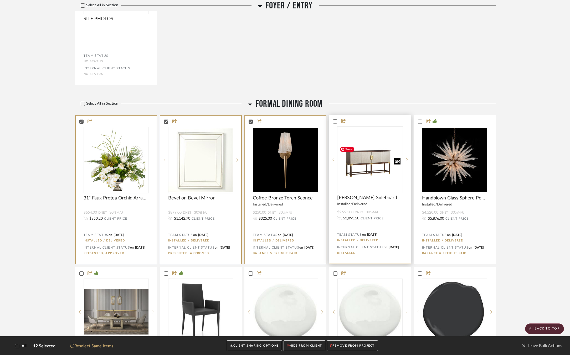
click at [0, 0] on img at bounding box center [0, 0] width 0 height 0
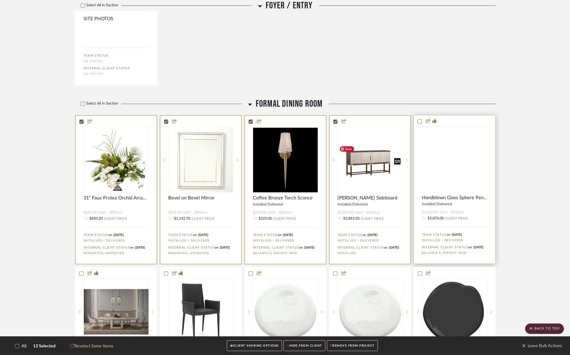
click at [0, 0] on img at bounding box center [0, 0] width 0 height 0
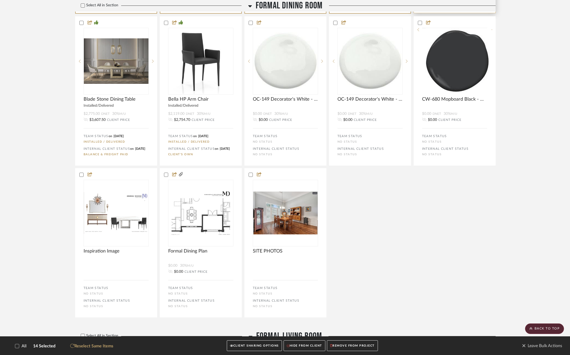
scroll to position [924, 0]
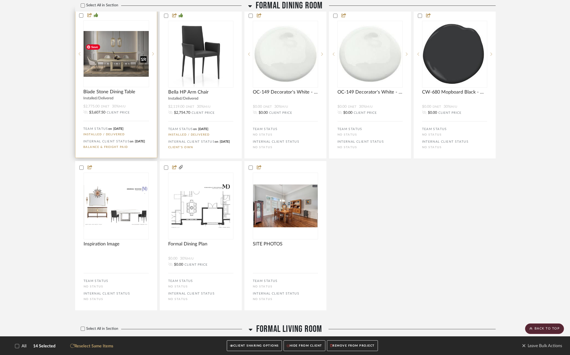
click at [110, 62] on img "0" at bounding box center [116, 54] width 65 height 46
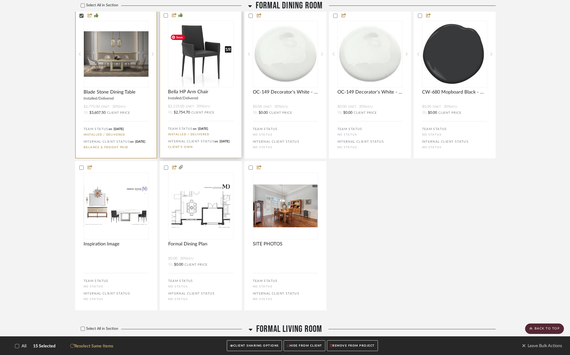
click at [0, 0] on img at bounding box center [0, 0] width 0 height 0
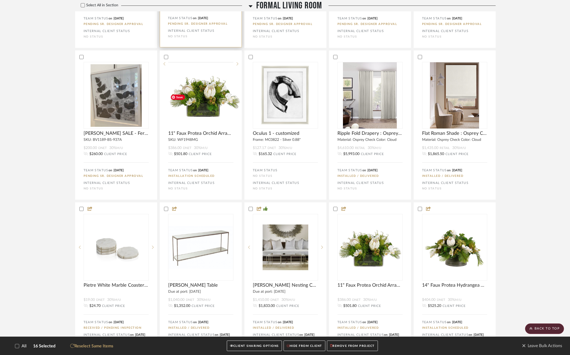
scroll to position [1368, 0]
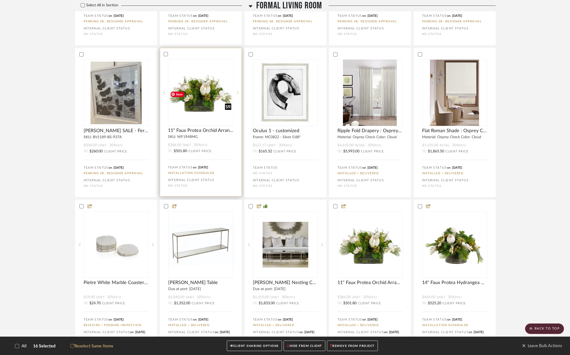
click at [205, 113] on img "0" at bounding box center [200, 92] width 65 height 40
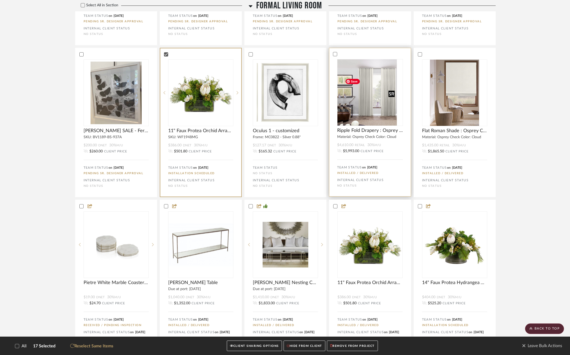
click at [366, 125] on div at bounding box center [370, 92] width 66 height 67
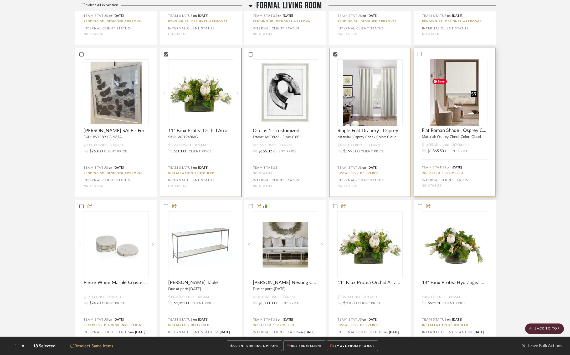
click at [0, 0] on img at bounding box center [0, 0] width 0 height 0
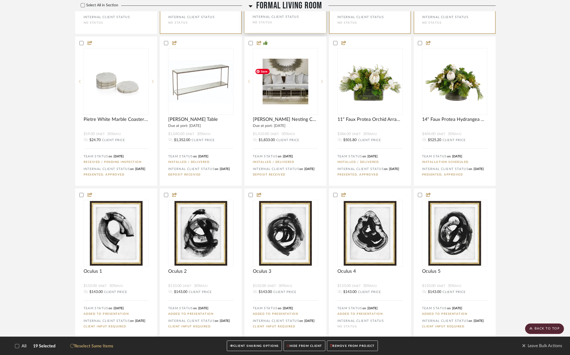
scroll to position [1539, 0]
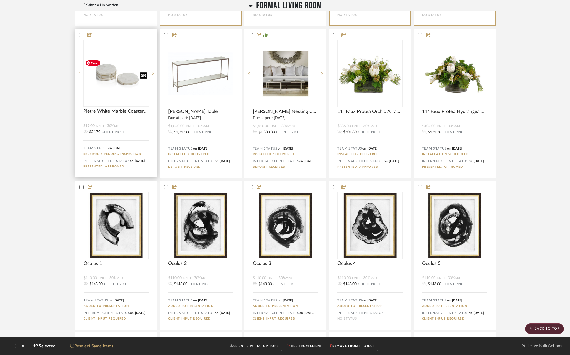
click at [0, 0] on img at bounding box center [0, 0] width 0 height 0
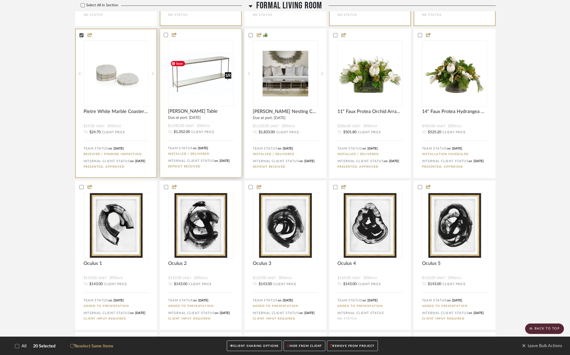
click at [213, 106] on img "0" at bounding box center [200, 73] width 65 height 65
click at [180, 82] on img "0" at bounding box center [200, 73] width 65 height 65
click at [121, 82] on img "0" at bounding box center [116, 73] width 65 height 65
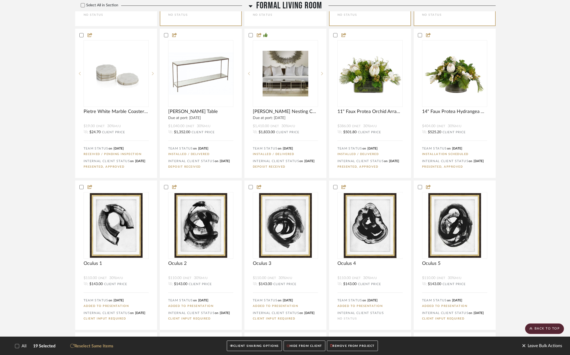
click at [534, 346] on span "Leave Bulk Actions" at bounding box center [542, 346] width 40 height 8
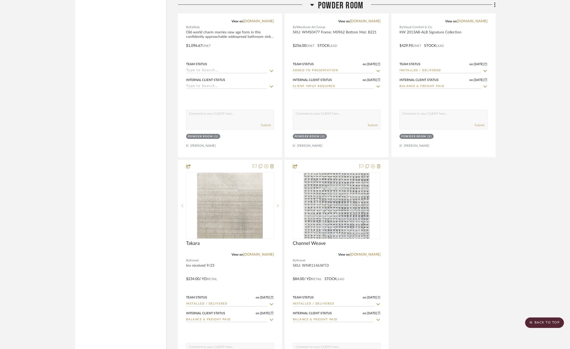
scroll to position [9788, 0]
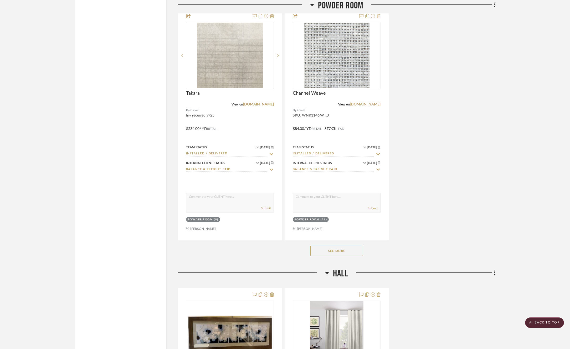
click at [349, 245] on button "See More" at bounding box center [336, 250] width 53 height 11
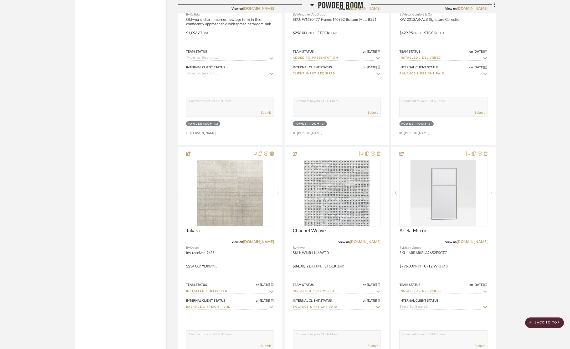
scroll to position [9650, 0]
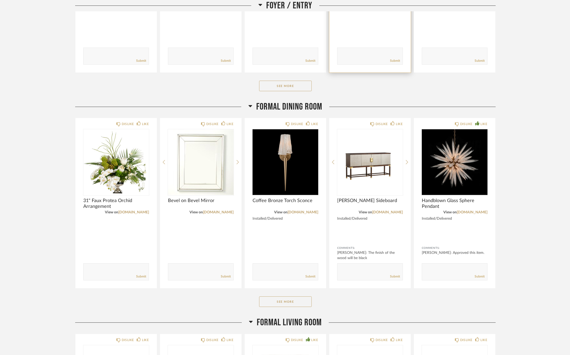
scroll to position [210, 0]
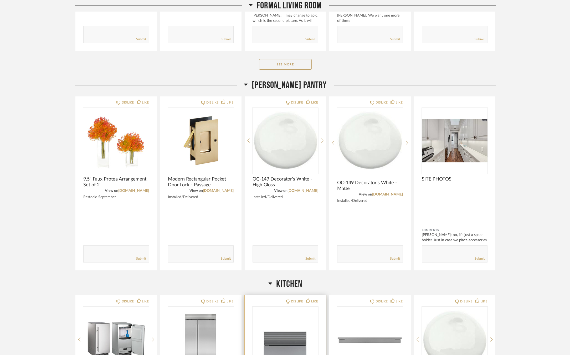
scroll to position [652, 0]
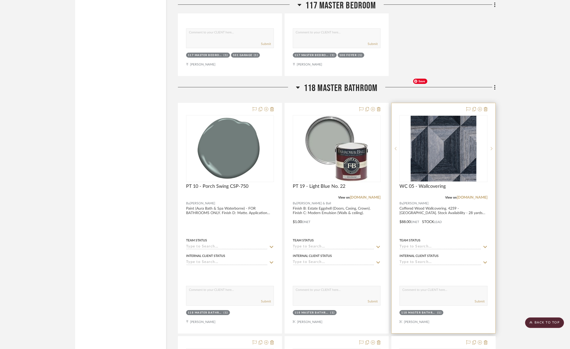
click at [457, 121] on img "0" at bounding box center [443, 149] width 66 height 66
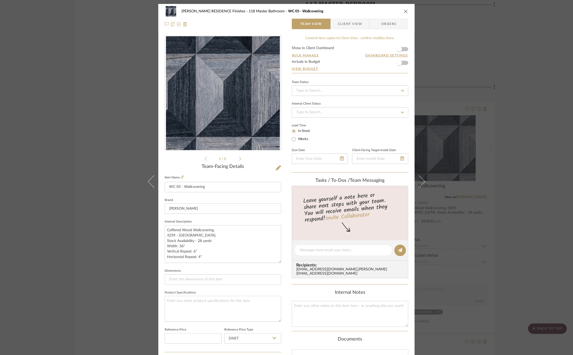
drag, startPoint x: 278, startPoint y: 248, endPoint x: 280, endPoint y: 260, distance: 11.9
click at [280, 260] on div "COBLE RESIDENCE Finishes 118 Master Bathroom WC 05 - Wallcovering Team View Cli…" at bounding box center [286, 252] width 256 height 497
click at [181, 178] on icon at bounding box center [182, 176] width 3 height 3
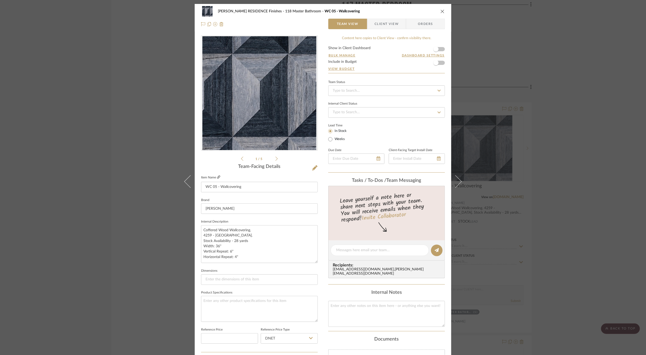
click at [217, 178] on icon at bounding box center [218, 176] width 3 height 3
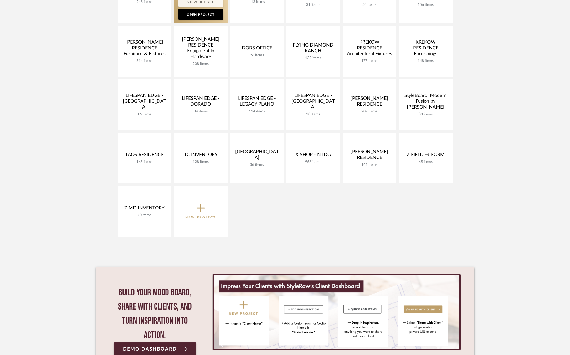
scroll to position [159, 0]
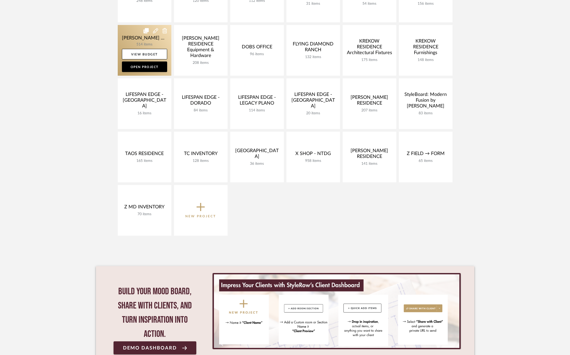
click at [137, 39] on link at bounding box center [145, 50] width 54 height 51
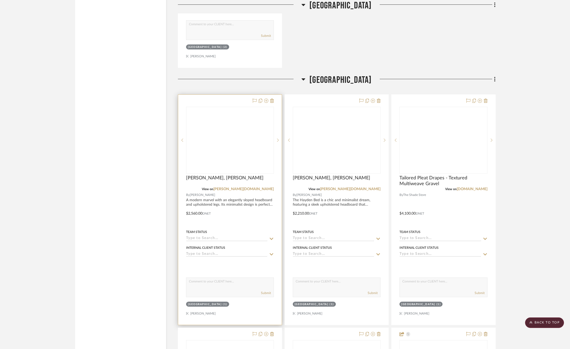
scroll to position [19295, 0]
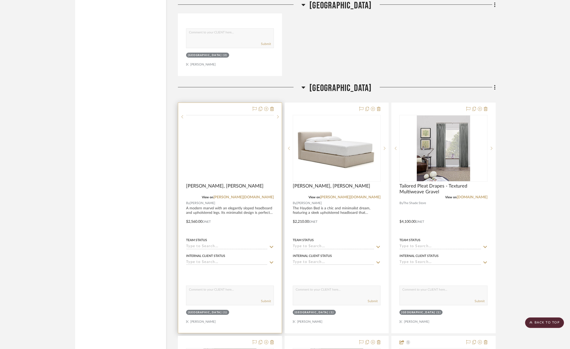
click at [0, 0] on img at bounding box center [0, 0] width 0 height 0
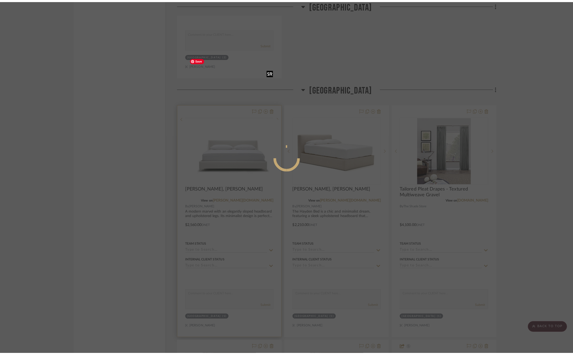
scroll to position [0, 0]
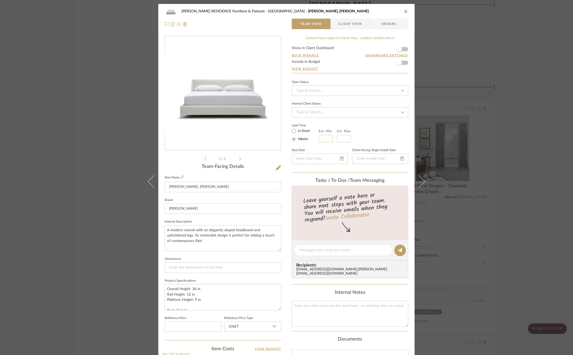
click at [326, 136] on input "text" at bounding box center [326, 138] width 14 height 7
type input "6"
click at [350, 138] on sr-operation-status-container "Lead Time In Stock Weeks Est. Min 6 Est. Max" at bounding box center [325, 132] width 67 height 19
click at [343, 138] on input "text" at bounding box center [344, 138] width 14 height 7
type input "8"
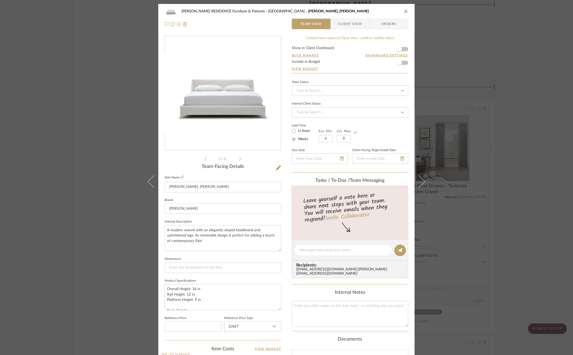
click at [382, 131] on div "Lead Time In Stock Weeks Est. Min 6 Est. Max 8" at bounding box center [350, 132] width 117 height 20
click at [484, 124] on div "COBLE RESIDENCE Furniture & Fixtures Carriage House Mabel Bed, King Team View C…" at bounding box center [286, 177] width 573 height 355
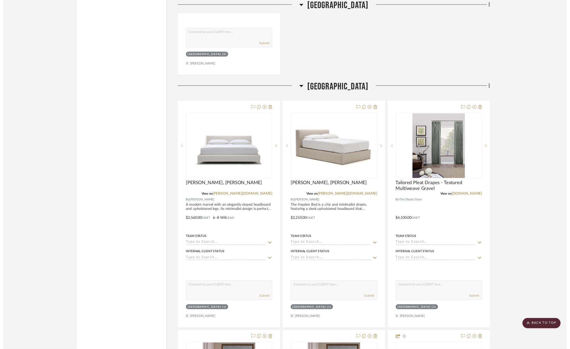
scroll to position [19295, 0]
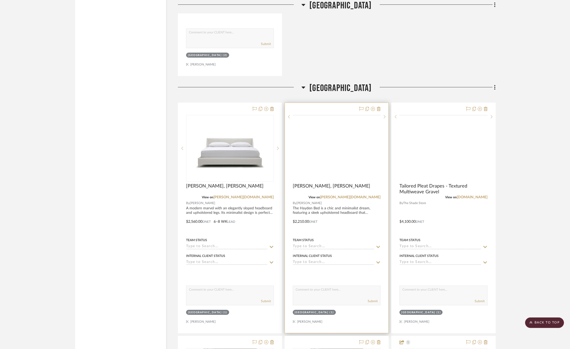
click at [0, 0] on img at bounding box center [0, 0] width 0 height 0
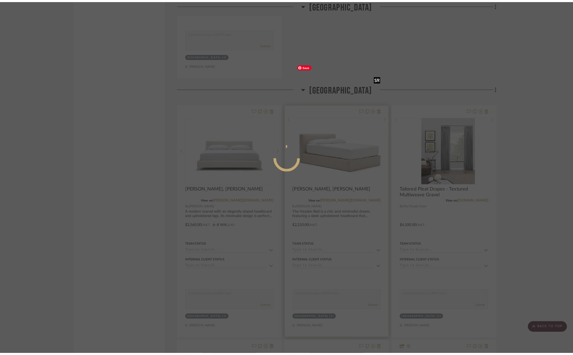
scroll to position [0, 0]
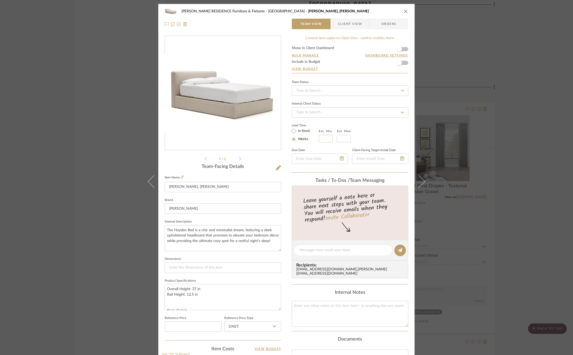
click at [327, 135] on input "text" at bounding box center [326, 138] width 14 height 7
type input "6"
click at [346, 138] on input at bounding box center [344, 138] width 14 height 7
type input "8"
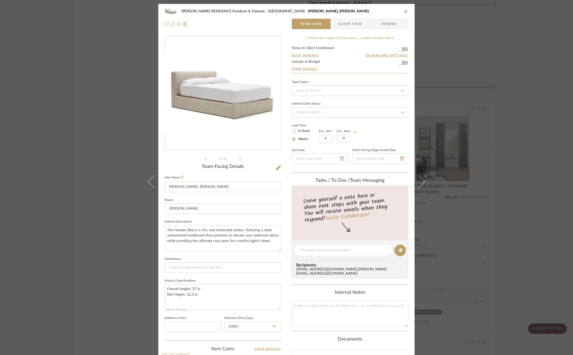
click at [366, 134] on div "Lead Time In Stock Weeks Est. Min 6 Est. Max 8" at bounding box center [350, 132] width 117 height 20
click at [492, 131] on div "COBLE RESIDENCE Furniture & Fixtures Carriage House Hayden Bed, King Team View …" at bounding box center [286, 177] width 573 height 355
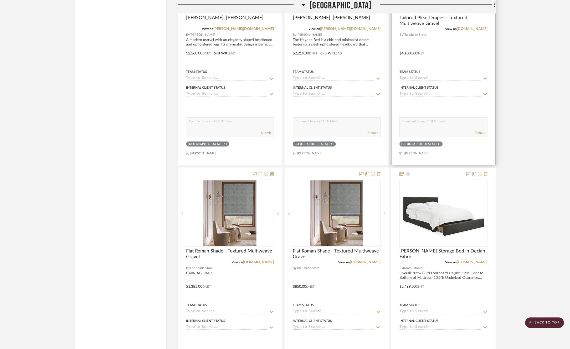
scroll to position [19466, 0]
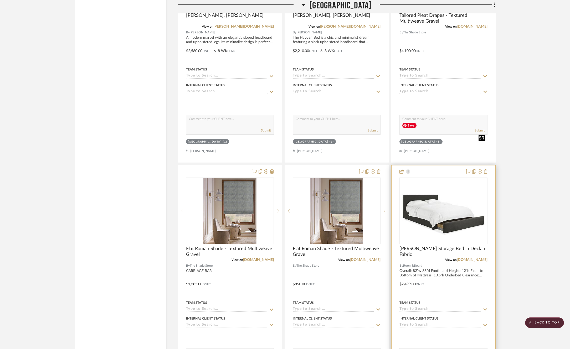
click at [0, 0] on img at bounding box center [0, 0] width 0 height 0
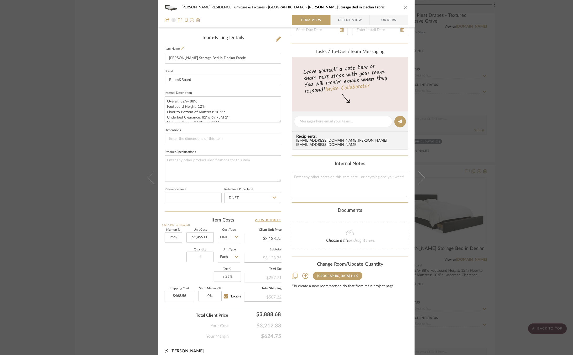
scroll to position [127, 0]
click at [200, 236] on input "2499.00" at bounding box center [200, 239] width 27 height 11
type input "$2,799.00"
click at [177, 259] on div "Quantity 1 Unit Type Each" at bounding box center [203, 259] width 76 height 19
type input "$3,498.75"
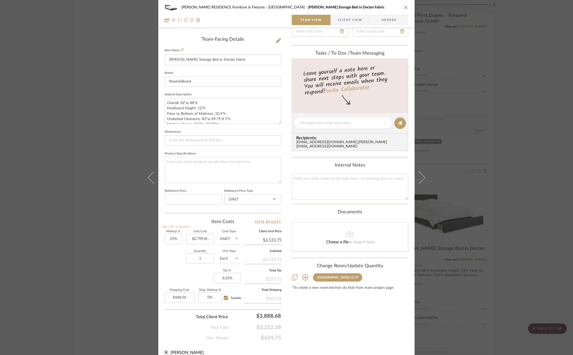
type input "$524.81"
click at [90, 161] on div "COBLE RESIDENCE Furniture & Fixtures Carriage House Wyatt King Storage Bed in D…" at bounding box center [286, 177] width 573 height 355
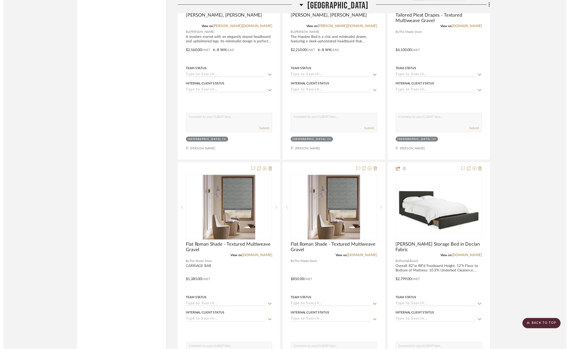
scroll to position [19466, 0]
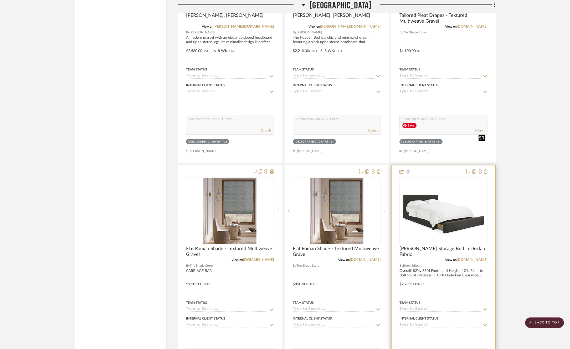
click at [442, 185] on img "0" at bounding box center [443, 210] width 87 height 51
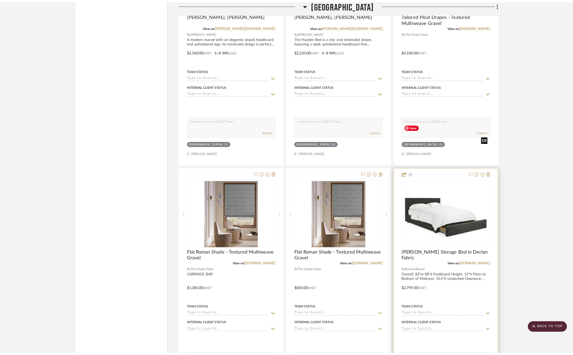
scroll to position [0, 0]
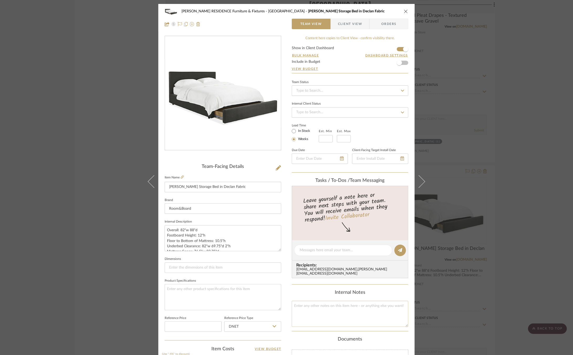
click at [324, 303] on textarea at bounding box center [350, 314] width 117 height 26
type textarea "Updated price 8/14/25"
click at [314, 292] on div "Internal Notes Updated price 8/14/25" at bounding box center [350, 308] width 117 height 37
click at [503, 219] on div "COBLE RESIDENCE Furniture & Fixtures Carriage House Wyatt King Storage Bed in D…" at bounding box center [286, 177] width 573 height 355
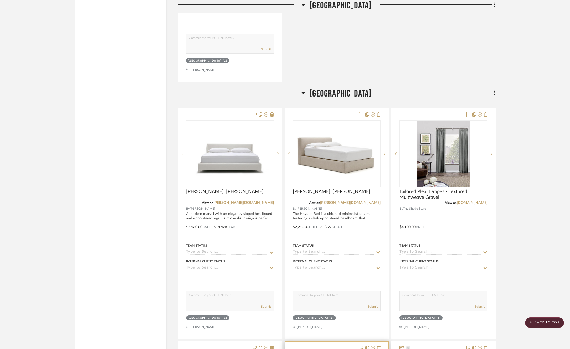
scroll to position [19282, 1]
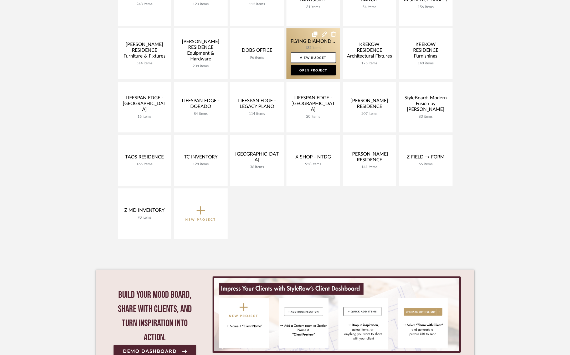
scroll to position [154, 0]
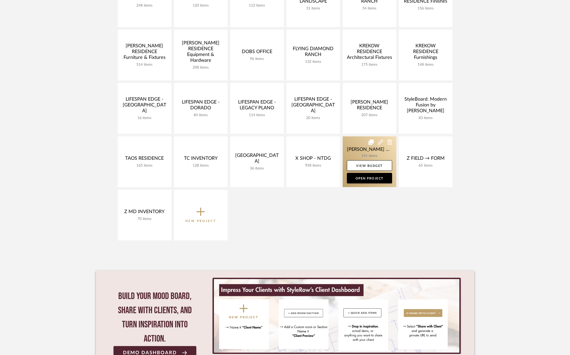
click at [353, 149] on link at bounding box center [370, 161] width 54 height 51
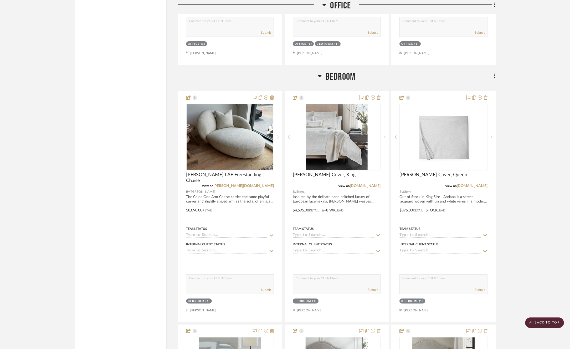
scroll to position [3278, 0]
click at [494, 72] on icon at bounding box center [495, 75] width 2 height 6
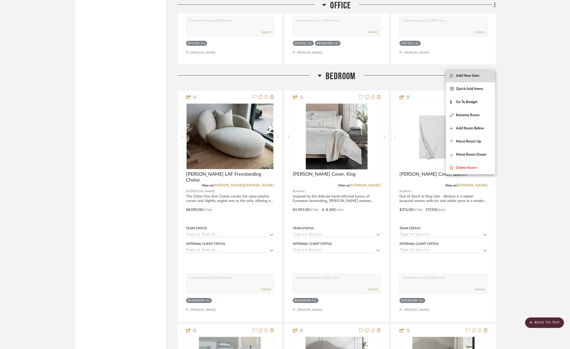
click at [470, 76] on span "Add New Item" at bounding box center [467, 75] width 23 height 4
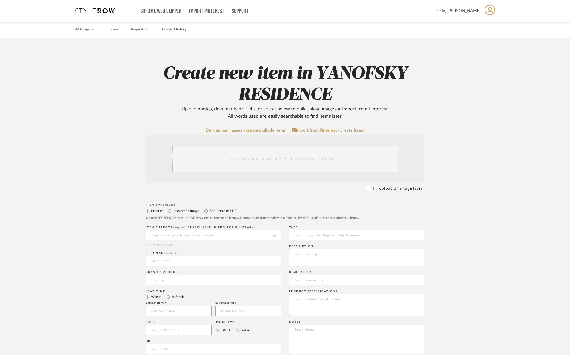
click at [255, 157] on div "Drag and drop image or PDF files here or click to select." at bounding box center [285, 159] width 226 height 26
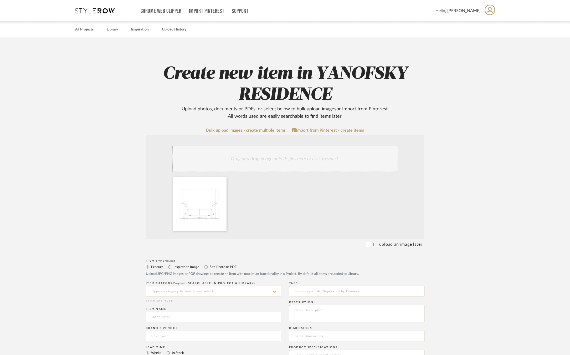
click at [218, 267] on label "Site Photo or PDF" at bounding box center [222, 267] width 27 height 6
click at [209, 267] on input "Site Photo or PDF" at bounding box center [206, 267] width 6 height 6
radio input "true"
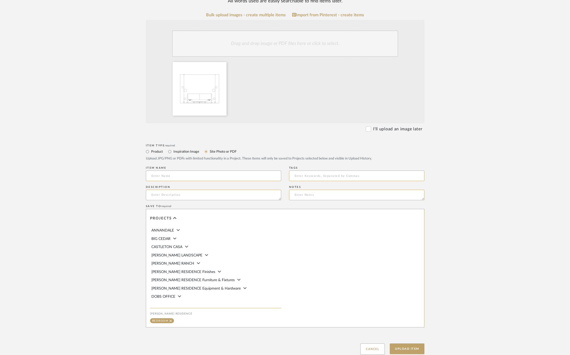
scroll to position [116, 0]
click at [176, 176] on input at bounding box center [213, 175] width 135 height 11
drag, startPoint x: 224, startPoint y: 174, endPoint x: 192, endPoint y: 174, distance: 32.1
click at [192, 174] on input "Lighting Configuration 1, Symmetrical" at bounding box center [213, 175] width 135 height 11
type input "Lighting Configuration 1"
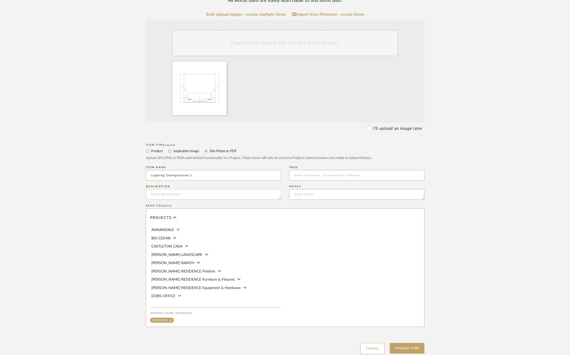
click at [183, 195] on textarea at bounding box center [213, 194] width 135 height 11
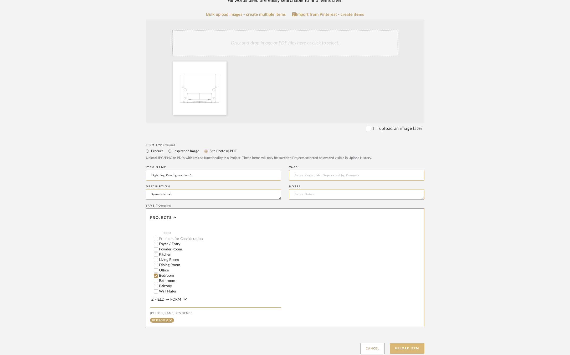
type textarea "Symmetrical"
click at [405, 347] on button "Upload Item" at bounding box center [407, 348] width 35 height 11
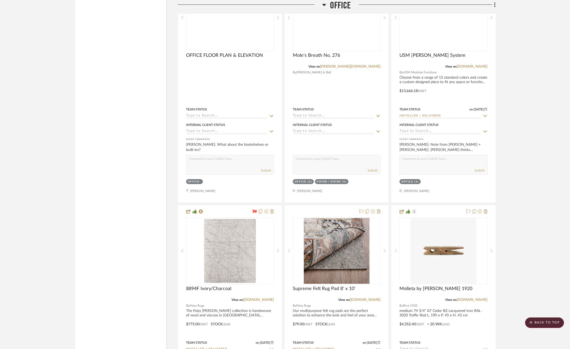
scroll to position [3332, 0]
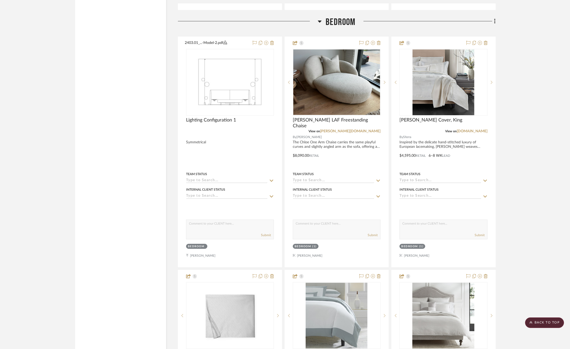
click at [496, 9] on div "Filter by keyword, category or name prior to exporting to Excel or Bulk Actions…" at bounding box center [285, 94] width 436 height 6657
click at [494, 18] on icon at bounding box center [495, 21] width 2 height 6
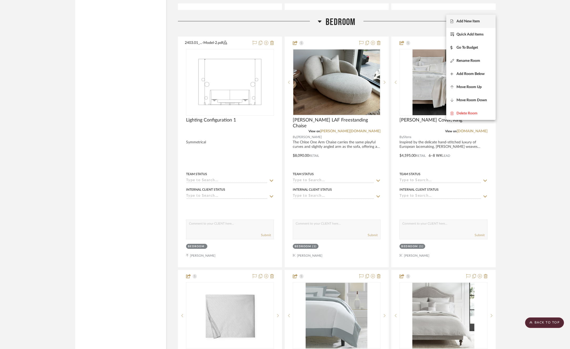
click at [469, 23] on span "Add New Item" at bounding box center [467, 21] width 23 height 4
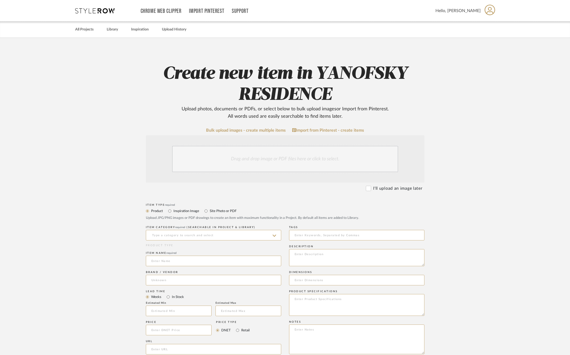
click at [218, 209] on label "Site Photo or PDF" at bounding box center [222, 211] width 27 height 6
click at [209, 209] on input "Site Photo or PDF" at bounding box center [206, 211] width 6 height 6
radio input "true"
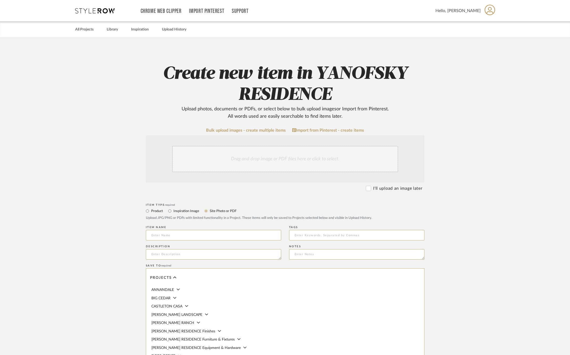
click at [236, 167] on div "Drag and drop image or PDF files here or click to select." at bounding box center [285, 159] width 226 height 26
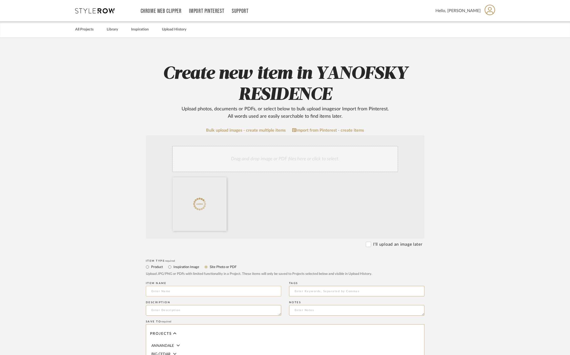
click at [209, 291] on input at bounding box center [213, 291] width 135 height 11
type input "Lighting Configuration 2"
click at [205, 310] on textarea at bounding box center [213, 310] width 135 height 11
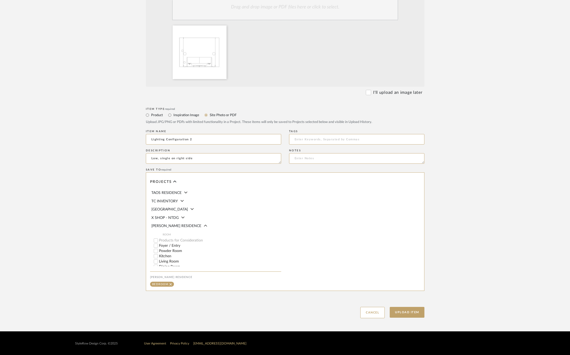
scroll to position [158, 0]
type textarea "Low, single on right side"
click at [408, 314] on button "Upload Item" at bounding box center [407, 312] width 35 height 11
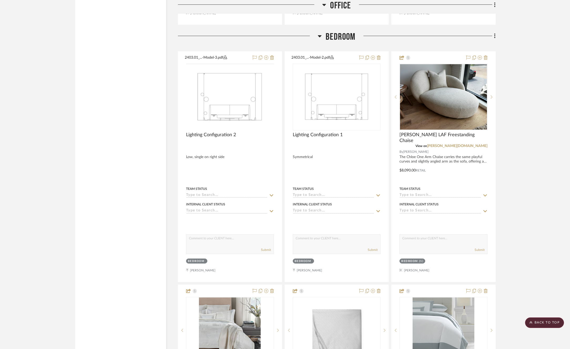
scroll to position [3332, 0]
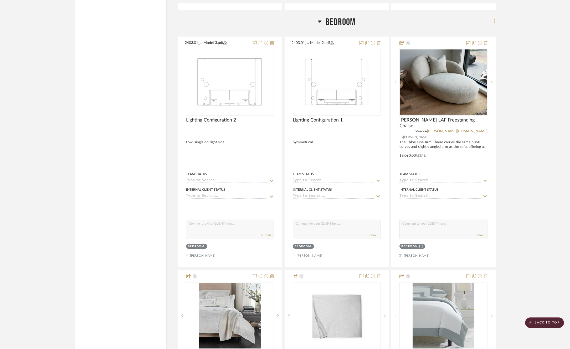
click at [494, 19] on icon at bounding box center [494, 21] width 1 height 4
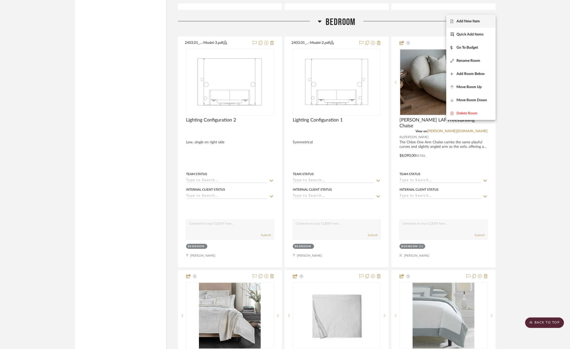
click at [471, 23] on span "Add New Item" at bounding box center [467, 21] width 23 height 4
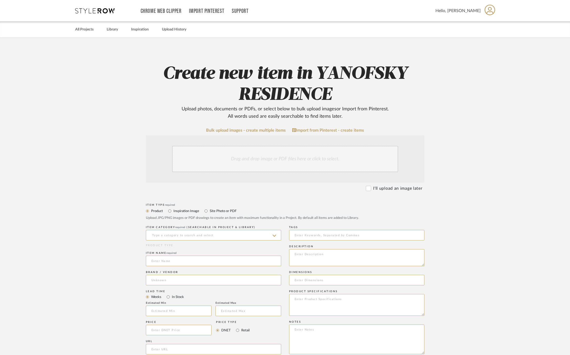
click at [229, 209] on label "Site Photo or PDF" at bounding box center [222, 211] width 27 height 6
click at [209, 209] on input "Site Photo or PDF" at bounding box center [206, 211] width 6 height 6
radio input "true"
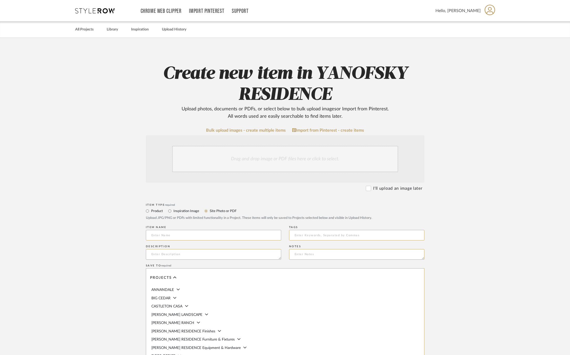
click at [247, 170] on div "Drag and drop image or PDF files here or click to select." at bounding box center [285, 159] width 226 height 26
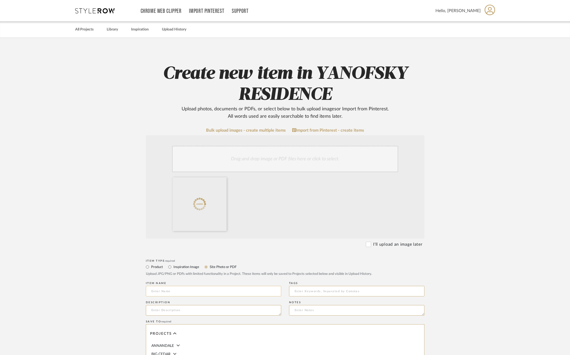
click at [227, 290] on input at bounding box center [213, 291] width 135 height 11
type input "Lighting Configuration 3"
click at [188, 304] on div "Description" at bounding box center [213, 308] width 135 height 19
click at [188, 317] on div "Description" at bounding box center [213, 308] width 135 height 19
click at [185, 312] on textarea at bounding box center [213, 310] width 135 height 11
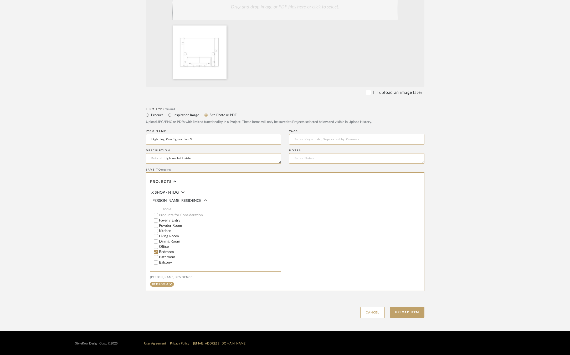
scroll to position [188, 0]
type textarea "Extend high on left side"
click at [407, 316] on button "Upload Item" at bounding box center [407, 312] width 35 height 11
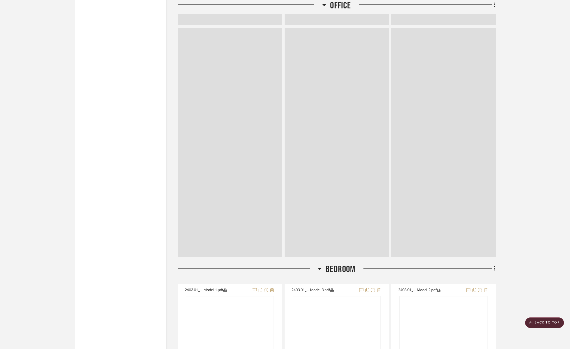
scroll to position [3332, 0]
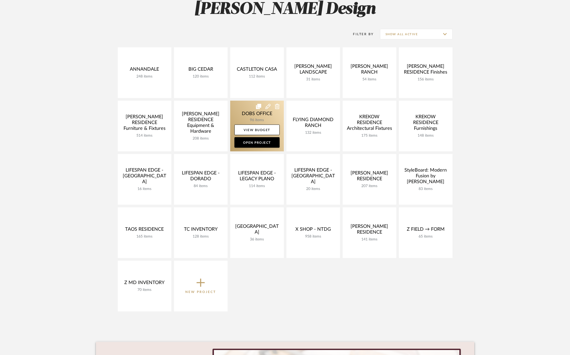
scroll to position [84, 0]
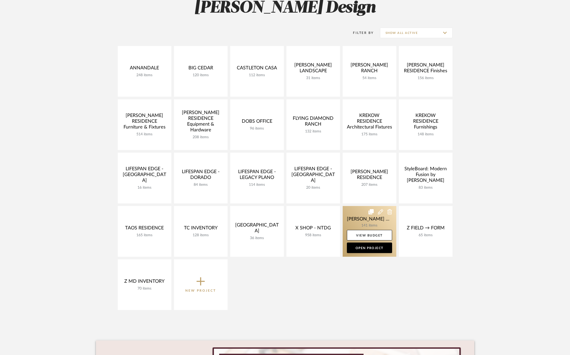
click at [364, 211] on link at bounding box center [370, 231] width 54 height 51
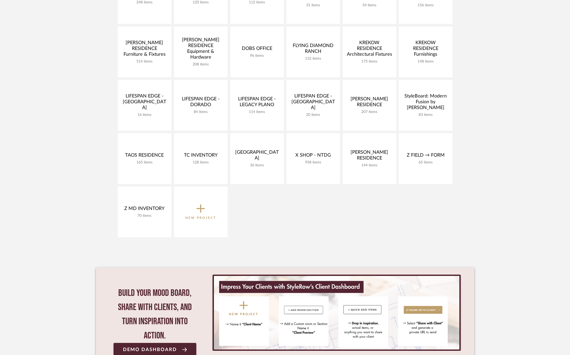
scroll to position [158, 0]
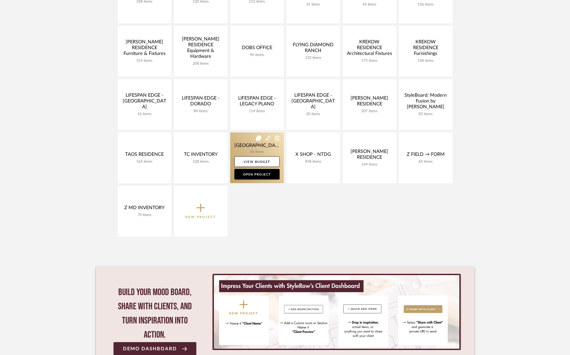
click at [251, 143] on link at bounding box center [257, 157] width 54 height 51
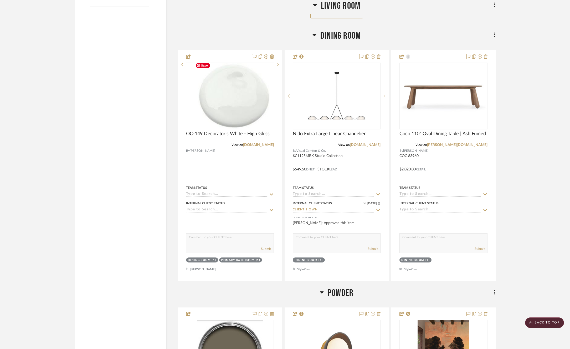
scroll to position [840, 0]
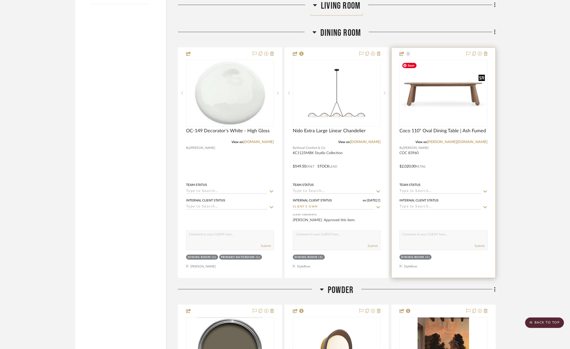
click at [449, 96] on img "0" at bounding box center [443, 93] width 87 height 60
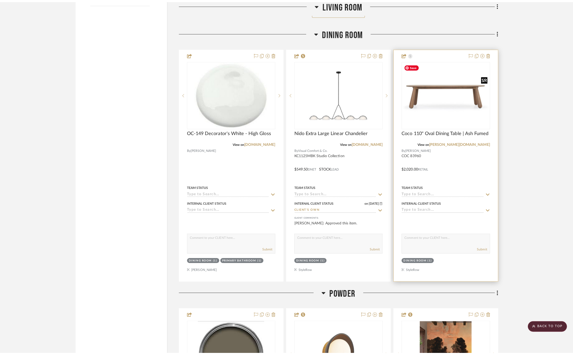
scroll to position [0, 0]
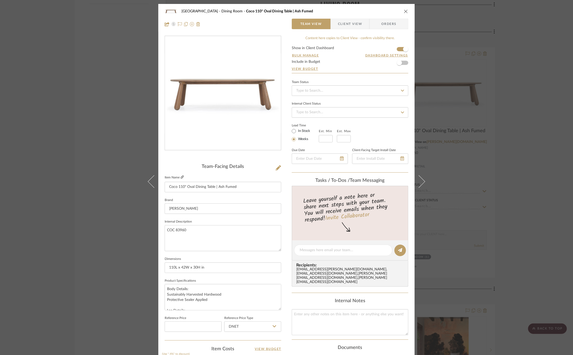
click at [181, 178] on icon at bounding box center [182, 176] width 3 height 3
click at [69, 147] on div "[GEOGRAPHIC_DATA] Dining Room Coco 110" Oval Dining Table | Ash Fumed Team View…" at bounding box center [286, 177] width 573 height 355
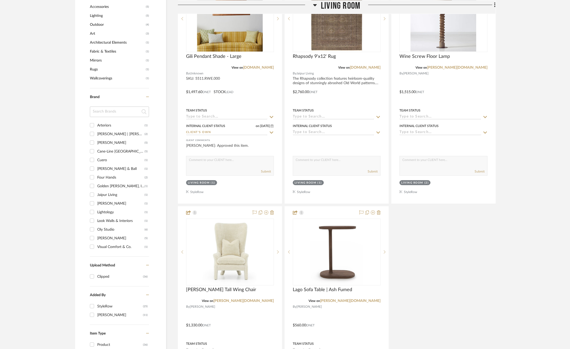
scroll to position [502, 0]
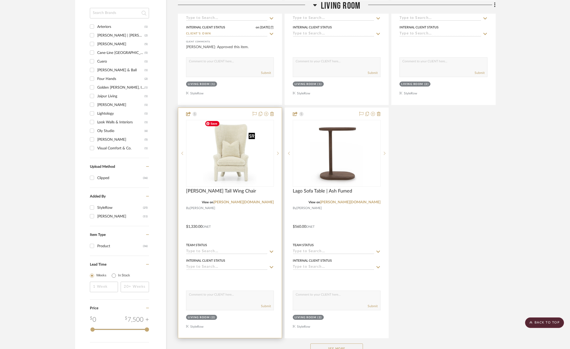
click at [0, 0] on img at bounding box center [0, 0] width 0 height 0
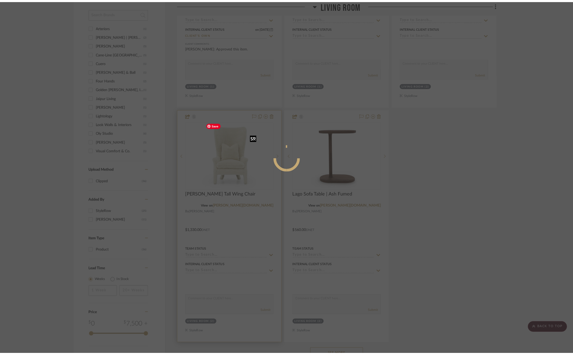
scroll to position [0, 0]
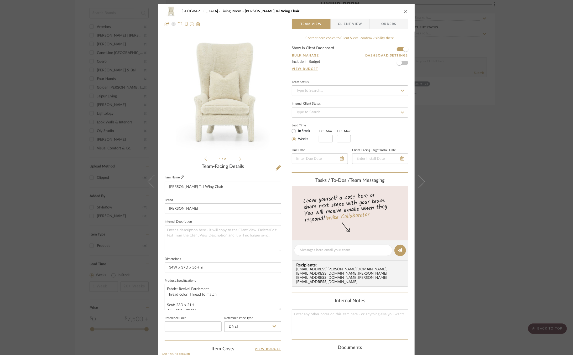
click at [181, 176] on icon at bounding box center [182, 176] width 3 height 3
click at [90, 63] on div "Twin Cove Residence Living Room Noella Tall Wing Chair Team View Client View Or…" at bounding box center [286, 177] width 573 height 355
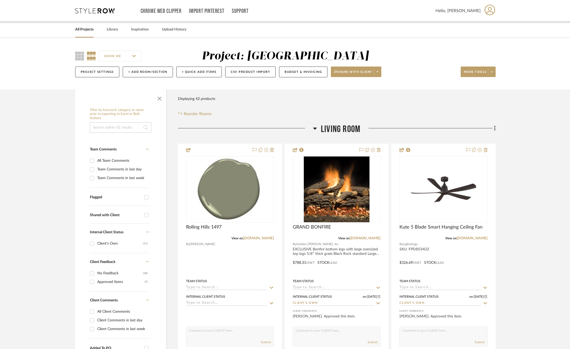
click at [75, 29] on link "All Projects" at bounding box center [84, 29] width 18 height 7
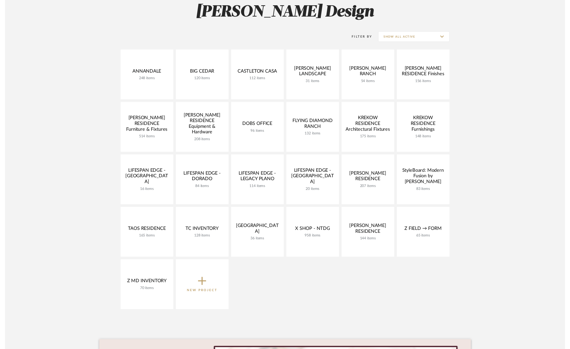
scroll to position [82, 0]
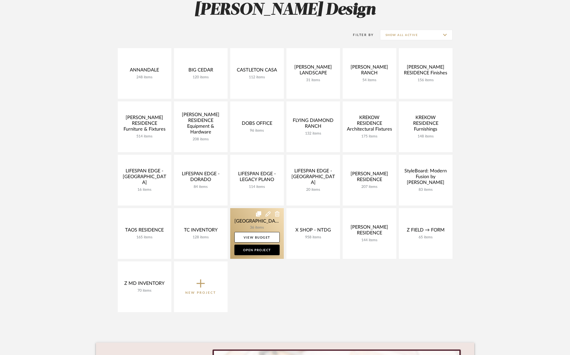
click at [239, 220] on link at bounding box center [257, 233] width 54 height 51
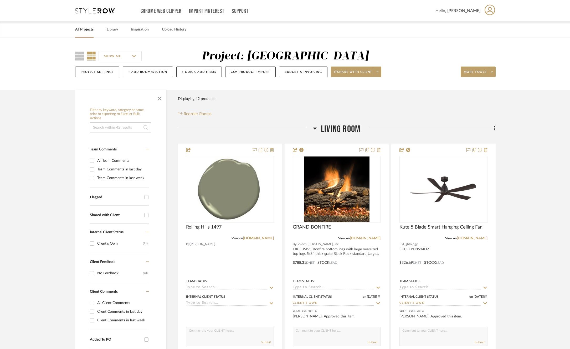
click at [86, 31] on link "All Projects" at bounding box center [84, 29] width 18 height 7
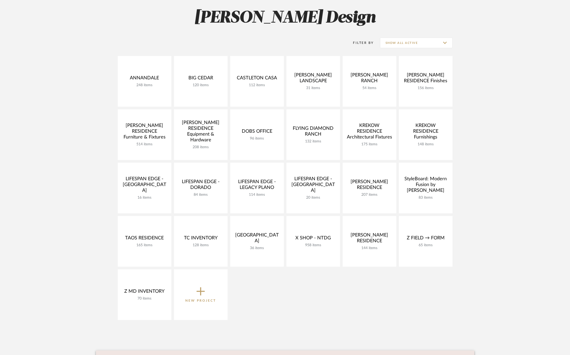
scroll to position [85, 0]
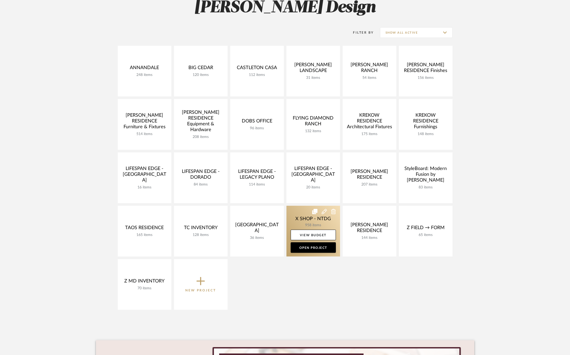
click at [298, 219] on link at bounding box center [313, 231] width 54 height 51
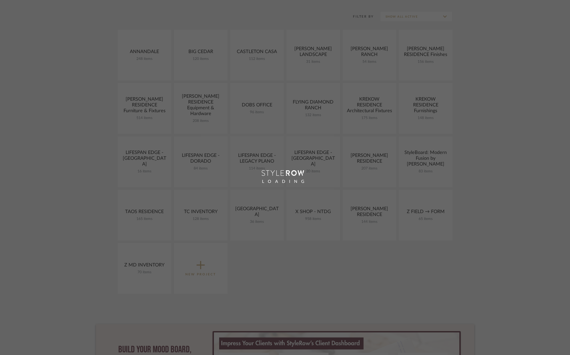
scroll to position [85, 0]
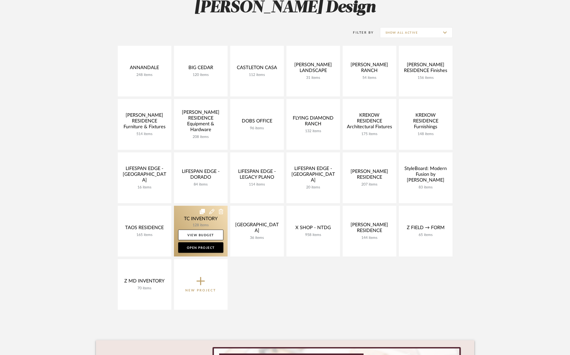
click at [192, 220] on link at bounding box center [201, 231] width 54 height 51
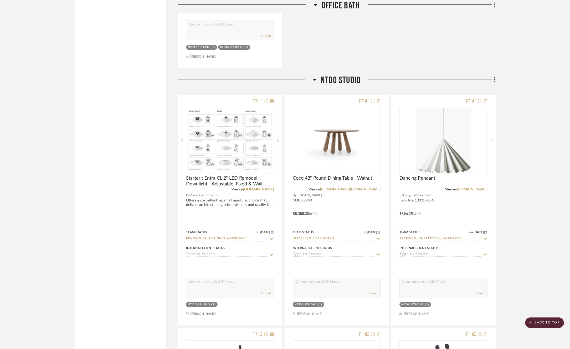
scroll to position [7016, 0]
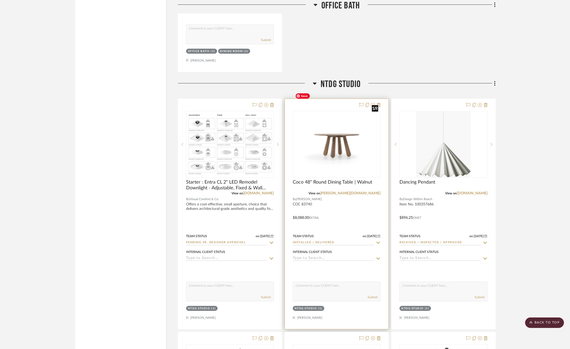
click at [336, 117] on img "0" at bounding box center [336, 144] width 87 height 60
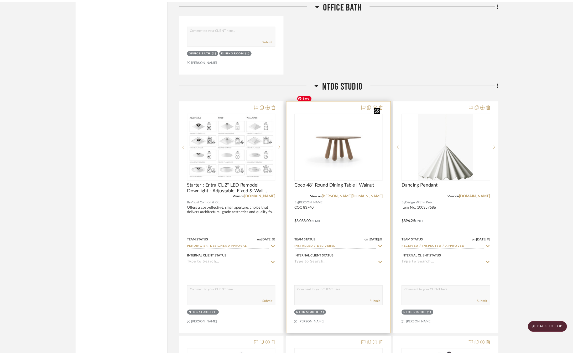
scroll to position [0, 0]
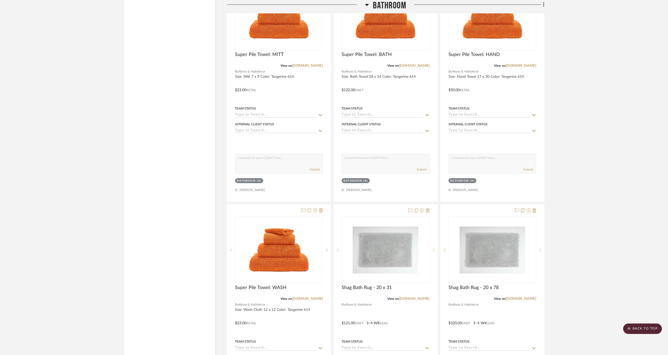
scroll to position [6241, 0]
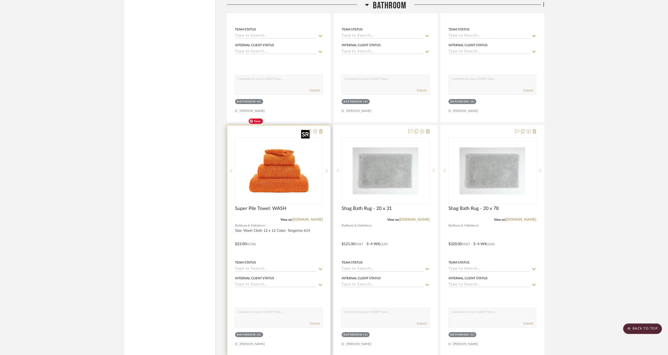
scroll to position [6341, 0]
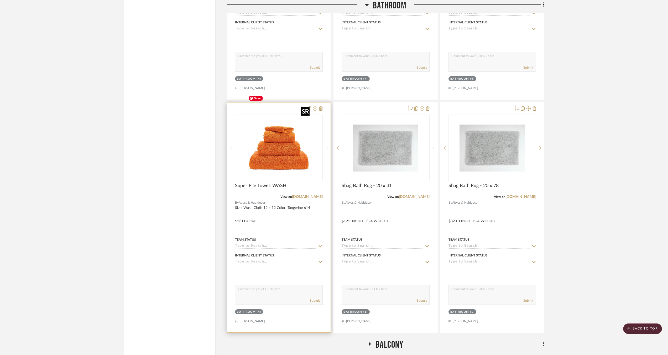
click at [279, 123] on img "0" at bounding box center [279, 148] width 66 height 66
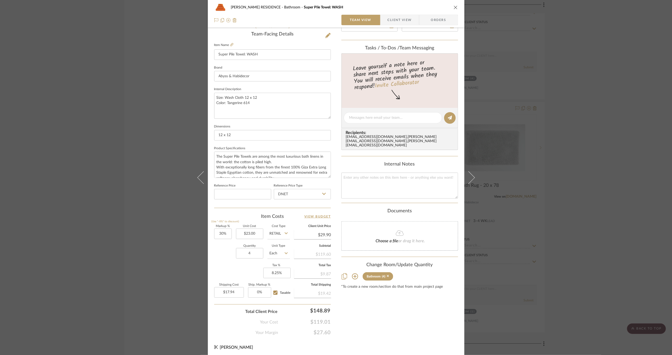
scroll to position [132, 0]
click at [353, 274] on icon at bounding box center [355, 277] width 6 height 6
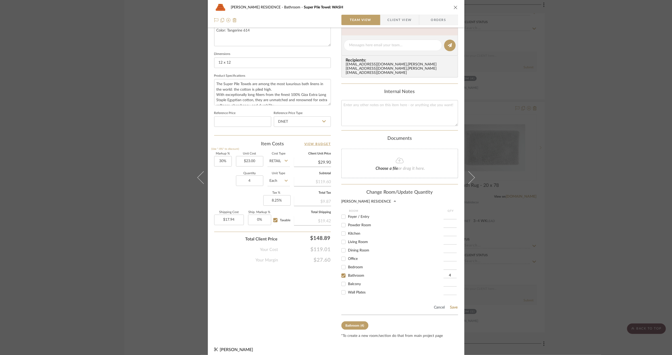
click at [354, 223] on span "Powder Room" at bounding box center [359, 225] width 23 height 4
click at [348, 221] on input "Powder Room" at bounding box center [343, 225] width 8 height 8
checkbox input "true"
type input "1"
click at [354, 274] on span "Bathroom" at bounding box center [356, 276] width 16 height 4
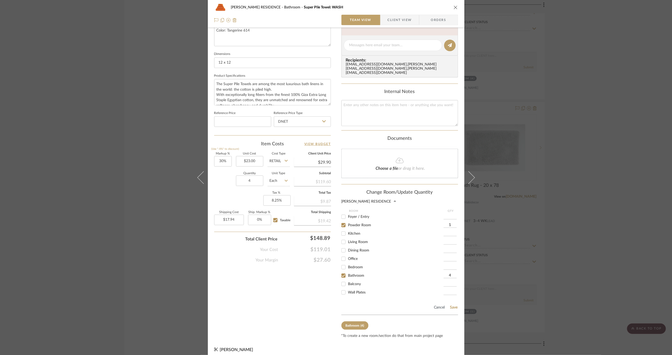
click at [348, 271] on input "Bathroom" at bounding box center [343, 275] width 8 height 8
checkbox input "false"
click at [451, 305] on button "Save" at bounding box center [454, 307] width 8 height 4
type input "1"
type input "$4.49"
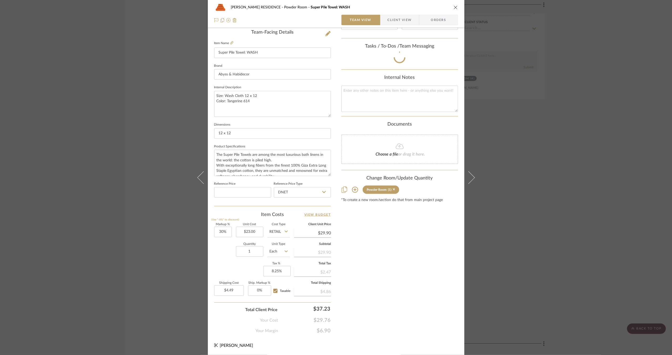
scroll to position [132, 0]
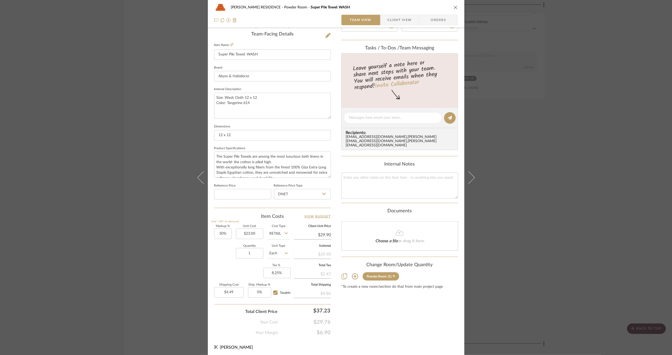
click at [582, 210] on div "YANOFSKY RESIDENCE Powder Room Super Pile Towel: WASH Team View Client View Ord…" at bounding box center [336, 177] width 672 height 355
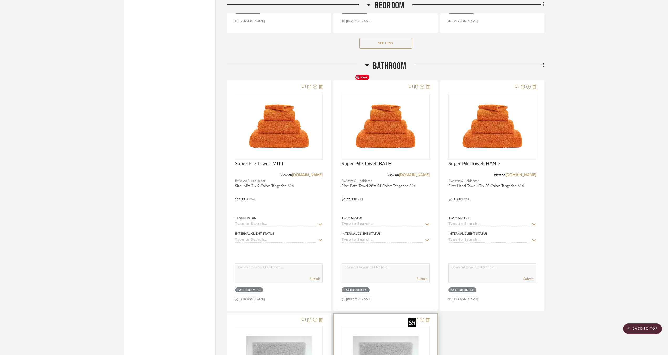
scroll to position [6134, 0]
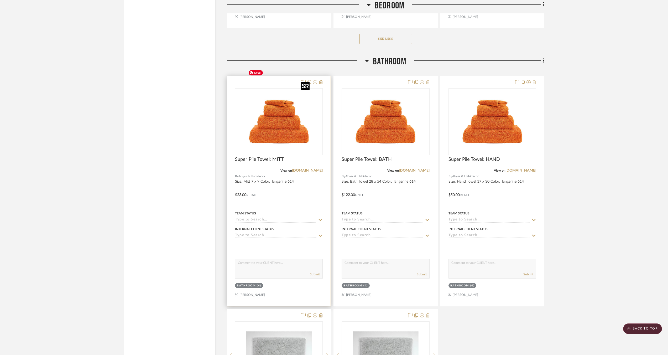
click at [273, 110] on img "0" at bounding box center [279, 122] width 66 height 66
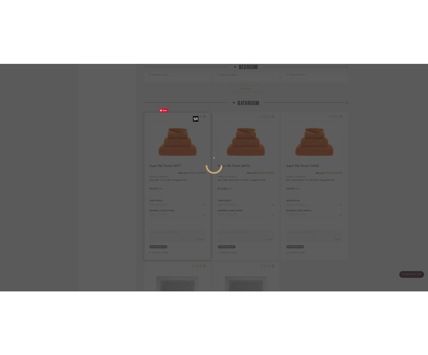
scroll to position [0, 0]
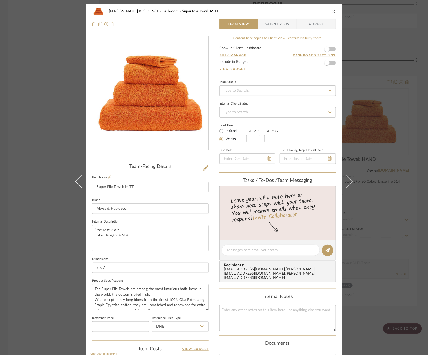
click at [40, 145] on div "YANOFSKY RESIDENCE Bathroom Super Pile Towel: MITT Team View Client View Orders…" at bounding box center [214, 177] width 428 height 355
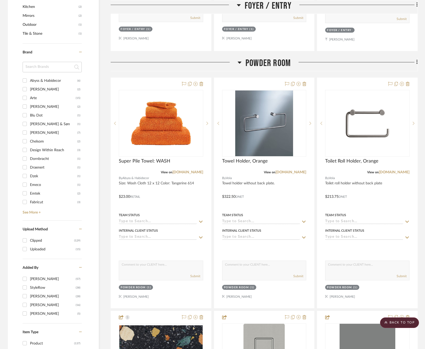
scroll to position [559, 0]
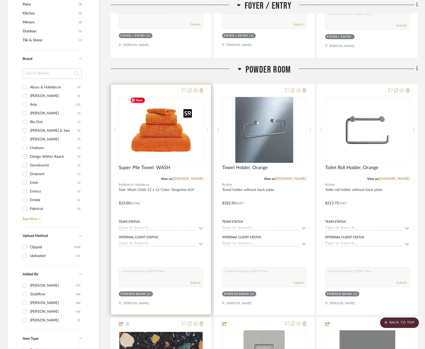
click at [0, 0] on img at bounding box center [0, 0] width 0 height 0
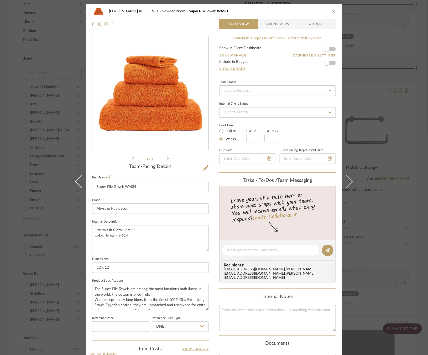
scroll to position [96, 0]
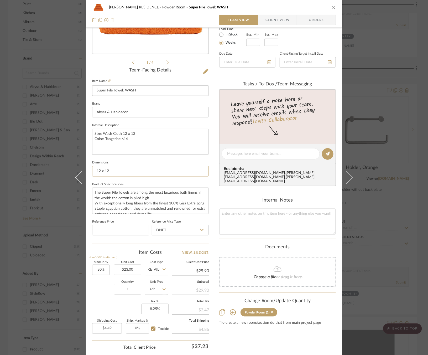
drag, startPoint x: 135, startPoint y: 172, endPoint x: 87, endPoint y: 172, distance: 47.0
click at [87, 172] on div "[PERSON_NAME] RESIDENCE Powder Room Super Pile Towel: WASH Team View Client Vie…" at bounding box center [214, 150] width 256 height 485
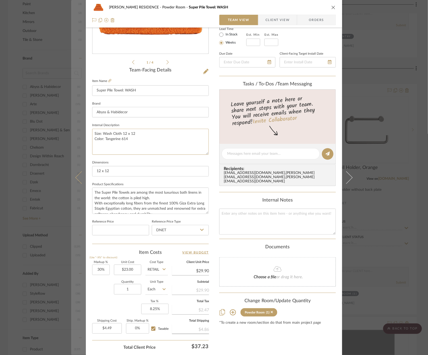
drag, startPoint x: 130, startPoint y: 137, endPoint x: 82, endPoint y: 132, distance: 48.6
click at [82, 132] on mat-dialog-content "[PERSON_NAME] RESIDENCE Powder Room Super Pile Towel: WASH Team View Client Vie…" at bounding box center [214, 150] width 286 height 485
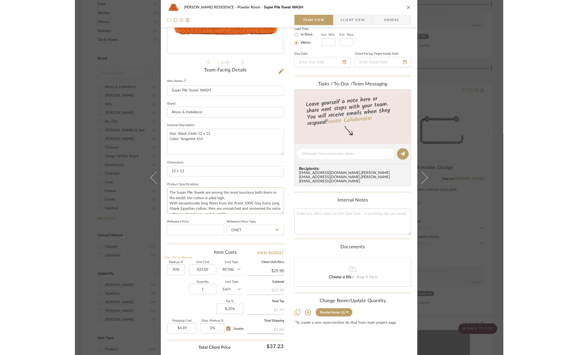
scroll to position [27, 0]
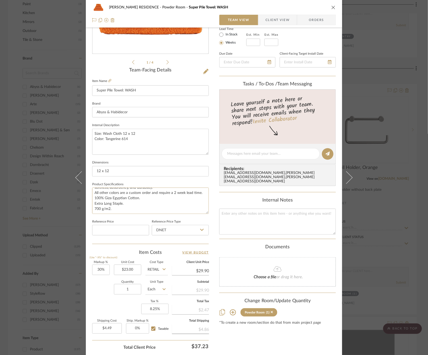
drag, startPoint x: 94, startPoint y: 192, endPoint x: 187, endPoint y: 239, distance: 104.3
click at [187, 239] on div "Team-Facing Details Item Name Super Pile Towel: WASH Brand Abyss & Habidecor In…" at bounding box center [150, 156] width 117 height 176
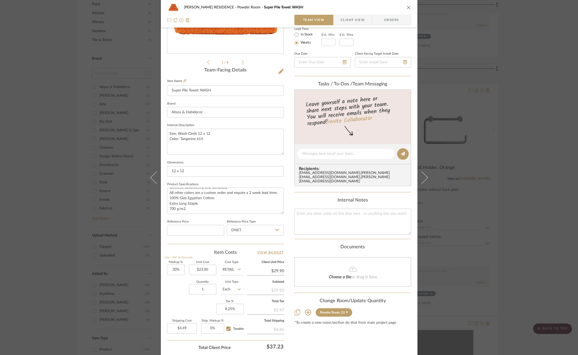
click at [499, 153] on div "[PERSON_NAME] RESIDENCE Powder Room Super Pile Towel: WASH Team View Client Vie…" at bounding box center [289, 177] width 578 height 355
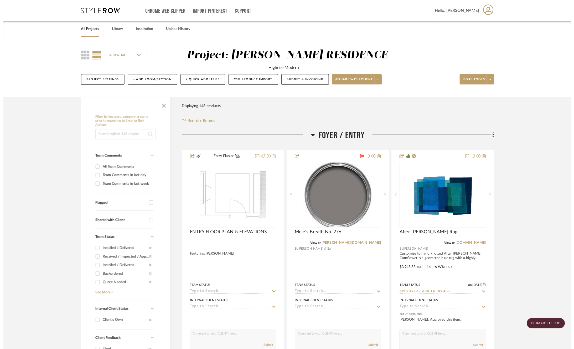
scroll to position [559, 0]
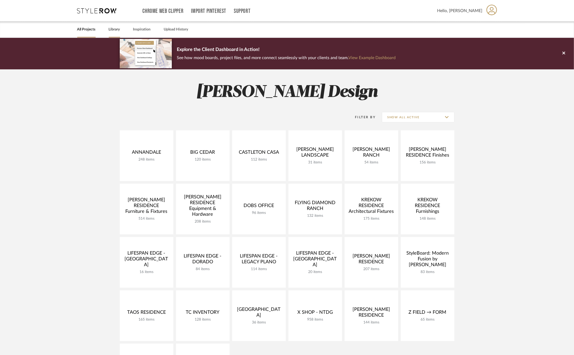
click at [116, 30] on link "Library" at bounding box center [114, 29] width 11 height 7
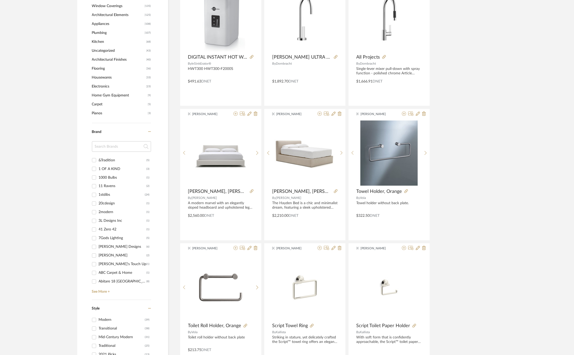
scroll to position [405, 0]
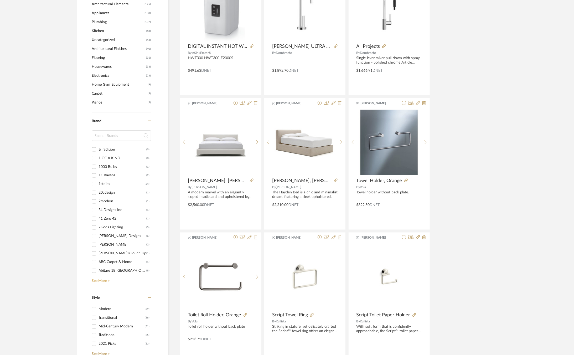
click at [106, 276] on link "See More +" at bounding box center [121, 279] width 60 height 8
click at [108, 244] on div "Abyss & Habidecor" at bounding box center [121, 246] width 45 height 8
click at [98, 244] on input "Abyss & Habidecor (123)" at bounding box center [94, 246] width 8 height 8
checkbox input "true"
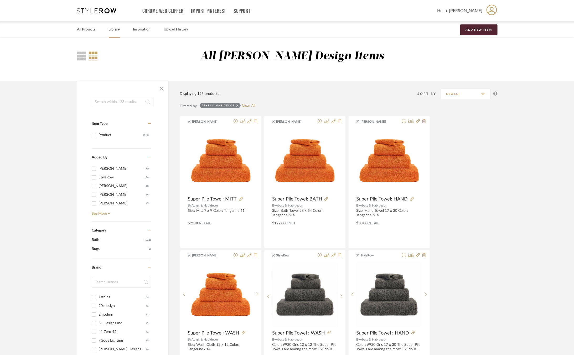
click at [117, 104] on input at bounding box center [122, 102] width 61 height 11
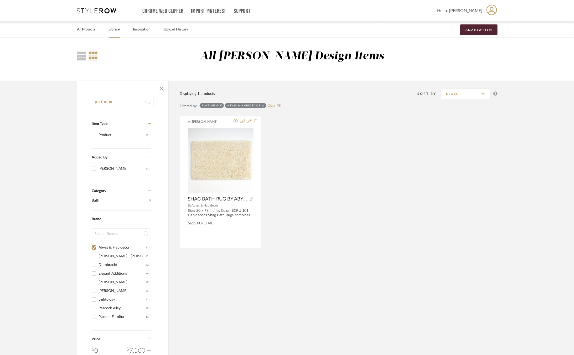
type input "platinum"
click at [219, 105] on div "platinum" at bounding box center [212, 105] width 24 height 5
click at [221, 105] on icon at bounding box center [221, 105] width 2 height 2
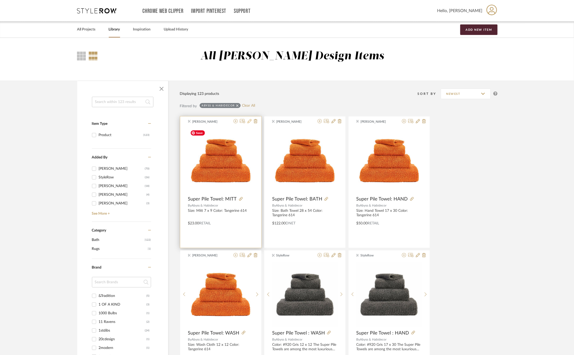
click at [249, 122] on icon at bounding box center [249, 121] width 4 height 4
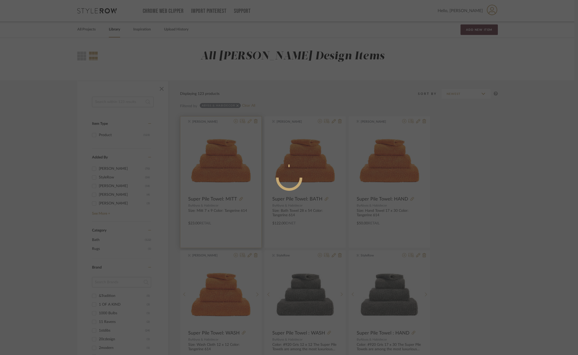
radio input "true"
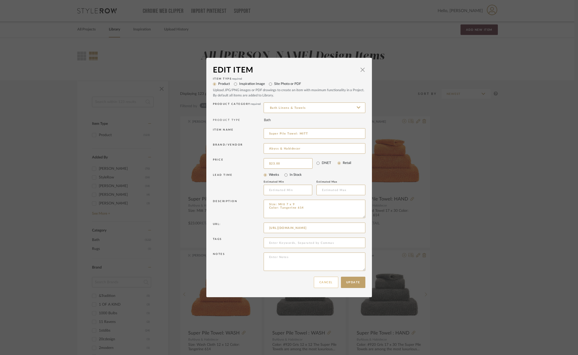
click at [318, 284] on button "Cancel" at bounding box center [326, 282] width 24 height 11
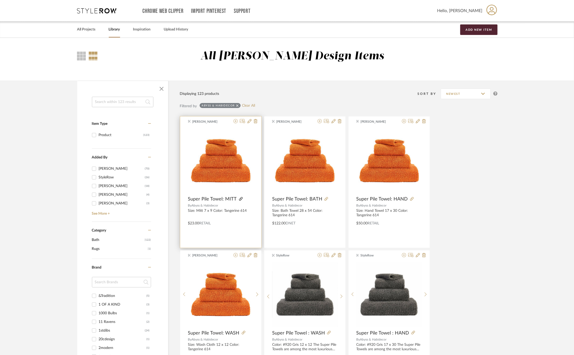
click at [239, 198] on icon at bounding box center [241, 199] width 4 height 4
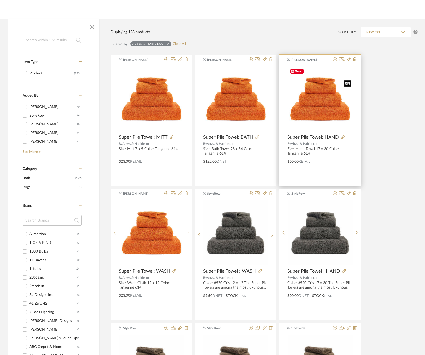
scroll to position [67, 0]
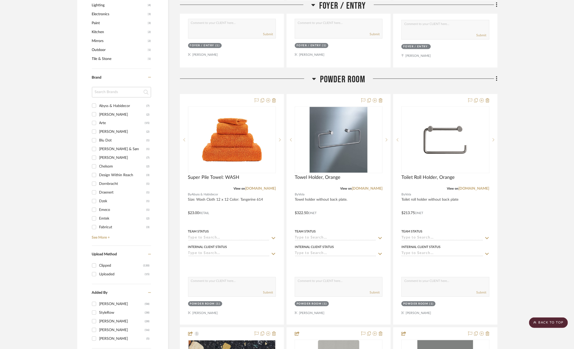
scroll to position [557, 0]
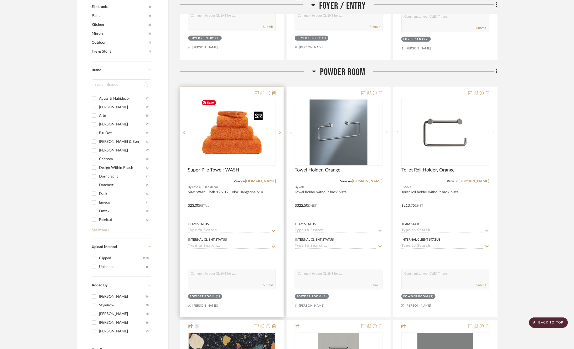
click at [0, 0] on img at bounding box center [0, 0] width 0 height 0
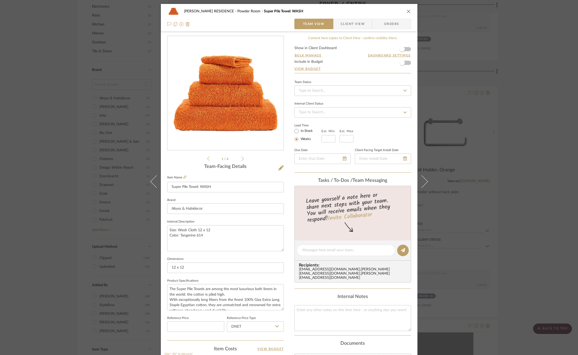
scroll to position [132, 0]
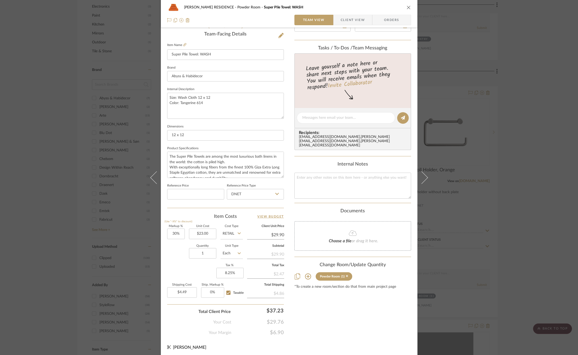
click at [307, 273] on icon at bounding box center [308, 276] width 6 height 6
drag, startPoint x: 399, startPoint y: 291, endPoint x: 402, endPoint y: 291, distance: 3.4
click at [402, 295] on input "1" at bounding box center [402, 297] width 13 height 5
type input "2"
click at [409, 291] on div "[PERSON_NAME] RESIDENCE Powder Room Super Pile Towel: WASH Team View Client Vie…" at bounding box center [289, 152] width 256 height 560
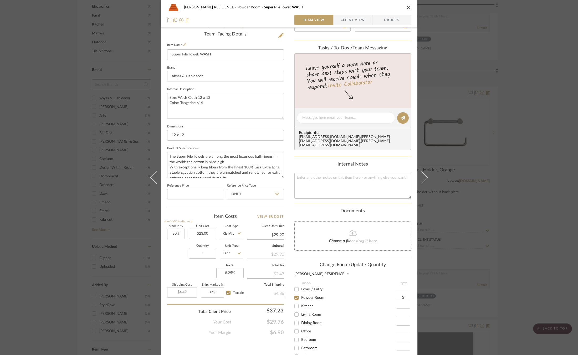
scroll to position [205, 0]
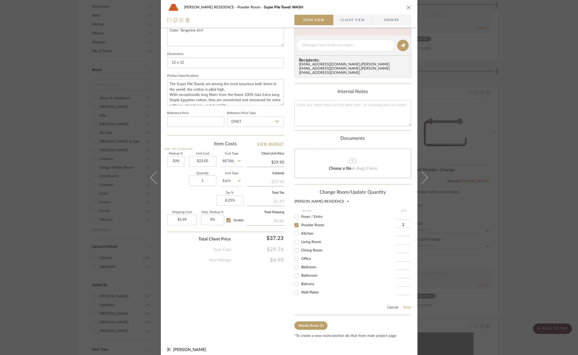
click at [404, 305] on button "Save" at bounding box center [407, 307] width 8 height 4
type input "2"
type input "$8.97"
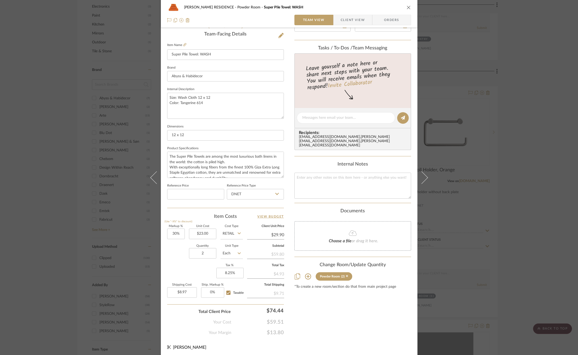
click at [524, 247] on div "[PERSON_NAME] RESIDENCE Powder Room Super Pile Towel: WASH Team View Client Vie…" at bounding box center [289, 177] width 578 height 355
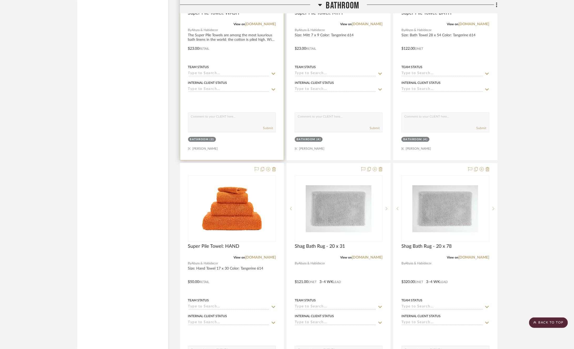
scroll to position [4185, 0]
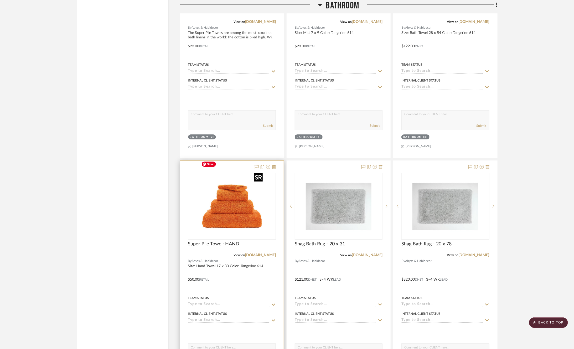
click at [244, 204] on img "0" at bounding box center [232, 206] width 66 height 66
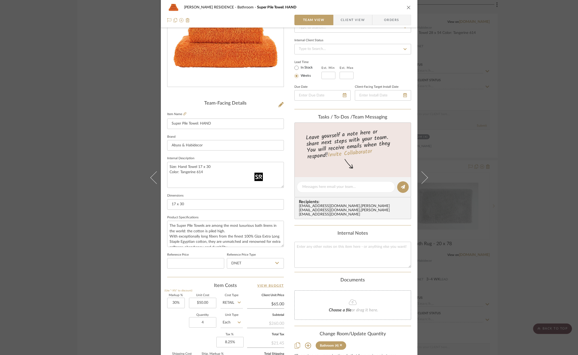
scroll to position [62, 0]
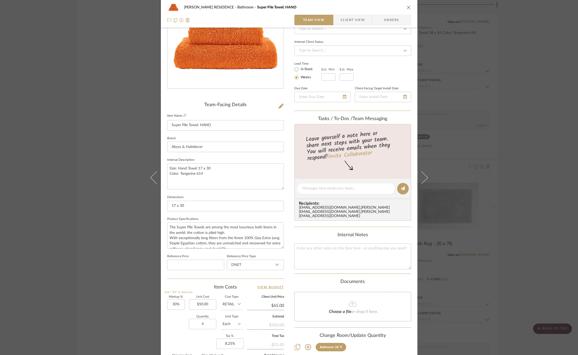
click at [113, 165] on div "[PERSON_NAME] RESIDENCE Bathroom Super Pile Towel: HAND Team View Client View O…" at bounding box center [289, 177] width 578 height 355
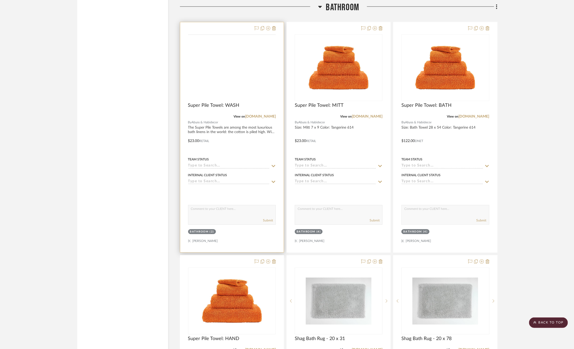
scroll to position [4075, 0]
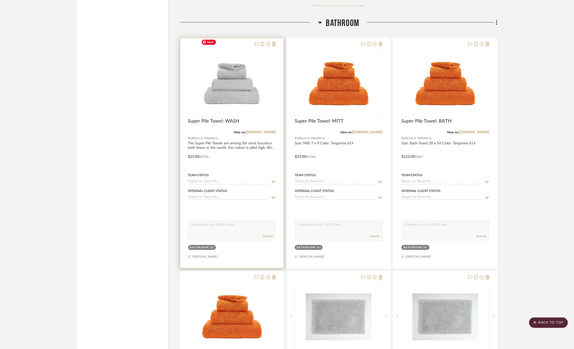
click at [0, 0] on img at bounding box center [0, 0] width 0 height 0
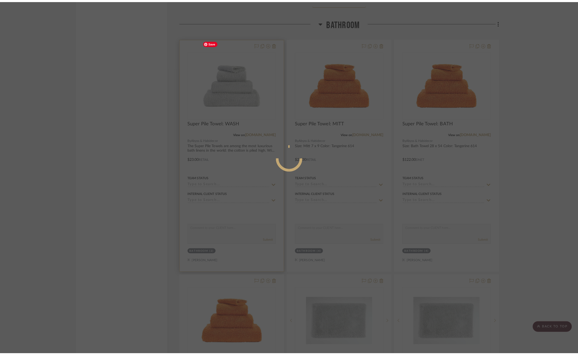
scroll to position [0, 0]
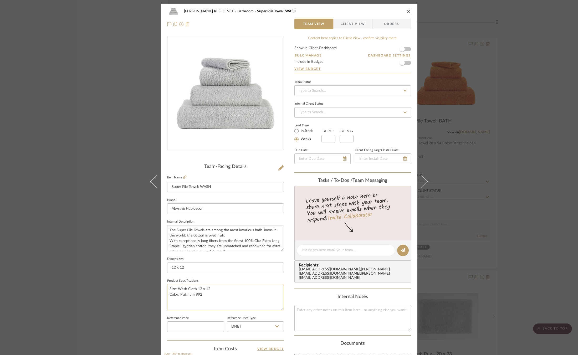
drag, startPoint x: 200, startPoint y: 293, endPoint x: 166, endPoint y: 294, distance: 34.4
click at [167, 294] on textarea "Size: Wash Cloth 12 x 12 Color: Platinum 992" at bounding box center [225, 297] width 117 height 26
drag, startPoint x: 212, startPoint y: 291, endPoint x: 208, endPoint y: 291, distance: 3.7
click at [204, 296] on textarea "Size: Wash Cloth 12 x 12 Color: Platinum 992" at bounding box center [225, 297] width 117 height 26
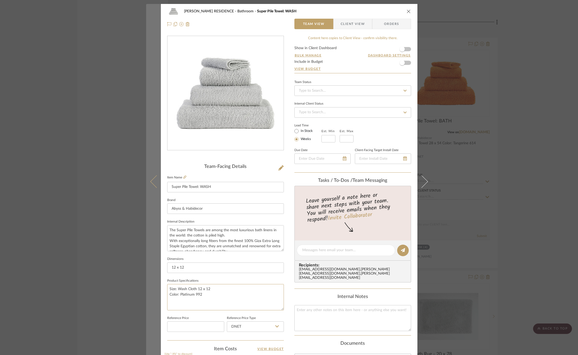
drag, startPoint x: 200, startPoint y: 292, endPoint x: 157, endPoint y: 289, distance: 43.2
click at [157, 289] on mat-dialog-content "[PERSON_NAME] RESIDENCE Bathroom Super Pile Towel: WASH Team View Client View O…" at bounding box center [289, 246] width 286 height 485
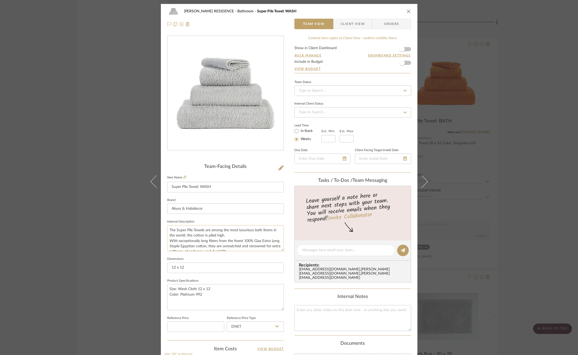
click at [168, 229] on textarea "The Super Pile Towels are among the most luxurious bath linens in the world: th…" at bounding box center [225, 238] width 117 height 26
paste textarea "Size: Wash Cloth 12 x 12 Color: Platinum 992"
drag, startPoint x: 167, startPoint y: 244, endPoint x: 224, endPoint y: 265, distance: 60.4
click at [224, 265] on div "Team-Facing Details Item Name Super Pile Towel: WASH Brand Abyss & Habidecor In…" at bounding box center [225, 252] width 117 height 176
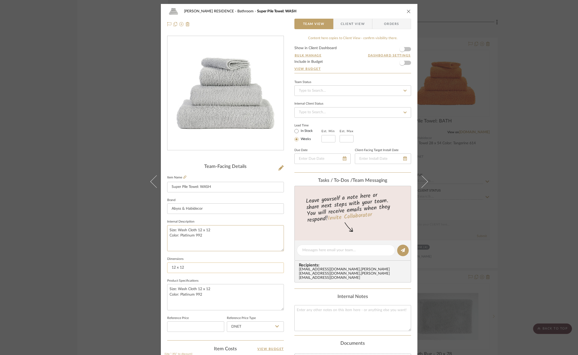
scroll to position [0, 0]
type textarea "Size: Wash Cloth 12 x 12 Color: Platinum 992"
drag, startPoint x: 167, startPoint y: 288, endPoint x: 214, endPoint y: 300, distance: 49.1
click at [214, 301] on textarea "Size: Wash Cloth 12 x 12 Color: Platinum 992" at bounding box center [225, 297] width 117 height 26
paste textarea "The Super Pile Towels are among the most luxurious bath linens in the world: th…"
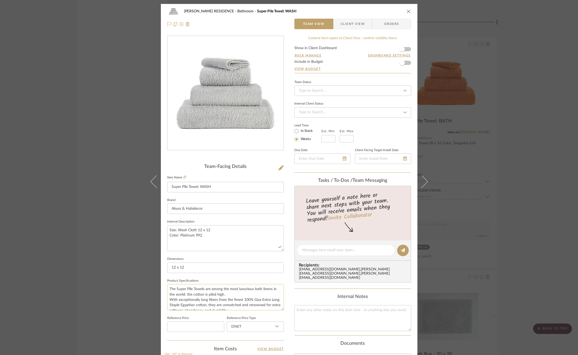
scroll to position [24, 0]
type textarea "The Super Pile Towels are among the most luxurious bath linens in the world: th…"
click at [207, 314] on fieldset "Reference Price" at bounding box center [195, 323] width 57 height 18
drag, startPoint x: 210, startPoint y: 233, endPoint x: 178, endPoint y: 235, distance: 31.3
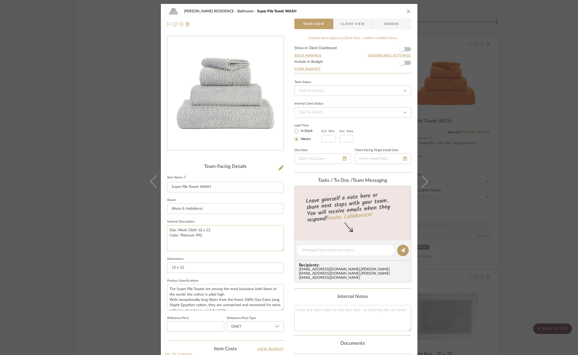
click at [178, 235] on textarea "Size: Wash Cloth 12 x 12 Color: Platinum 992" at bounding box center [225, 238] width 117 height 26
click at [507, 217] on div "[PERSON_NAME] RESIDENCE Bathroom Super Pile Towel: WASH Team View Client View O…" at bounding box center [289, 177] width 578 height 355
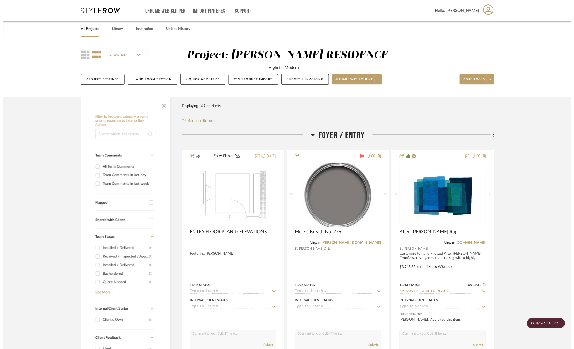
scroll to position [4075, 0]
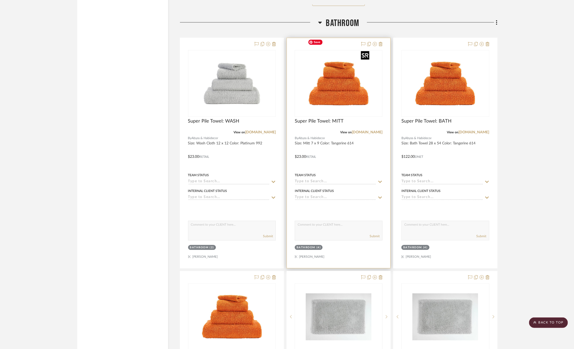
click at [350, 77] on img "0" at bounding box center [339, 83] width 66 height 66
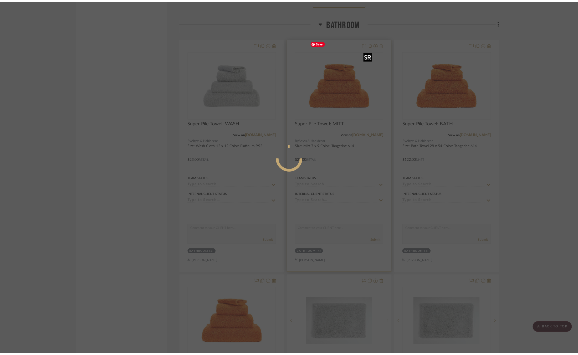
scroll to position [0, 0]
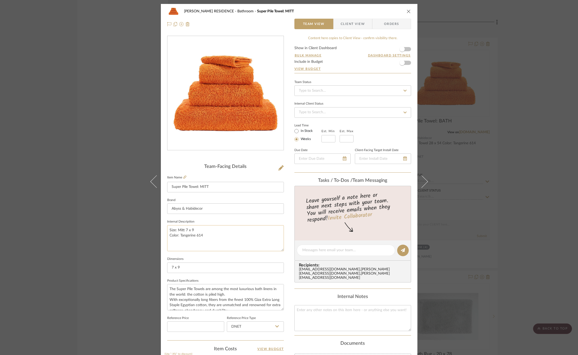
drag, startPoint x: 203, startPoint y: 234, endPoint x: 179, endPoint y: 234, distance: 23.9
click at [179, 234] on textarea "Size: Mitt 7 x 9 Color: Tangerine 614" at bounding box center [225, 238] width 117 height 26
paste textarea "Platinum 992"
type textarea "Size: Mitt 7 x 9 Color: Platinum 992"
click at [195, 259] on fieldset "Dimensions 7 x 9" at bounding box center [225, 264] width 117 height 18
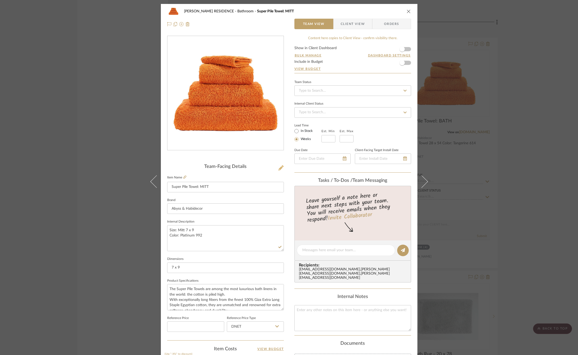
click at [279, 168] on icon at bounding box center [280, 167] width 5 height 5
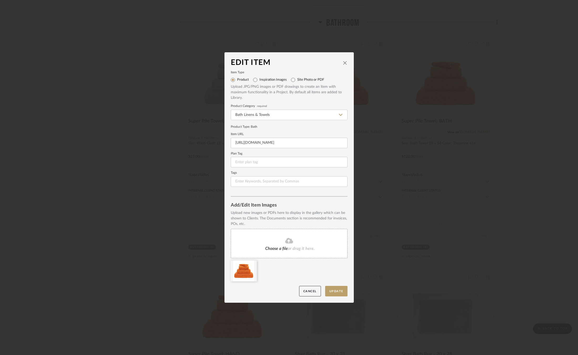
click at [271, 244] on div "Choose a file or drag it here." at bounding box center [289, 243] width 117 height 29
click at [252, 265] on icon at bounding box center [253, 264] width 4 height 4
click at [338, 293] on button "Update" at bounding box center [336, 291] width 22 height 11
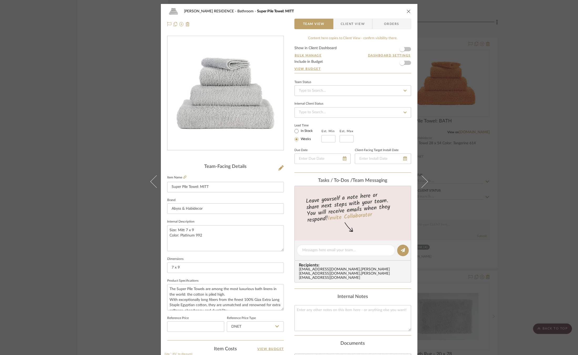
click at [521, 155] on div "[PERSON_NAME] RESIDENCE Bathroom Super Pile Towel: MITT Team View Client View O…" at bounding box center [289, 177] width 578 height 355
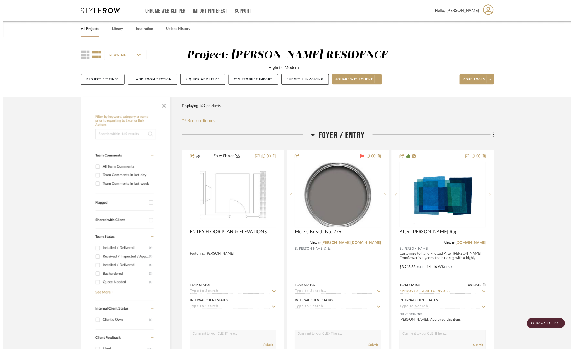
scroll to position [4075, 0]
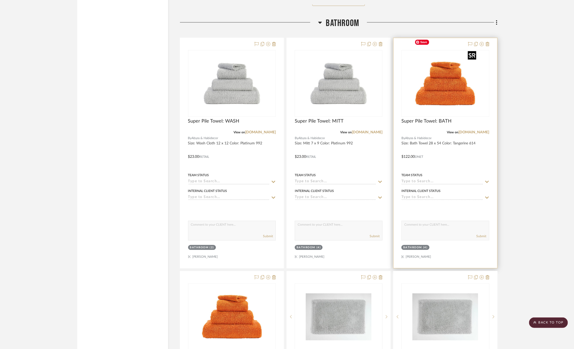
click at [453, 79] on img "0" at bounding box center [445, 83] width 66 height 66
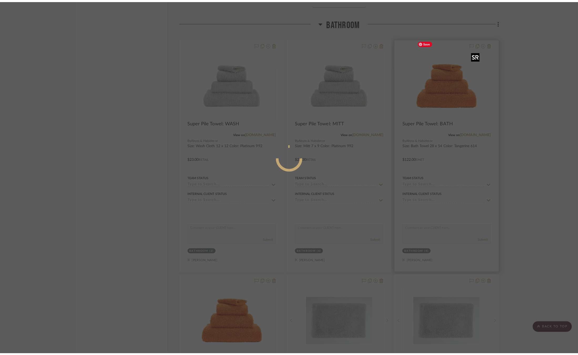
scroll to position [0, 0]
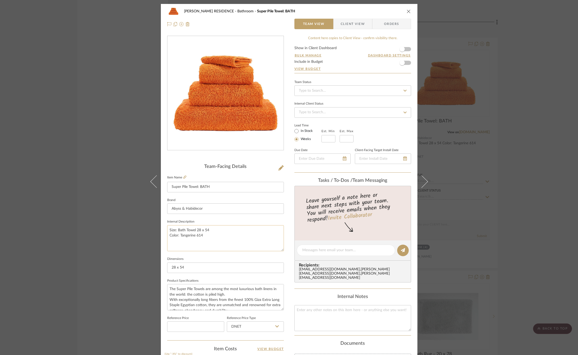
drag, startPoint x: 202, startPoint y: 236, endPoint x: 178, endPoint y: 236, distance: 23.6
click at [178, 236] on textarea "Size: Bath Towel 28 x 54 Color: Tangerine 614" at bounding box center [225, 238] width 117 height 26
paste textarea "Platinum 992"
type textarea "Size: Bath Towel 28 x 54 Color: Platinum 992"
click at [279, 168] on icon at bounding box center [280, 167] width 5 height 5
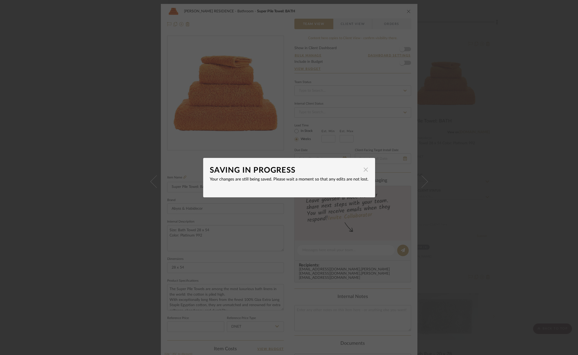
click at [364, 171] on span "button" at bounding box center [365, 169] width 11 height 11
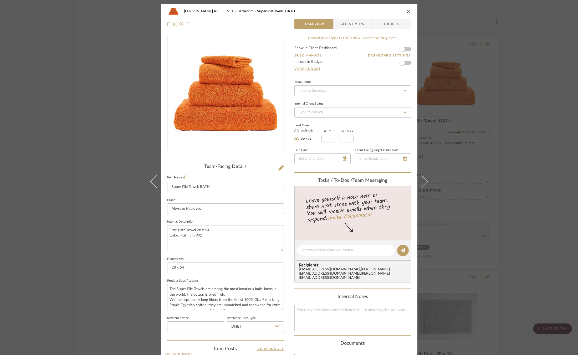
click at [294, 183] on div "Tasks / To-Dos / team Messaging Leave yourself a note here or share next steps …" at bounding box center [352, 230] width 117 height 105
click at [279, 167] on icon at bounding box center [280, 167] width 5 height 5
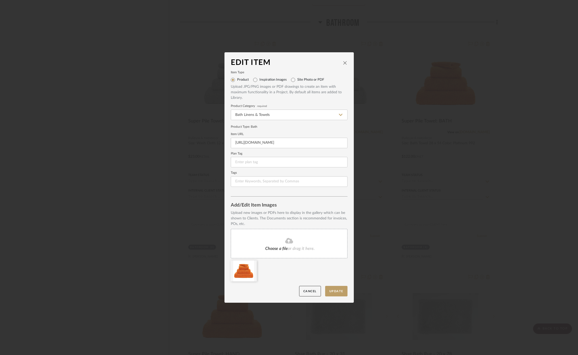
click at [282, 245] on div "Choose a file or drag it here." at bounding box center [289, 243] width 117 height 29
click at [251, 264] on icon at bounding box center [253, 264] width 4 height 4
click at [336, 293] on button "Update" at bounding box center [336, 291] width 22 height 11
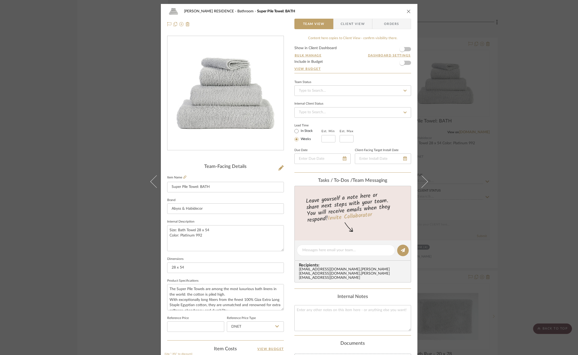
click at [489, 191] on div "[PERSON_NAME] RESIDENCE Bathroom Super Pile Towel: BATH Team View Client View O…" at bounding box center [289, 177] width 578 height 355
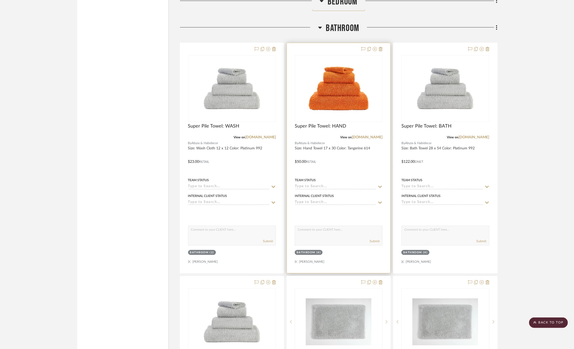
scroll to position [4067, 0]
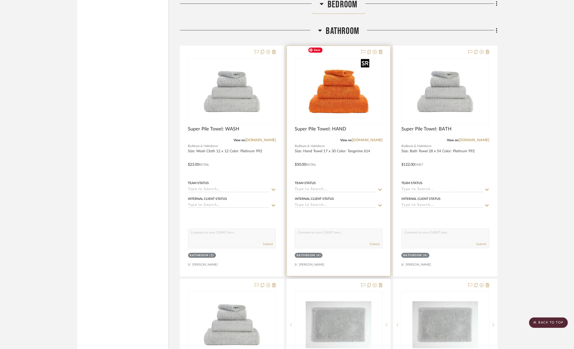
click at [335, 80] on img "0" at bounding box center [339, 91] width 66 height 66
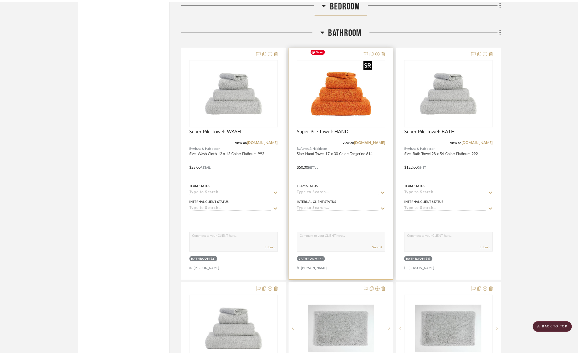
scroll to position [0, 0]
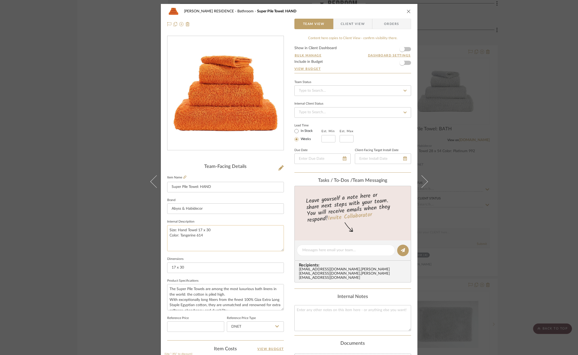
drag, startPoint x: 202, startPoint y: 235, endPoint x: 178, endPoint y: 237, distance: 24.0
click at [178, 237] on textarea "Size: Hand Towel 17 x 30 Color: Tangerine 614" at bounding box center [225, 238] width 117 height 26
paste textarea "Platinum 992"
type textarea "Size: Hand Towel 17 x 30 Color: Platinum 992"
click at [278, 168] on icon at bounding box center [280, 167] width 5 height 5
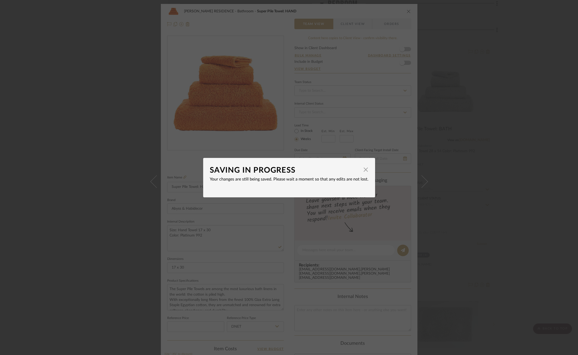
click at [278, 168] on div "SAVING IN PROGRESS" at bounding box center [285, 170] width 151 height 12
click at [283, 154] on div "SAVING IN PROGRESS × Your changes are still being saved. Please wait a moment s…" at bounding box center [289, 177] width 578 height 355
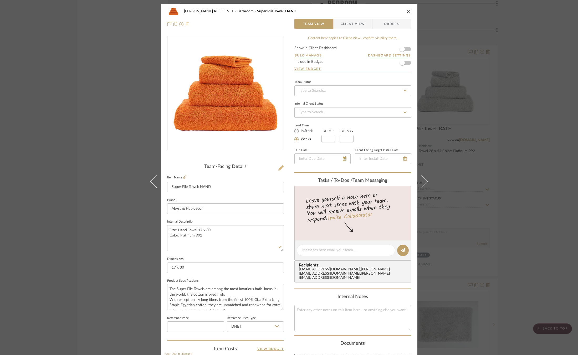
click at [280, 170] on icon at bounding box center [280, 167] width 5 height 5
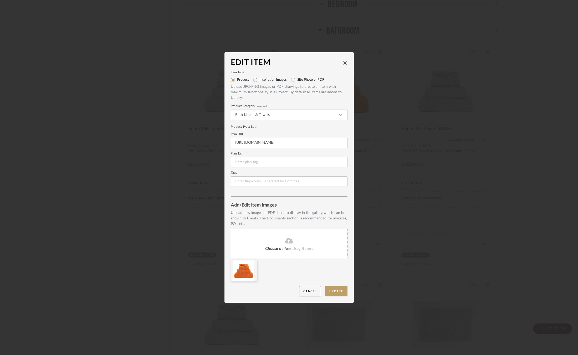
click at [276, 237] on div "Choose a file or drag it here." at bounding box center [289, 243] width 117 height 29
click at [251, 263] on icon at bounding box center [253, 264] width 4 height 4
click at [327, 288] on button "Update" at bounding box center [336, 291] width 22 height 11
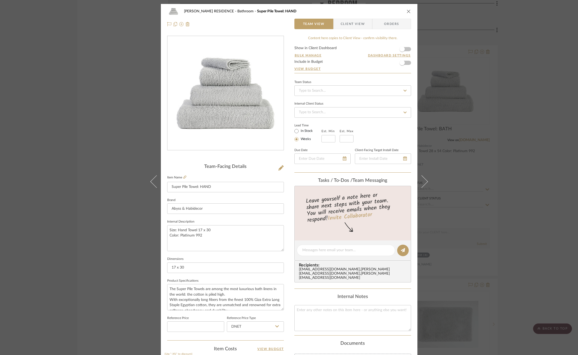
click at [479, 171] on div "[PERSON_NAME] RESIDENCE Bathroom Super Pile Towel: HAND Team View Client View O…" at bounding box center [289, 177] width 578 height 355
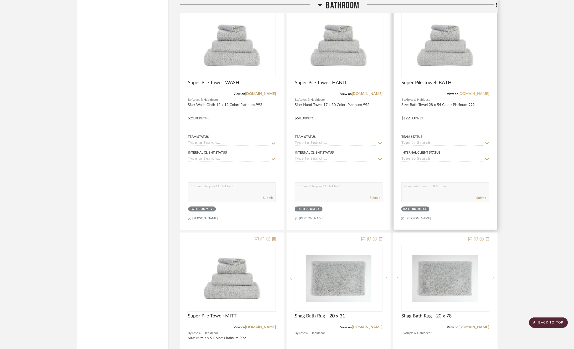
scroll to position [4113, 0]
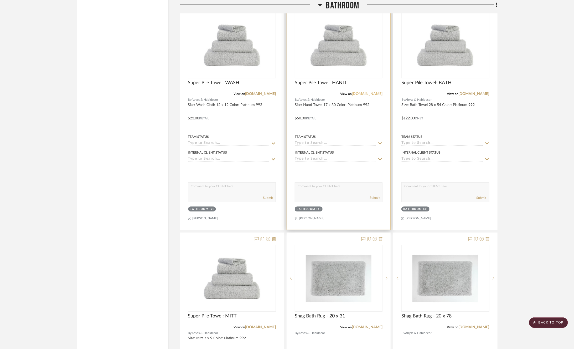
click at [370, 92] on link "[DOMAIN_NAME]" at bounding box center [367, 94] width 31 height 4
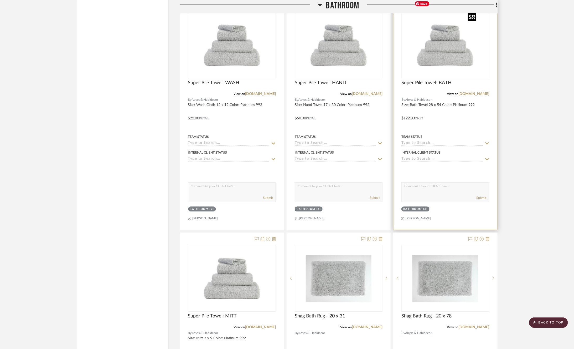
click at [457, 45] on img "0" at bounding box center [445, 45] width 66 height 66
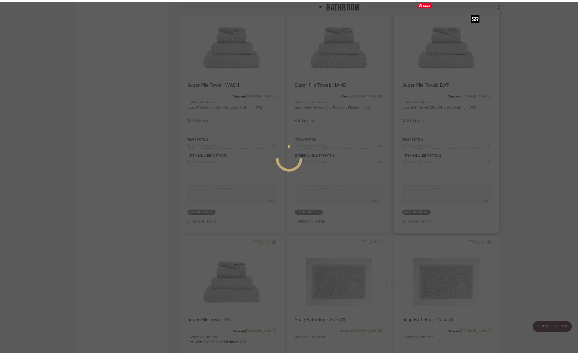
scroll to position [0, 0]
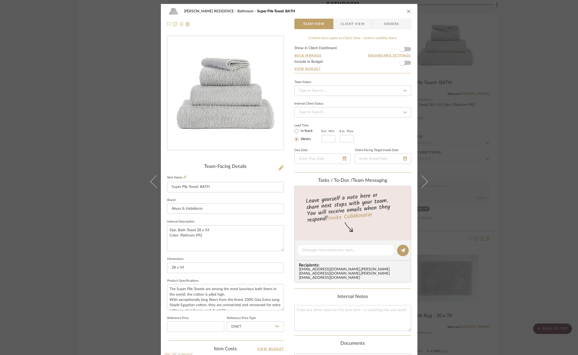
click at [278, 171] on button at bounding box center [281, 168] width 6 height 8
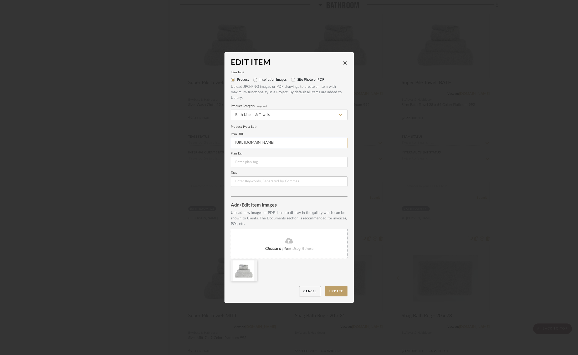
click at [261, 140] on input "[URL][DOMAIN_NAME]" at bounding box center [289, 143] width 117 height 11
paste input "[DOMAIN_NAME][URL]"
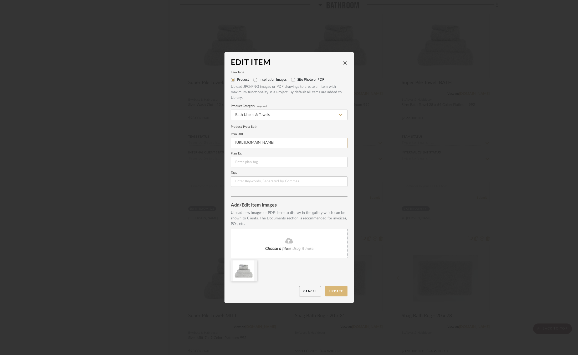
type input "[URL][DOMAIN_NAME]"
click at [338, 296] on button "Update" at bounding box center [336, 291] width 22 height 11
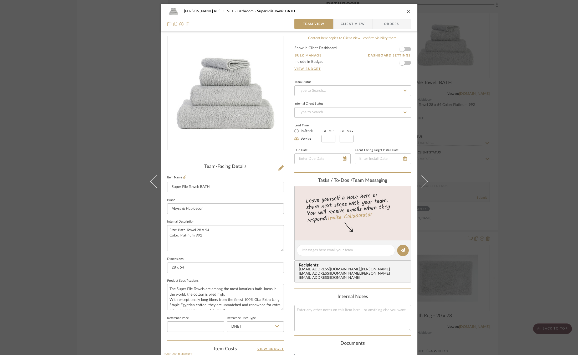
scroll to position [105, 0]
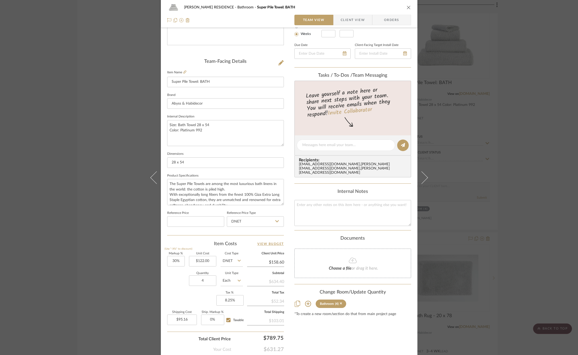
click at [235, 260] on input "DNET" at bounding box center [231, 261] width 22 height 11
click at [235, 287] on div "Retail" at bounding box center [251, 286] width 65 height 13
type input "Retail"
click at [504, 214] on div "[PERSON_NAME] RESIDENCE Bathroom Super Pile Towel: BATH Team View Client View O…" at bounding box center [289, 177] width 578 height 355
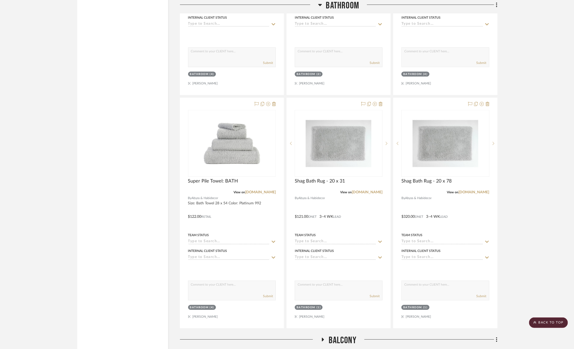
scroll to position [4252, 0]
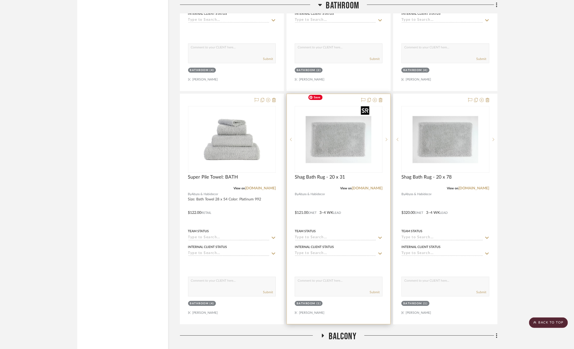
click at [334, 149] on img "0" at bounding box center [339, 139] width 66 height 66
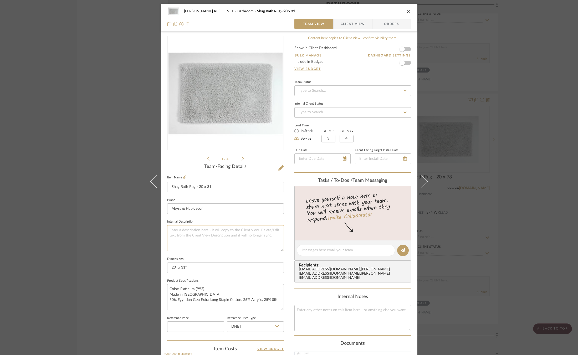
scroll to position [8, 0]
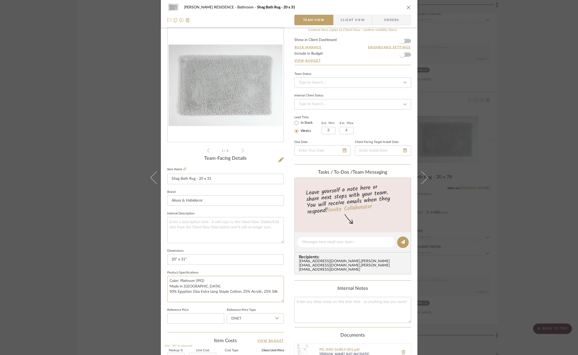
drag, startPoint x: 206, startPoint y: 281, endPoint x: 161, endPoint y: 280, distance: 45.5
click at [161, 281] on div "YANOFSKY RESIDENCE Bathroom Shag Bath Rug - 20 x 31 Team View Client View Order…" at bounding box center [289, 243] width 256 height 495
click at [190, 233] on textarea at bounding box center [225, 230] width 117 height 26
paste textarea "Color: Platinum (992)"
type textarea "Color: Platinum (992)"
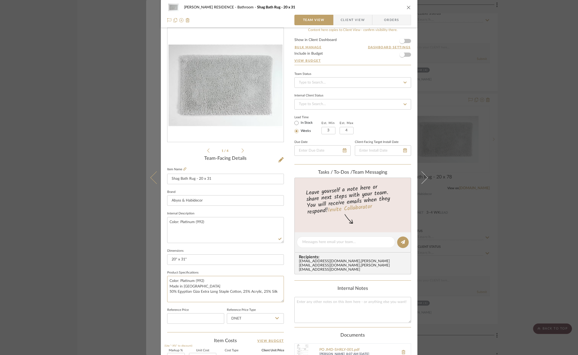
drag, startPoint x: 206, startPoint y: 282, endPoint x: 158, endPoint y: 278, distance: 48.7
click at [158, 278] on mat-dialog-content "[PERSON_NAME] RESIDENCE Bathroom Shag Bath Rug - 20 x 31 Team View Client View …" at bounding box center [289, 243] width 286 height 495
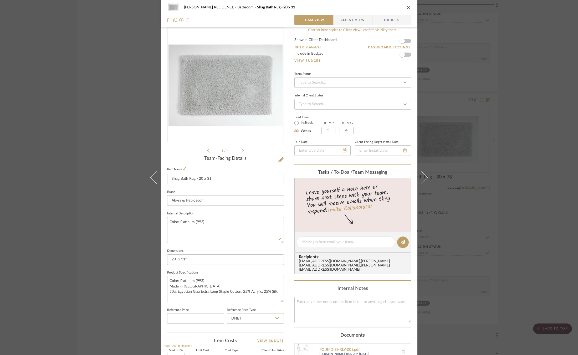
click at [164, 272] on div "[PERSON_NAME] RESIDENCE Bathroom Shag Bath Rug - 20 x 31 Team View Client View …" at bounding box center [289, 243] width 256 height 495
click at [134, 197] on div "[PERSON_NAME] RESIDENCE Bathroom Shag Bath Rug - 20 x 31 Team View Client View …" at bounding box center [289, 177] width 578 height 355
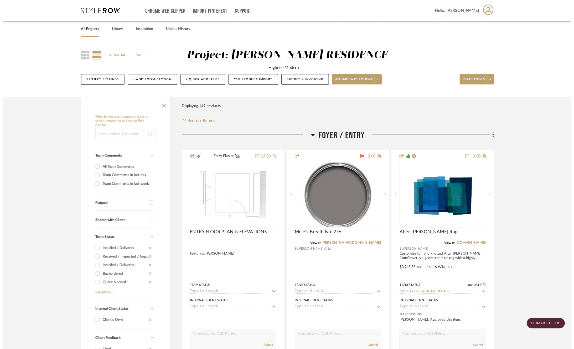
scroll to position [4252, 0]
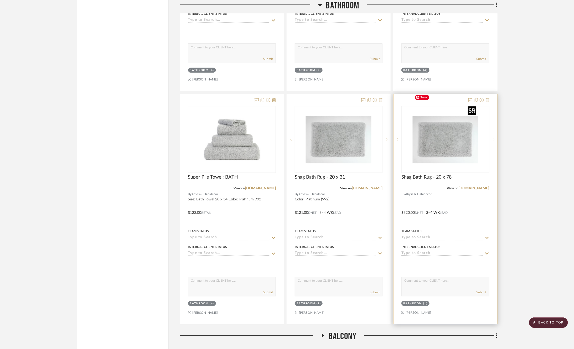
click at [446, 145] on img "0" at bounding box center [445, 139] width 66 height 66
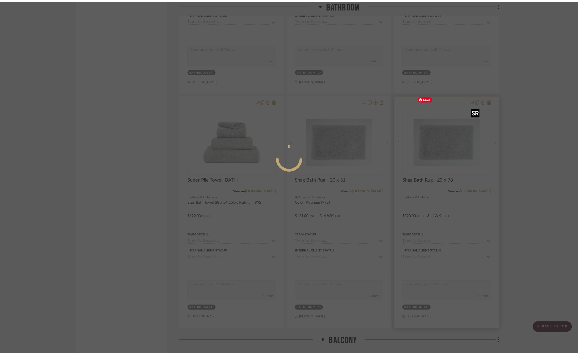
scroll to position [0, 0]
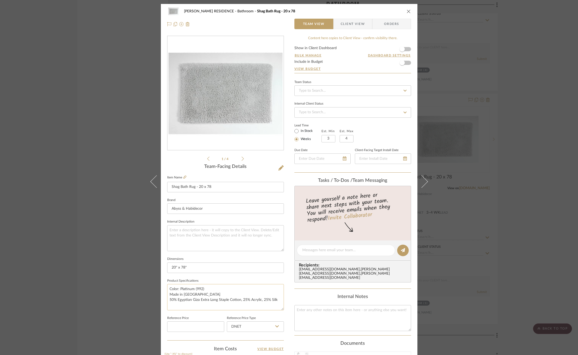
drag, startPoint x: 200, startPoint y: 288, endPoint x: 168, endPoint y: 288, distance: 31.5
click at [168, 288] on textarea "Color: Platinum (992) Made in [GEOGRAPHIC_DATA] 50% Egyptian Giza Extra Long St…" at bounding box center [225, 297] width 117 height 26
click at [183, 238] on textarea at bounding box center [225, 238] width 117 height 26
paste textarea "Color: Platinum (992)"
type textarea "Color: Platinum (992)"
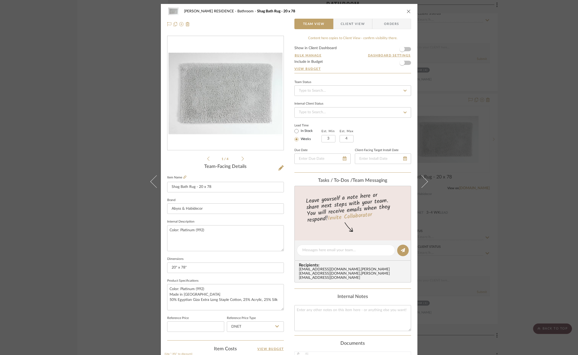
click at [167, 258] on label "Dimensions" at bounding box center [175, 259] width 16 height 3
click at [137, 208] on div "[PERSON_NAME] RESIDENCE Bathroom Shag Bath Rug - 20 x 78 Team View Client View …" at bounding box center [289, 177] width 578 height 355
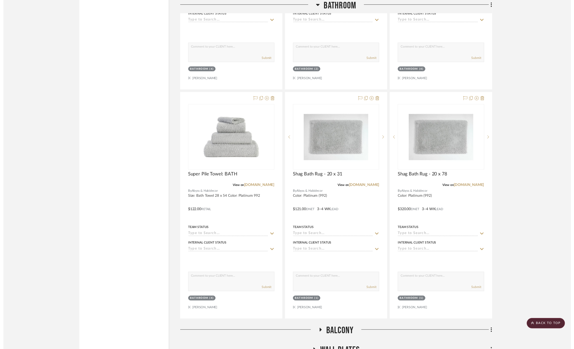
scroll to position [4252, 0]
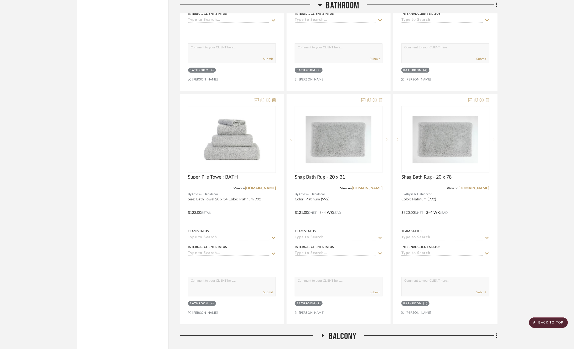
click at [541, 323] on scroll-to-top-button "BACK TO TOP" at bounding box center [548, 322] width 39 height 11
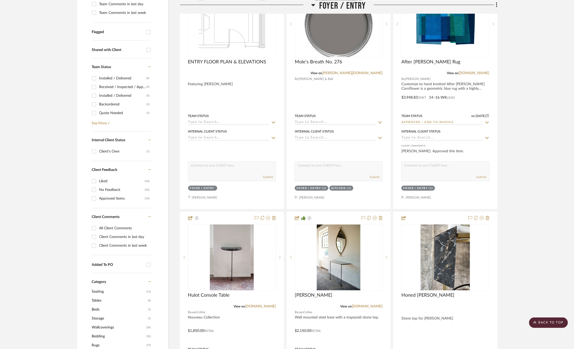
scroll to position [0, 0]
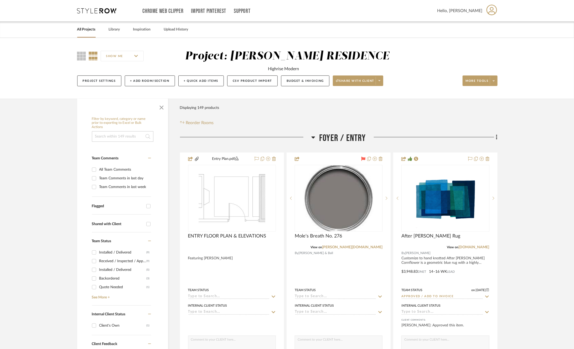
click at [87, 31] on link "All Projects" at bounding box center [86, 29] width 18 height 7
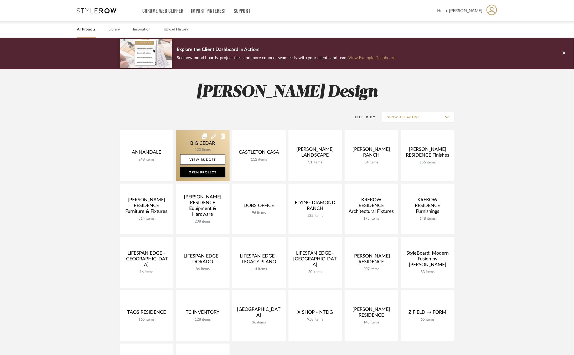
click at [196, 147] on link at bounding box center [203, 155] width 54 height 51
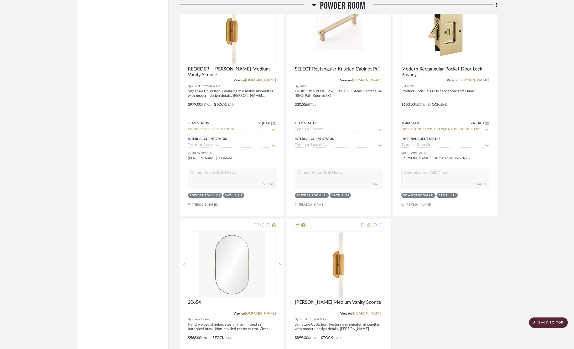
scroll to position [1589, 0]
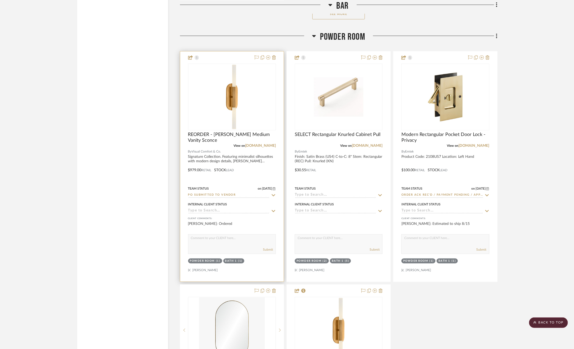
click at [274, 194] on icon at bounding box center [274, 195] width 4 height 2
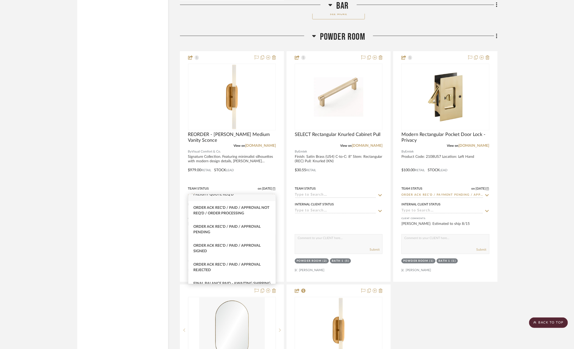
scroll to position [0, 0]
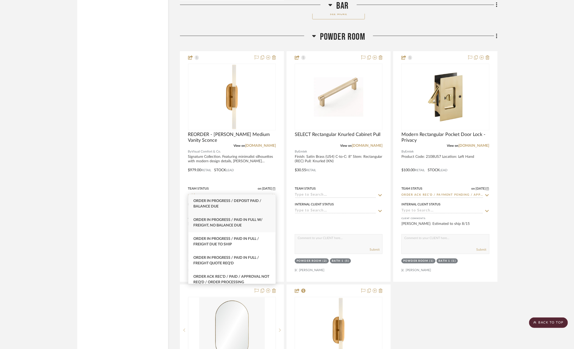
type input "paid"
click at [231, 223] on span "Order In Progress / Paid In Full w/ Freight, No Balance due" at bounding box center [228, 222] width 69 height 9
type input "[DATE]"
type input "Order In Progress / Paid In Full w/ Freight, No Balance due"
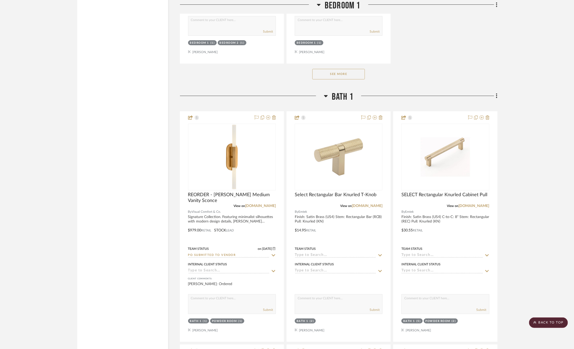
scroll to position [3512, 0]
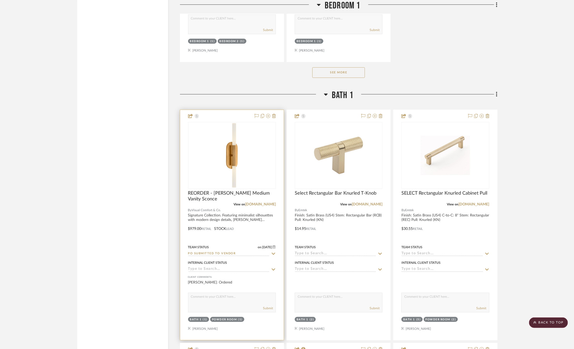
click at [275, 252] on icon at bounding box center [274, 253] width 4 height 2
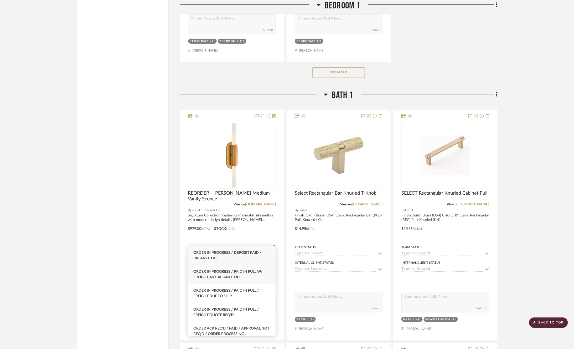
type input "paid"
click at [238, 280] on div "Order In Progress / Paid In Full w/ Freight, No Balance due" at bounding box center [231, 274] width 87 height 19
type input "[DATE]"
type input "Order In Progress / Paid In Full w/ Freight, No Balance due"
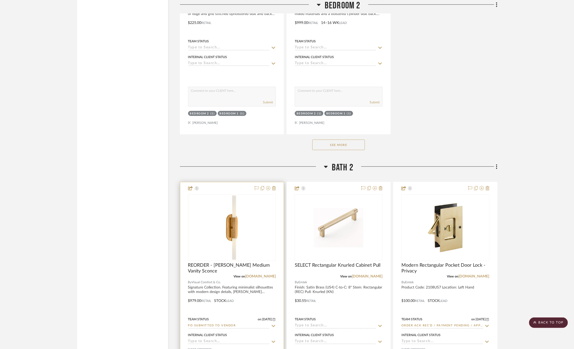
scroll to position [4929, 0]
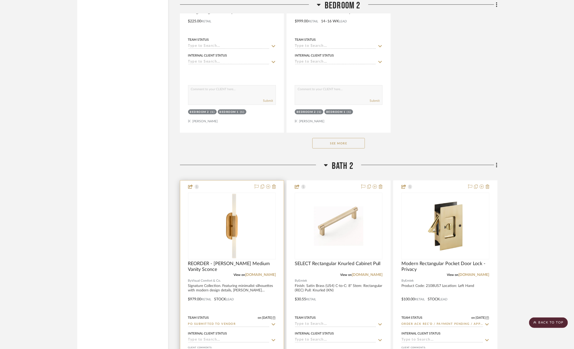
click at [273, 322] on icon at bounding box center [273, 324] width 5 height 4
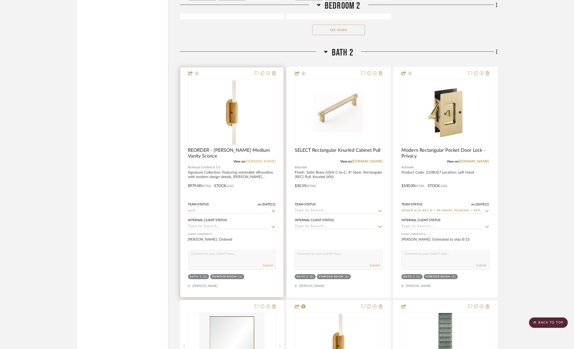
scroll to position [5044, 0]
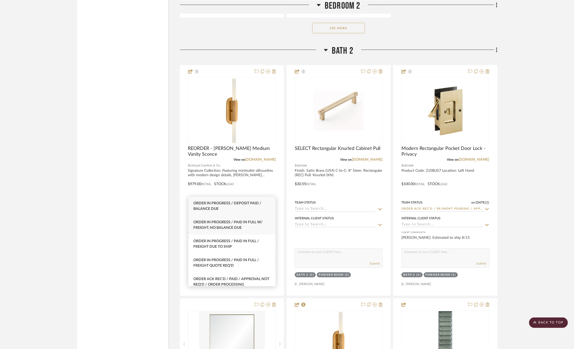
type input "paid"
click at [232, 231] on div "Order In Progress / Paid In Full w/ Freight, No Balance due" at bounding box center [231, 224] width 87 height 19
type input "[DATE]"
type input "Order In Progress / Paid In Full w/ Freight, No Balance due"
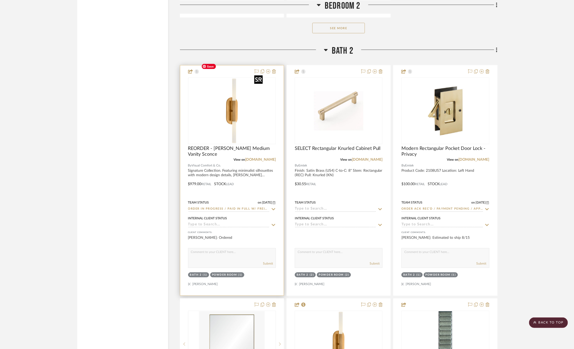
click at [226, 94] on img "0" at bounding box center [232, 111] width 66 height 66
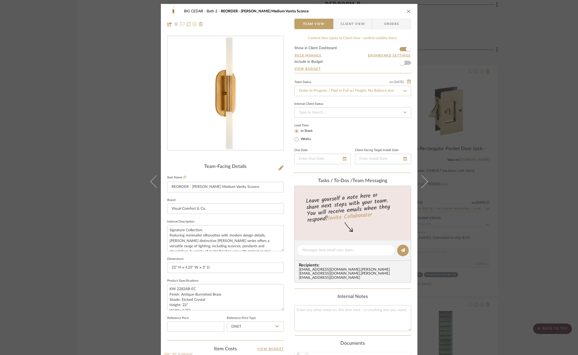
scroll to position [132, 0]
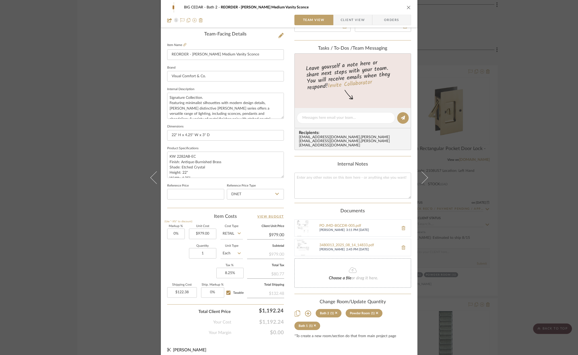
click at [508, 190] on div "BIG CEDAR Bath 2 REORDER - [PERSON_NAME] Medium Vanity Sconce Team View Client …" at bounding box center [289, 177] width 578 height 355
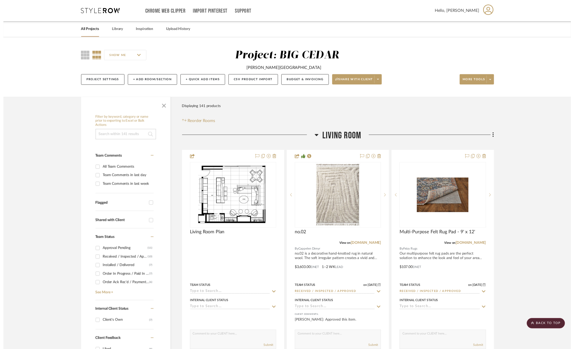
scroll to position [5044, 0]
